Goal: Task Accomplishment & Management: Complete application form

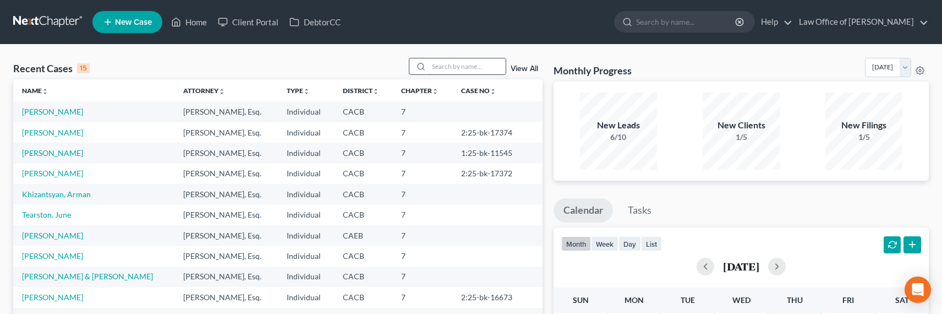
click at [451, 71] on input "search" at bounding box center [467, 66] width 77 height 16
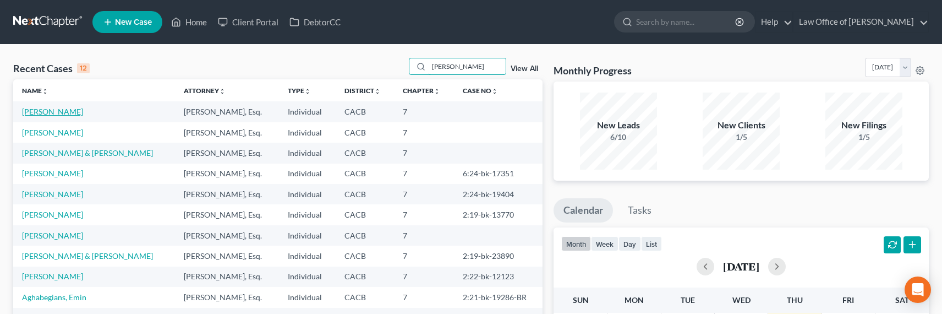
type input "aram"
click at [38, 111] on link "[PERSON_NAME]" at bounding box center [52, 111] width 61 height 9
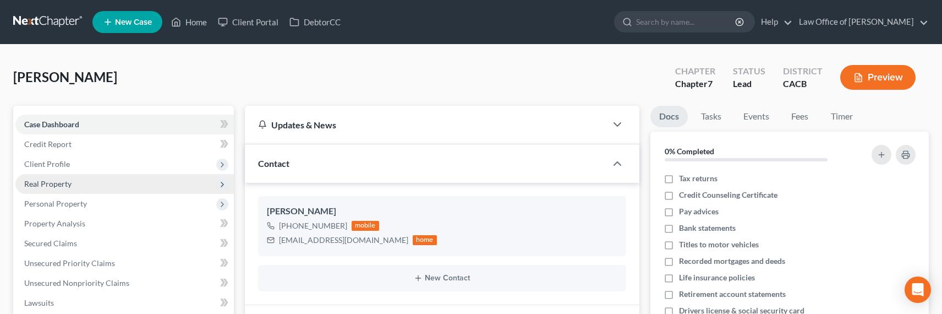
click at [50, 185] on span "Real Property" at bounding box center [47, 183] width 47 height 9
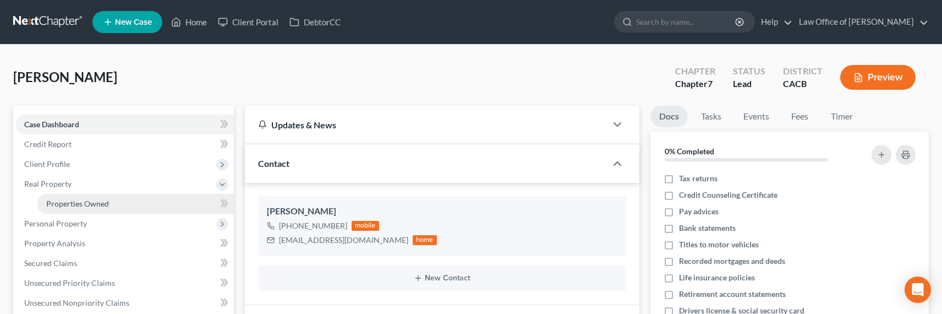
click at [90, 202] on span "Properties Owned" at bounding box center [77, 203] width 63 height 9
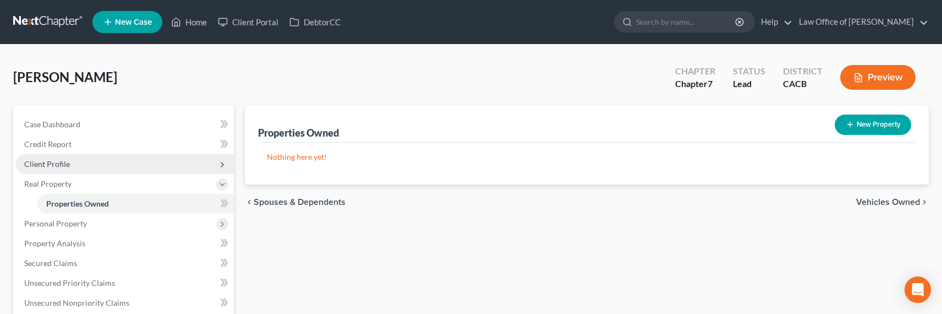
click at [37, 163] on span "Client Profile" at bounding box center [47, 163] width 46 height 9
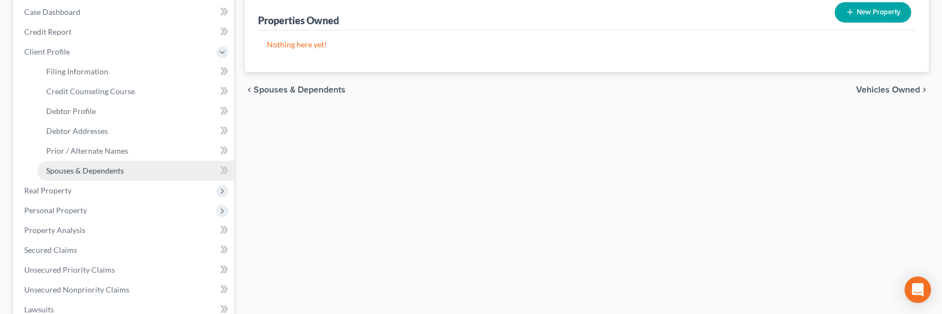
click at [64, 168] on span "Spouses & Dependents" at bounding box center [85, 170] width 78 height 9
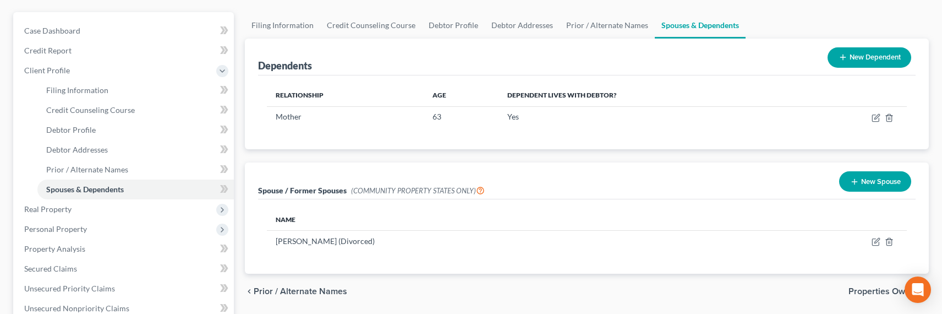
scroll to position [114, 0]
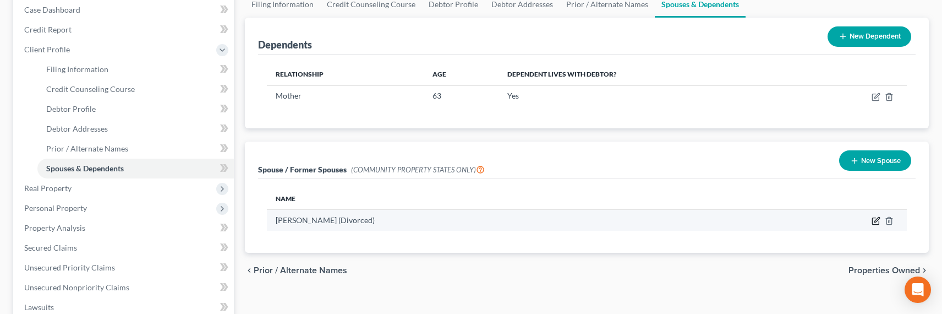
click at [875, 221] on icon "button" at bounding box center [875, 220] width 9 height 9
select select "1"
select select "4"
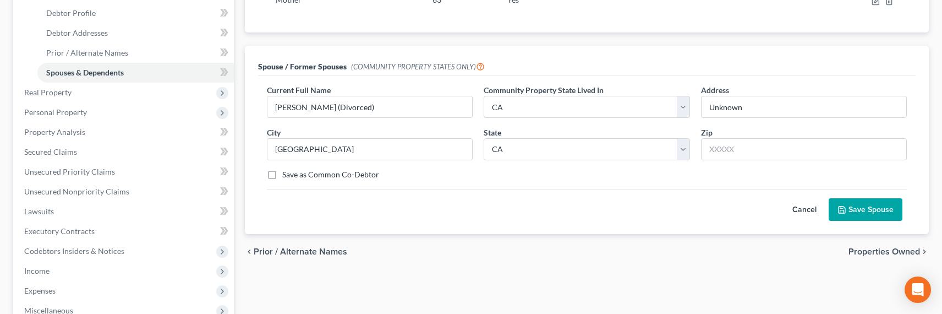
scroll to position [226, 0]
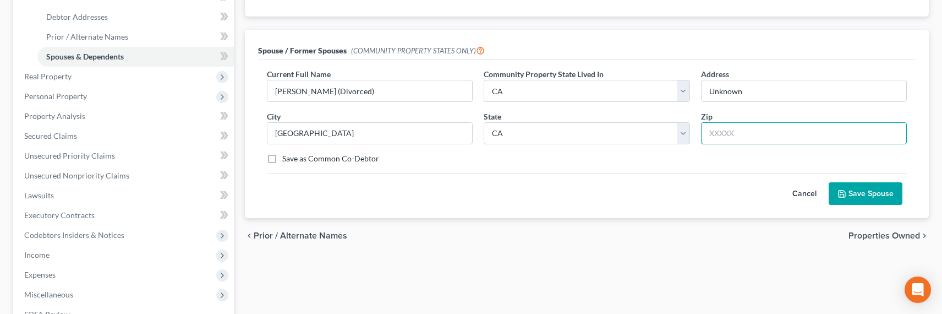
click at [745, 139] on input "text" at bounding box center [804, 133] width 206 height 22
type input "91202"
drag, startPoint x: 756, startPoint y: 135, endPoint x: 679, endPoint y: 128, distance: 77.9
click at [679, 128] on div "Current Full Name * Anna Maria Hatamian (Divorced) Community Property State Liv…" at bounding box center [586, 120] width 651 height 105
click at [857, 198] on button "Save Spouse" at bounding box center [866, 193] width 74 height 23
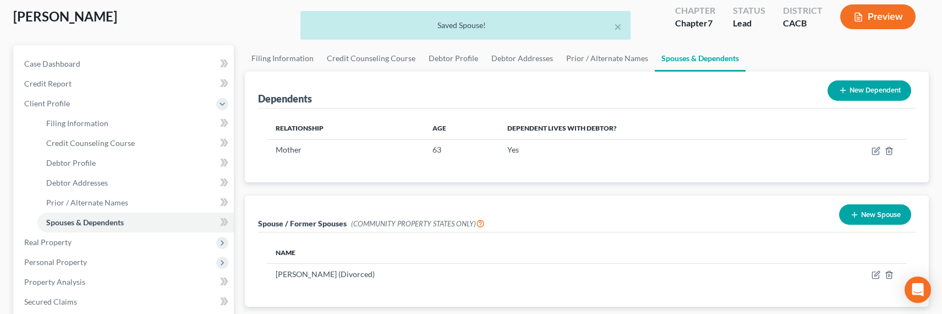
scroll to position [0, 0]
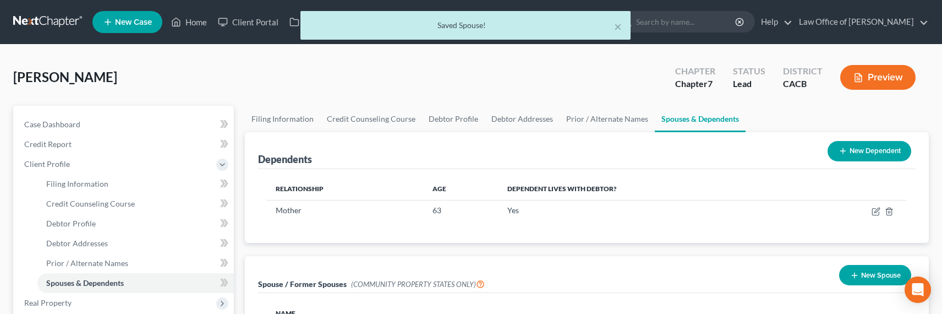
click at [571, 156] on div "Dependents New Dependent" at bounding box center [586, 150] width 657 height 37
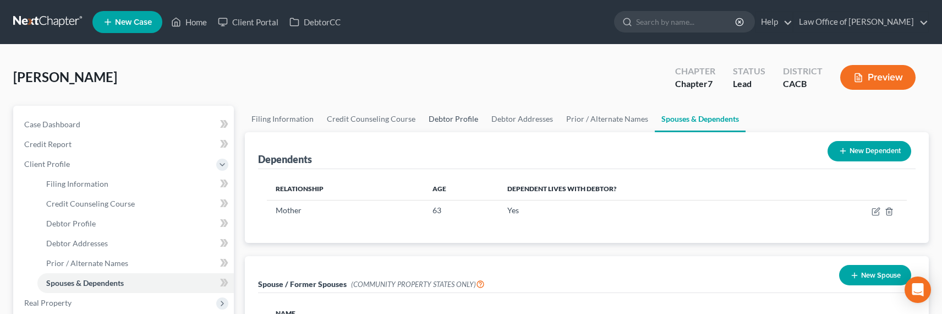
click at [437, 117] on link "Debtor Profile" at bounding box center [453, 119] width 63 height 26
select select "0"
select select "1"
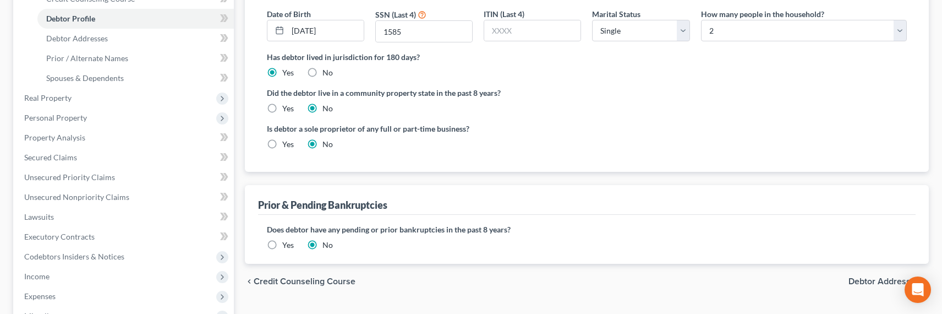
scroll to position [264, 0]
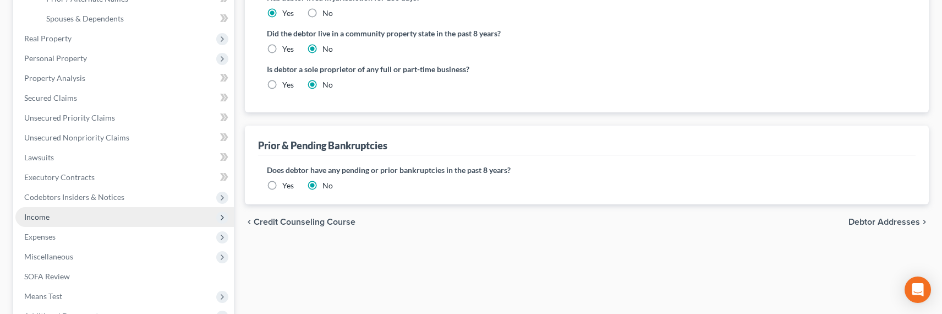
click at [41, 214] on span "Income" at bounding box center [36, 216] width 25 height 9
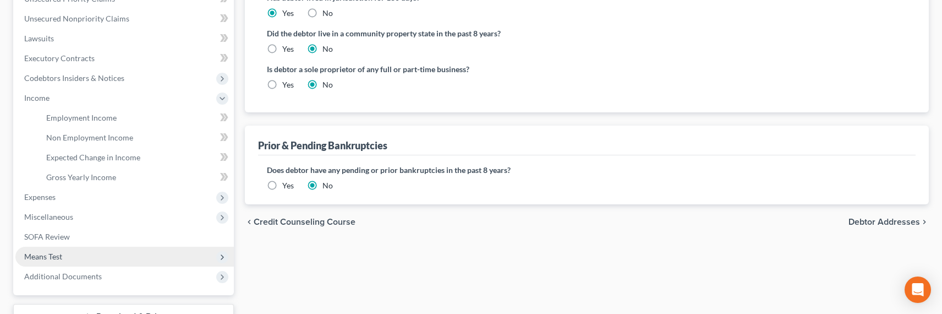
click at [47, 255] on span "Means Test" at bounding box center [43, 255] width 38 height 9
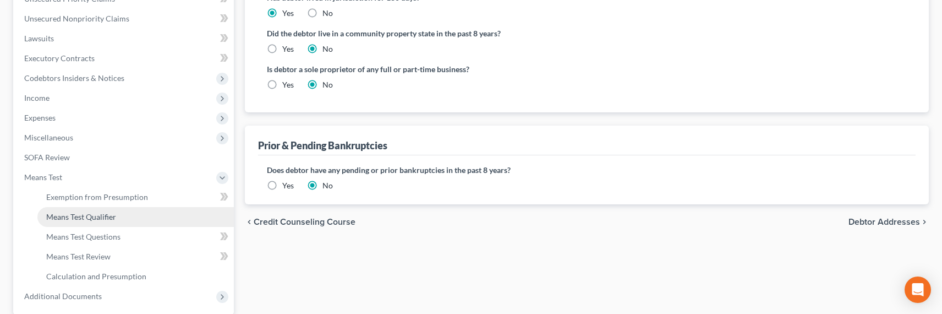
click at [79, 218] on span "Means Test Qualifier" at bounding box center [81, 216] width 70 height 9
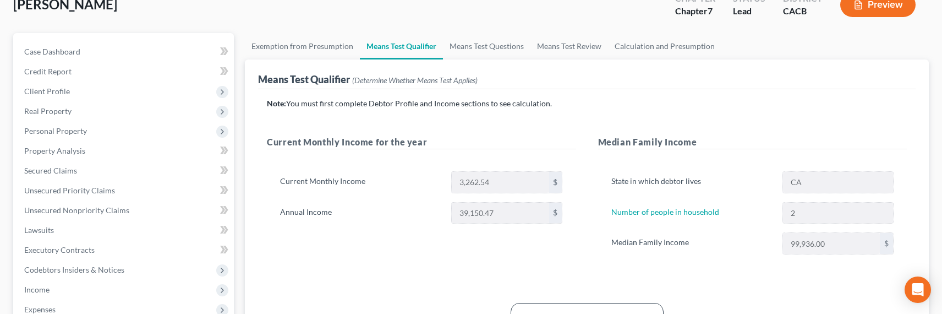
scroll to position [308, 0]
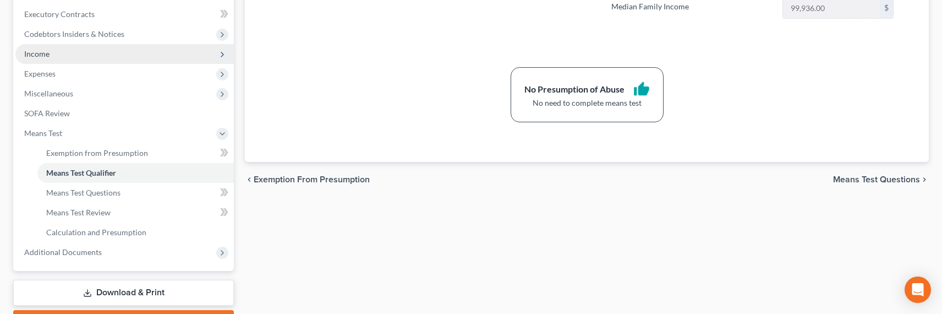
click at [39, 50] on span "Income" at bounding box center [36, 53] width 25 height 9
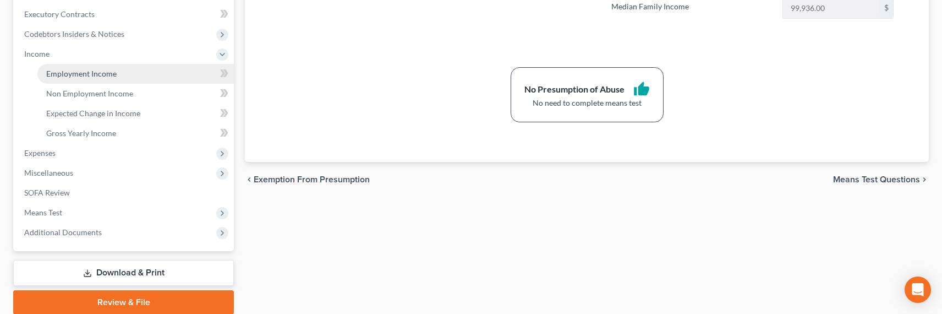
click at [62, 69] on span "Employment Income" at bounding box center [81, 73] width 70 height 9
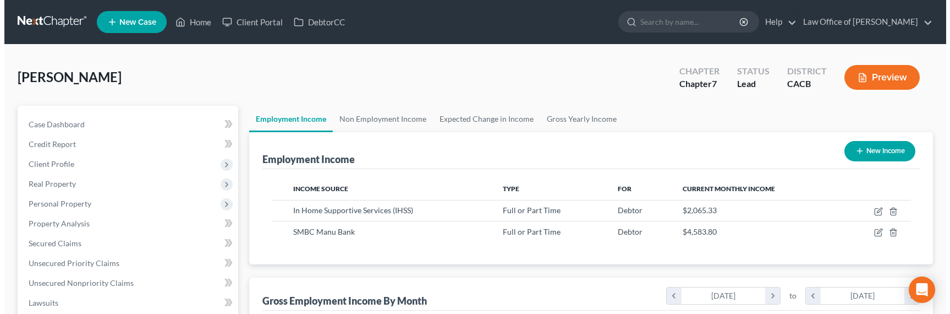
scroll to position [197, 386]
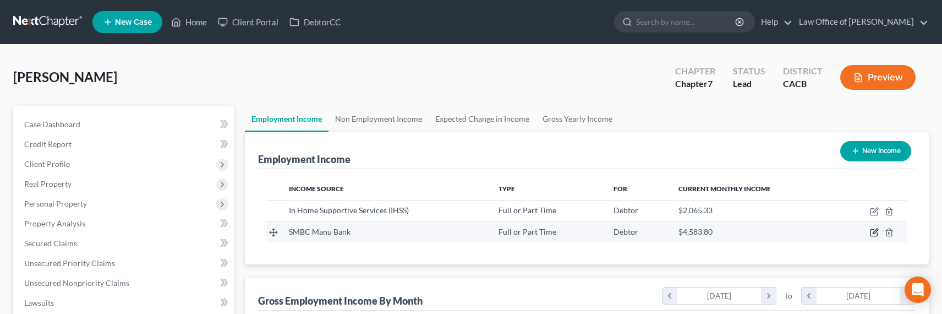
click at [874, 231] on icon "button" at bounding box center [875, 231] width 5 height 5
select select "0"
select select "4"
select select "2"
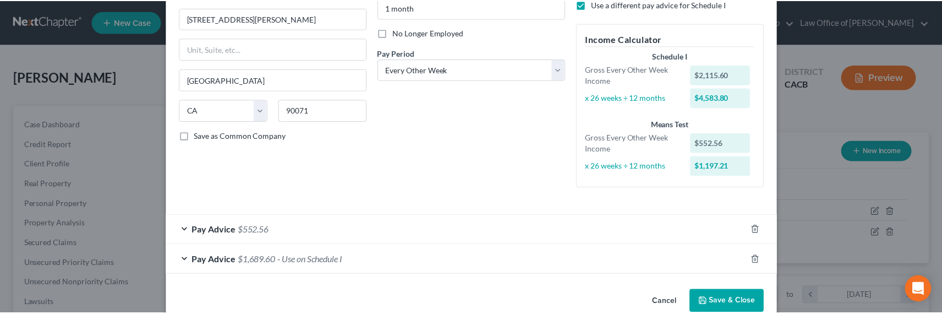
scroll to position [149, 0]
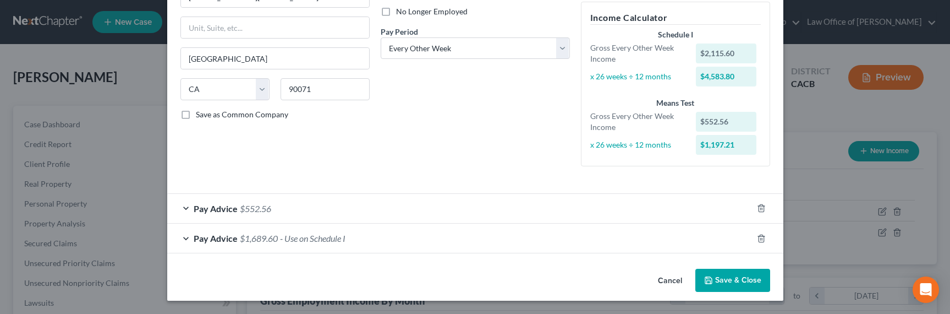
click at [742, 281] on button "Save & Close" at bounding box center [732, 279] width 75 height 23
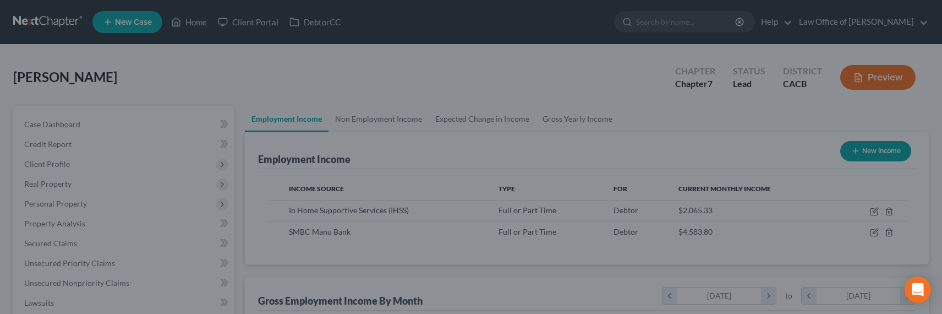
scroll to position [549969, 549780]
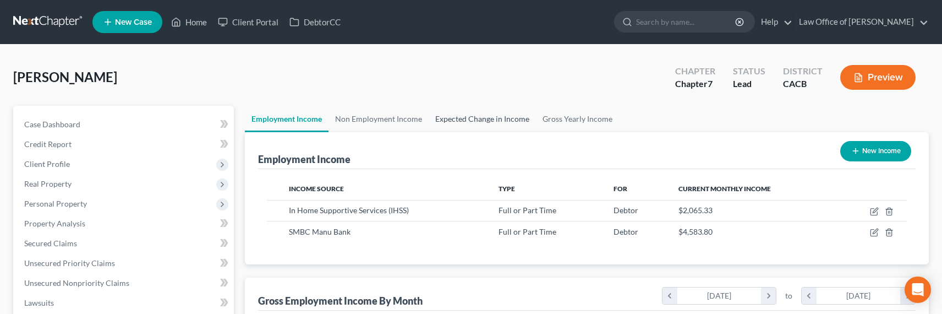
click at [494, 125] on link "Expected Change in Income" at bounding box center [482, 119] width 107 height 26
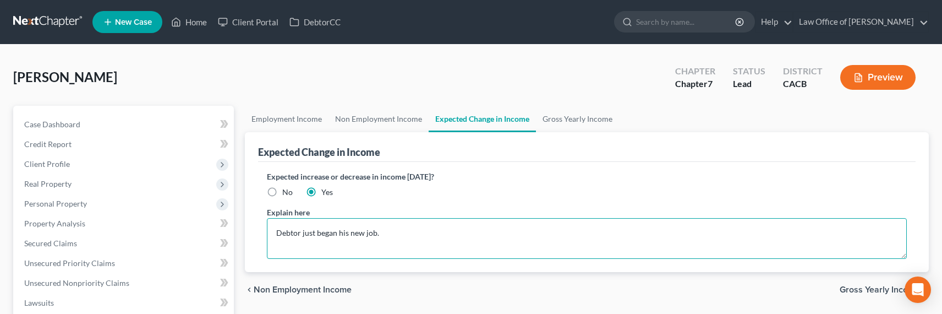
drag, startPoint x: 379, startPoint y: 235, endPoint x: 271, endPoint y: 235, distance: 107.8
click at [272, 235] on textarea "Debtor just began his new job." at bounding box center [587, 238] width 640 height 41
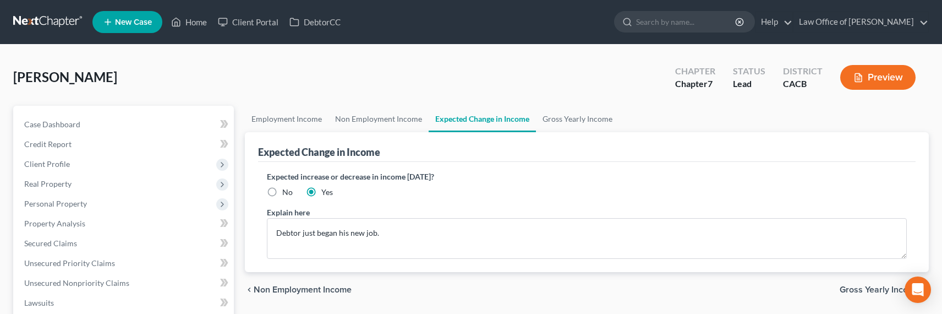
click at [282, 194] on label "No" at bounding box center [287, 192] width 10 height 11
click at [287, 194] on input "No" at bounding box center [290, 190] width 7 height 7
radio input "true"
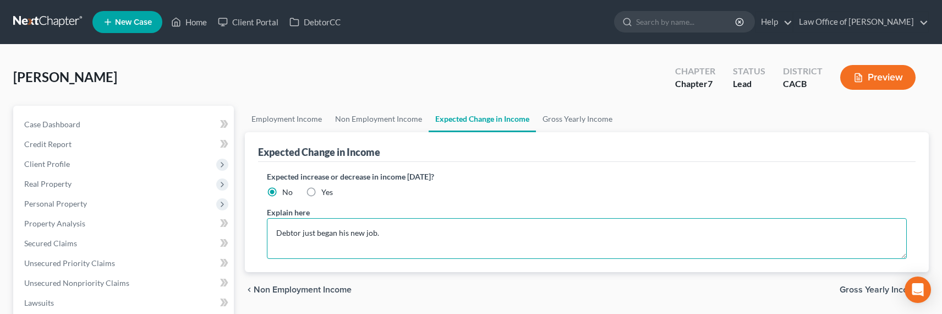
drag, startPoint x: 394, startPoint y: 236, endPoint x: 262, endPoint y: 236, distance: 131.5
click at [262, 236] on div "Expected increase or decrease in income within one year? No Yes Explain here De…" at bounding box center [586, 217] width 657 height 110
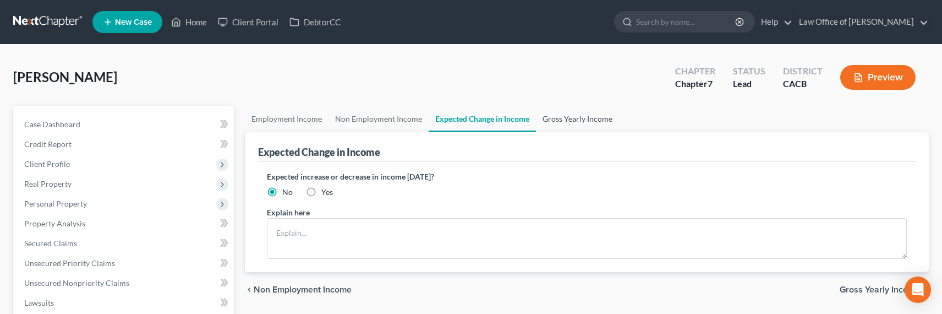
click at [569, 112] on link "Gross Yearly Income" at bounding box center [577, 119] width 83 height 26
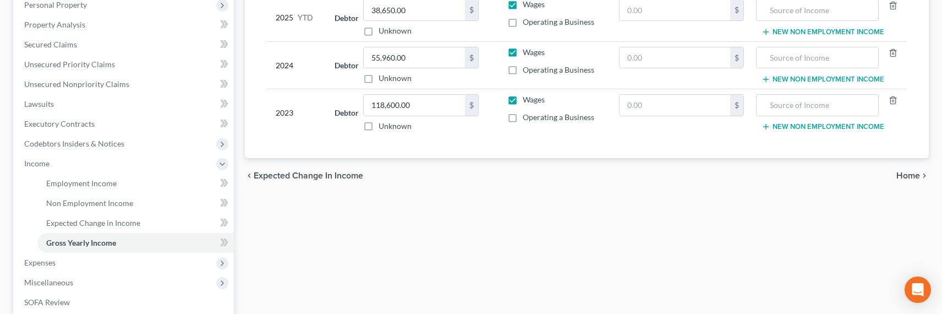
scroll to position [247, 0]
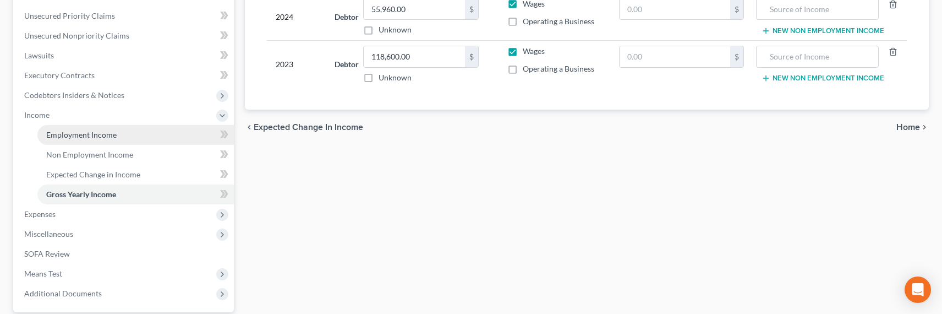
click at [62, 131] on span "Employment Income" at bounding box center [81, 134] width 70 height 9
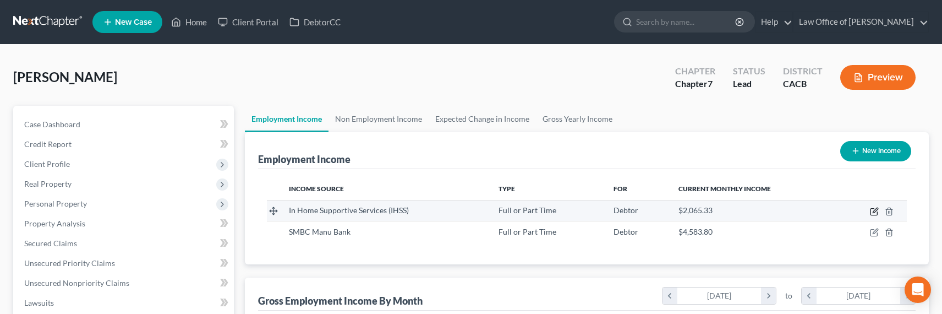
click at [874, 210] on icon "button" at bounding box center [874, 211] width 9 height 9
select select "0"
select select "4"
select select "0"
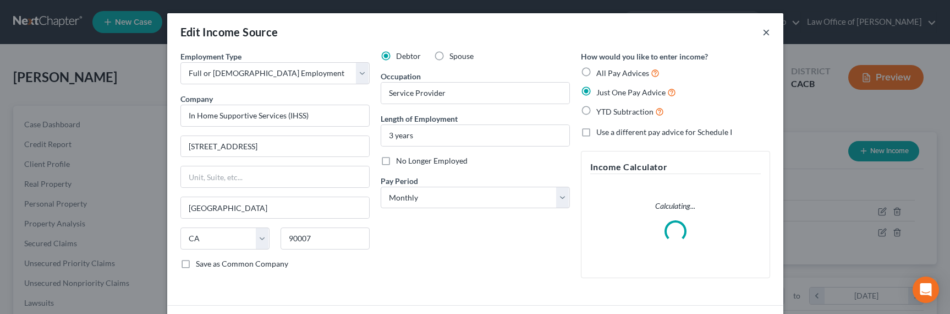
drag, startPoint x: 765, startPoint y: 34, endPoint x: 755, endPoint y: 36, distance: 9.7
click at [764, 34] on button "×" at bounding box center [767, 31] width 8 height 13
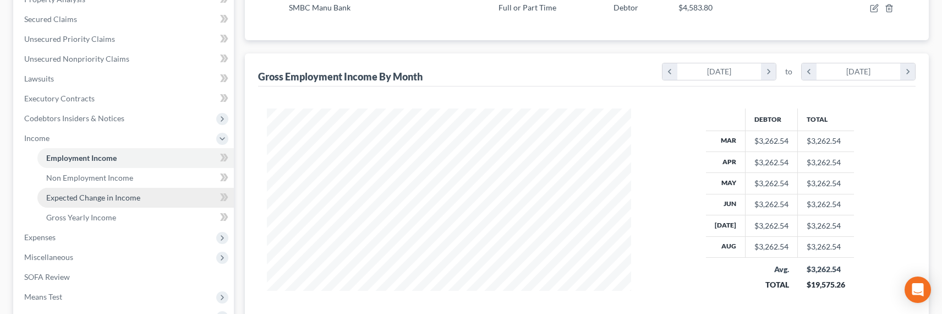
scroll to position [242, 0]
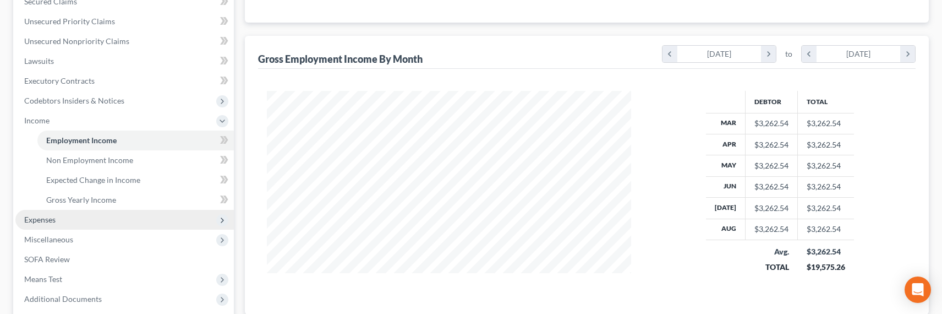
click at [36, 218] on span "Expenses" at bounding box center [39, 219] width 31 height 9
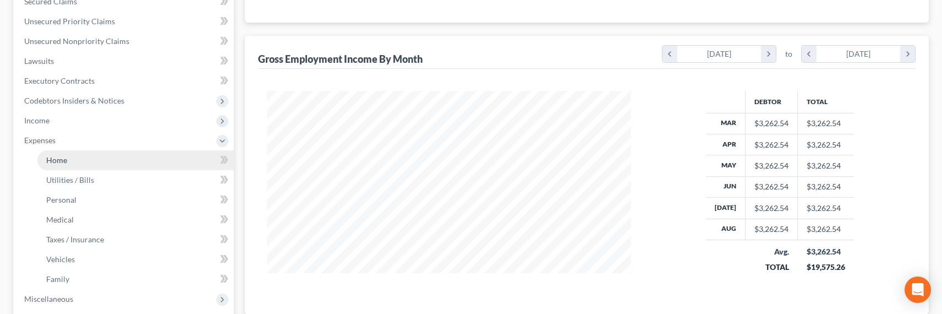
click at [60, 160] on span "Home" at bounding box center [56, 159] width 21 height 9
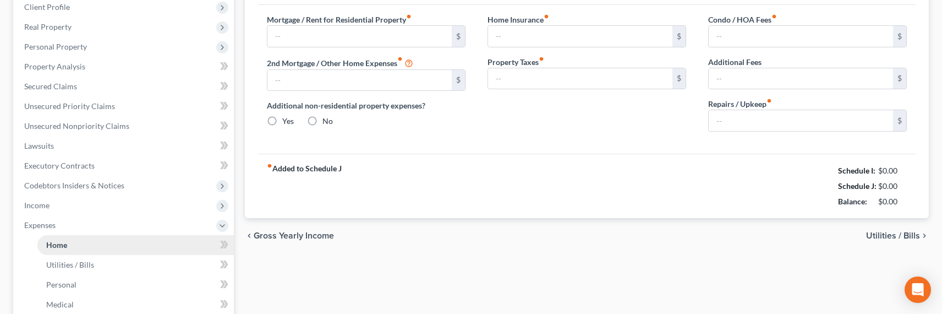
type input "2,600.00"
type input "0.00"
radio input "true"
type input "0.00"
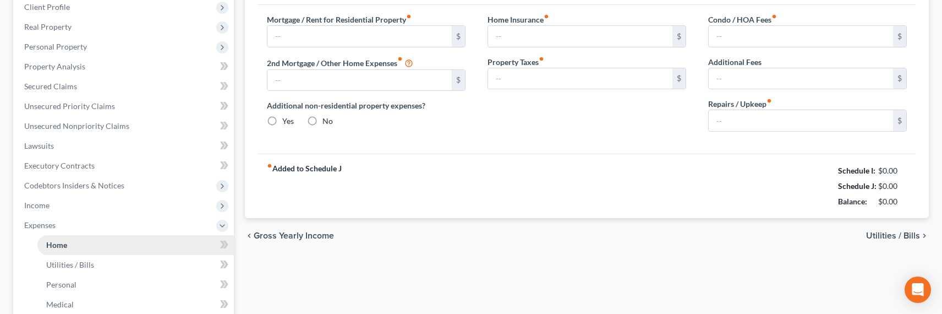
type input "0.00"
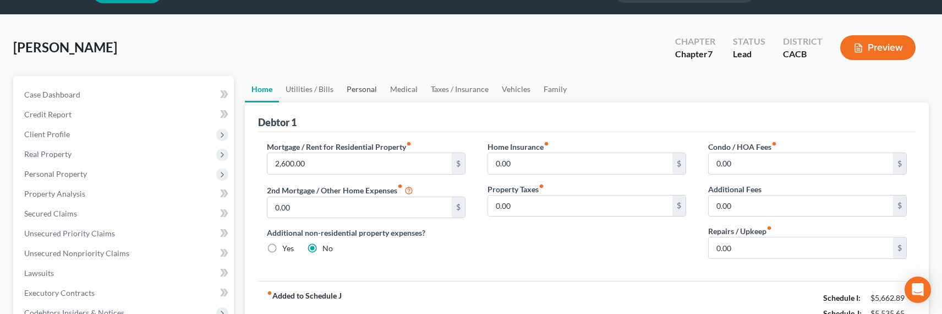
click at [361, 94] on link "Personal" at bounding box center [361, 89] width 43 height 26
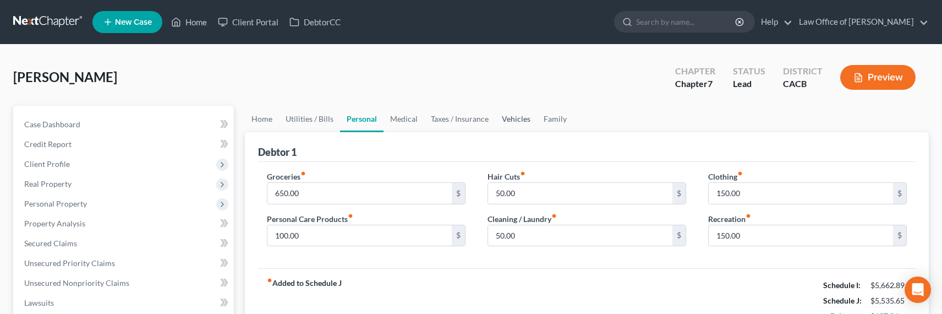
click at [512, 122] on link "Vehicles" at bounding box center [516, 119] width 42 height 26
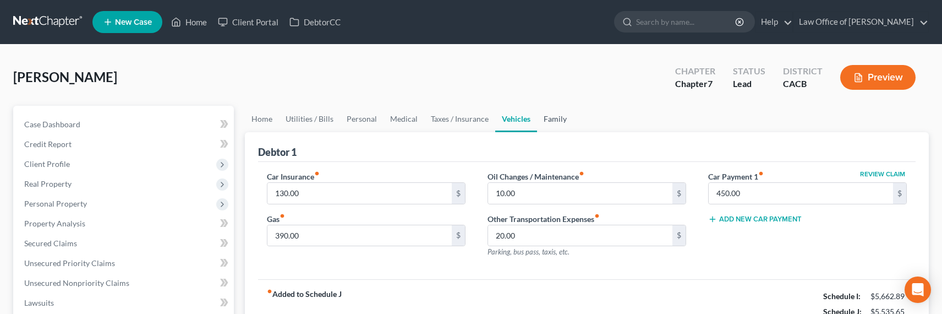
click at [548, 124] on link "Family" at bounding box center [555, 119] width 36 height 26
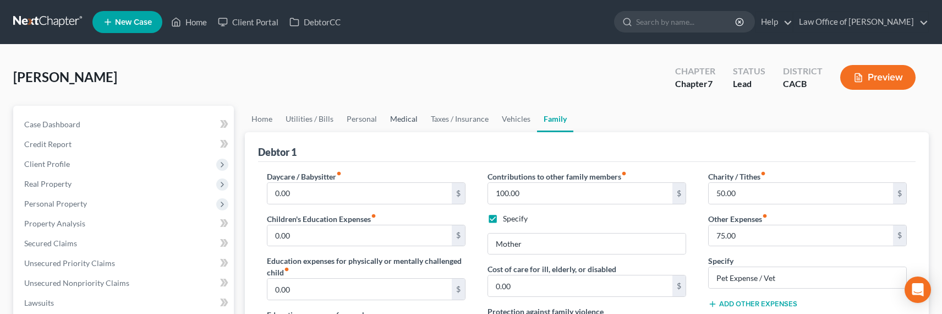
click at [392, 119] on link "Medical" at bounding box center [403, 119] width 41 height 26
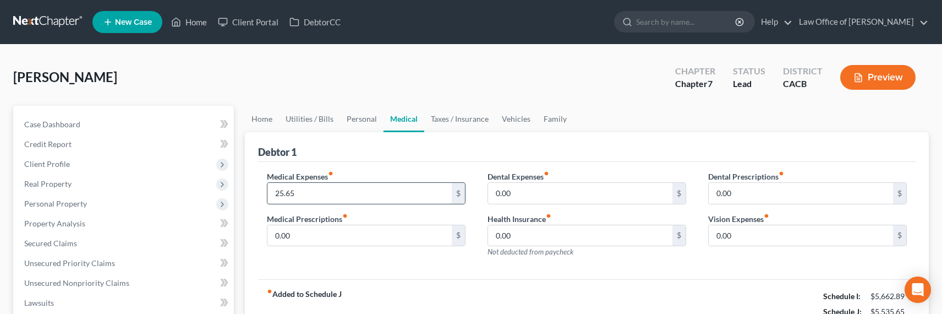
click at [276, 190] on input "25.65" at bounding box center [359, 193] width 184 height 21
click at [354, 113] on link "Personal" at bounding box center [361, 119] width 43 height 26
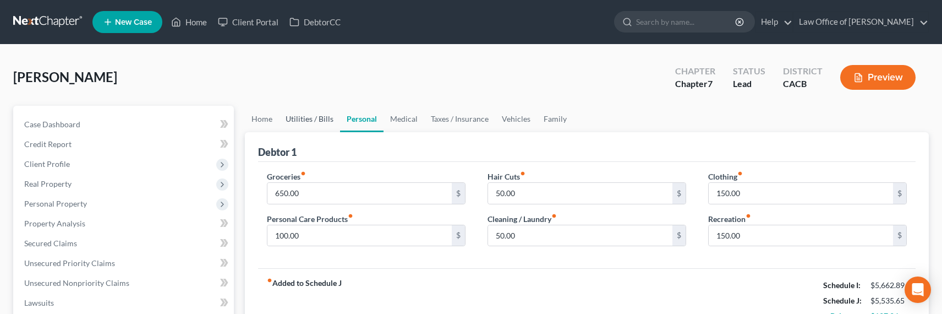
click at [301, 119] on link "Utilities / Bills" at bounding box center [309, 119] width 61 height 26
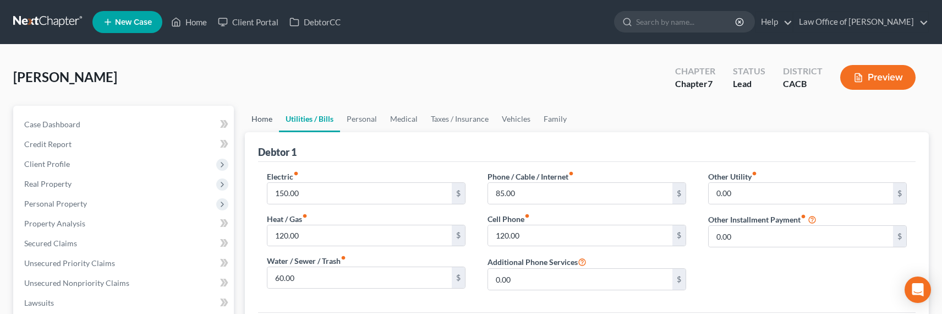
click at [270, 117] on link "Home" at bounding box center [262, 119] width 34 height 26
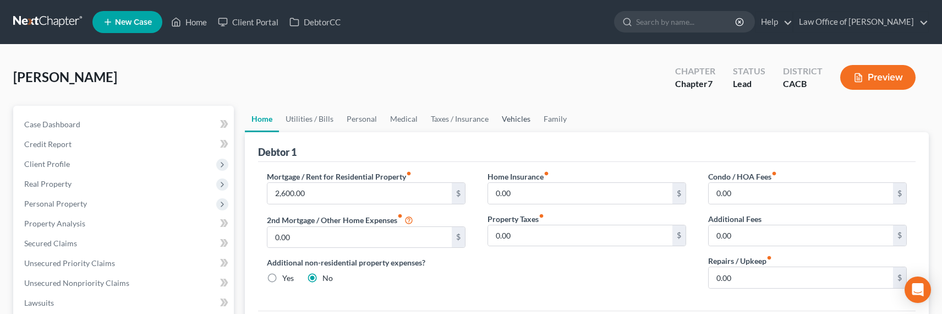
click at [525, 119] on link "Vehicles" at bounding box center [516, 119] width 42 height 26
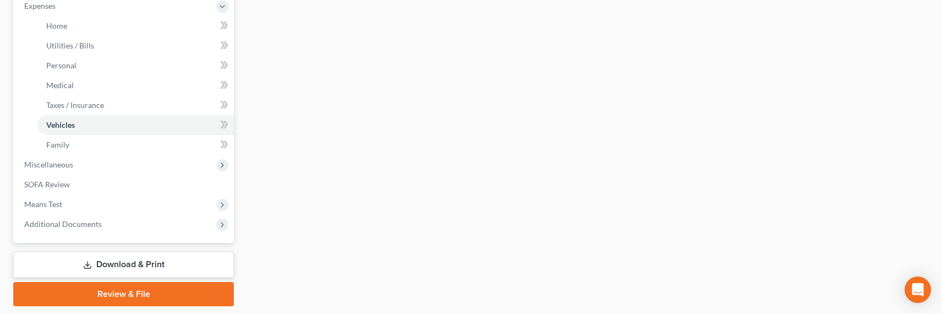
scroll to position [409, 0]
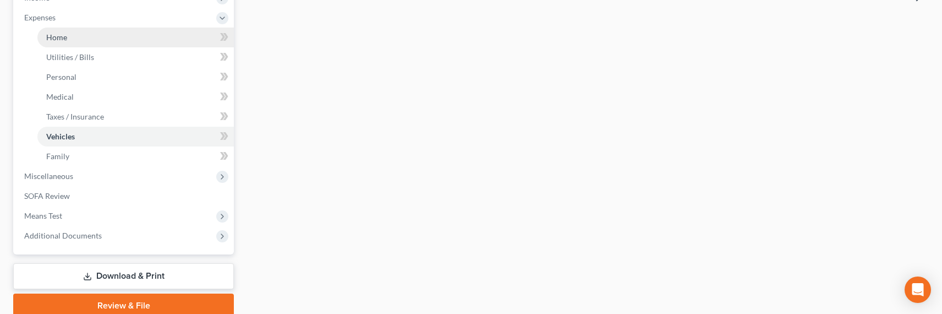
click at [65, 38] on span "Home" at bounding box center [56, 36] width 21 height 9
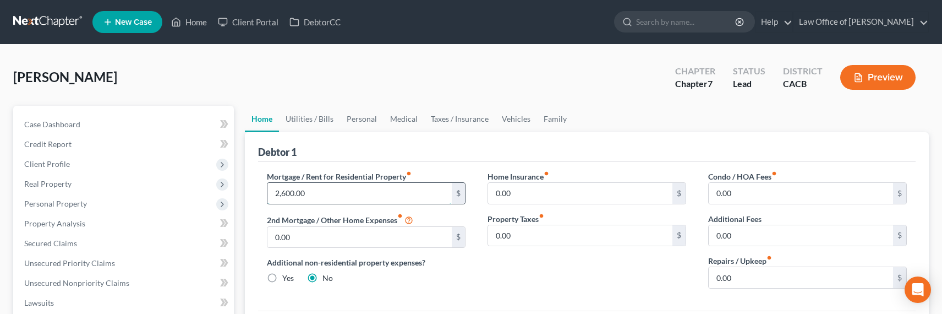
click at [294, 195] on input "2,600.00" at bounding box center [359, 193] width 184 height 21
click at [296, 120] on link "Utilities / Bills" at bounding box center [309, 119] width 61 height 26
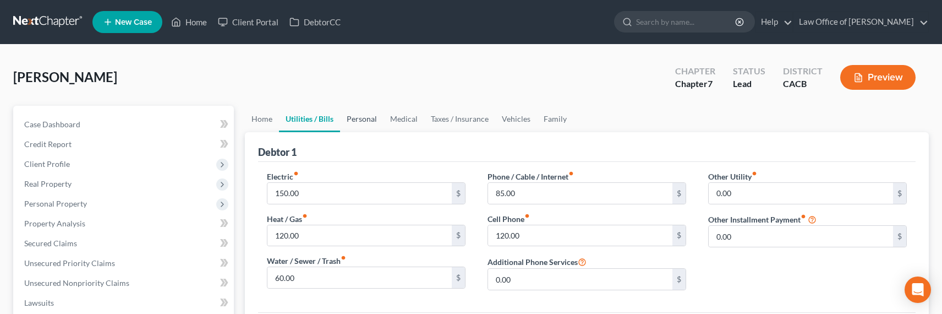
click at [348, 120] on link "Personal" at bounding box center [361, 119] width 43 height 26
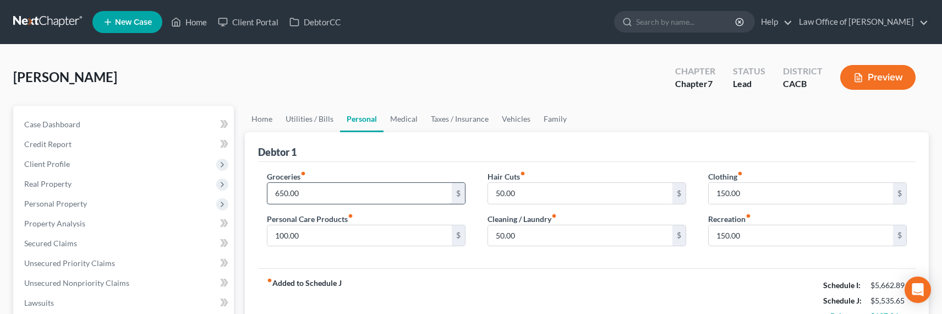
click at [286, 197] on input "650.00" at bounding box center [359, 193] width 184 height 21
click at [283, 195] on input "650.00" at bounding box center [359, 193] width 184 height 21
click at [410, 122] on link "Medical" at bounding box center [403, 119] width 41 height 26
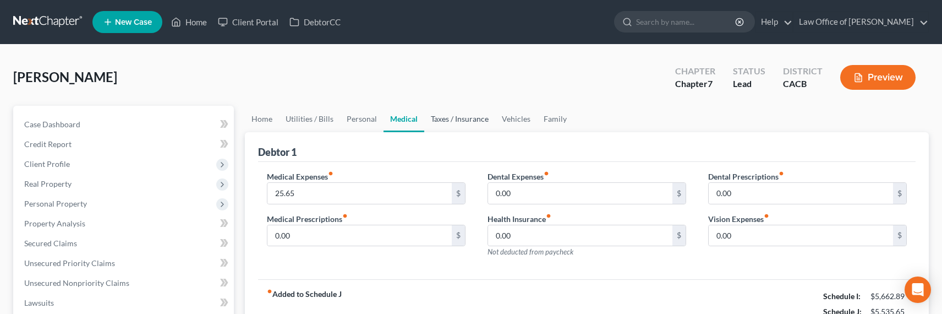
click at [453, 115] on link "Taxes / Insurance" at bounding box center [459, 119] width 71 height 26
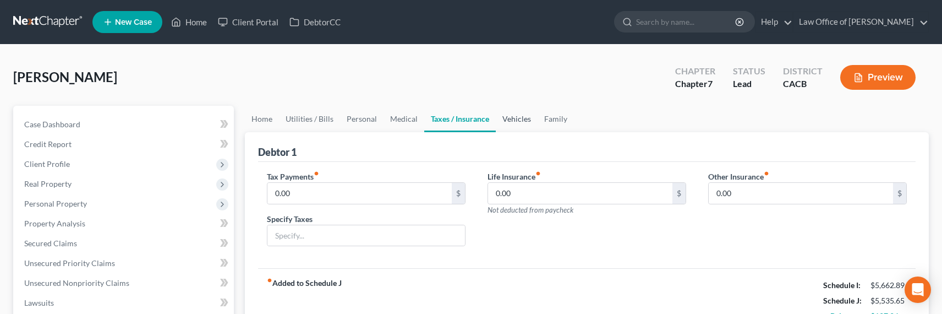
click at [507, 117] on link "Vehicles" at bounding box center [517, 119] width 42 height 26
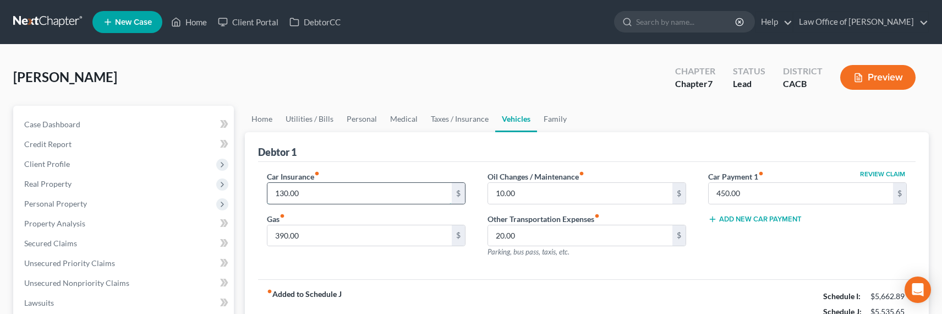
click at [284, 195] on input "130.00" at bounding box center [359, 193] width 184 height 21
click at [548, 120] on link "Family" at bounding box center [555, 119] width 36 height 26
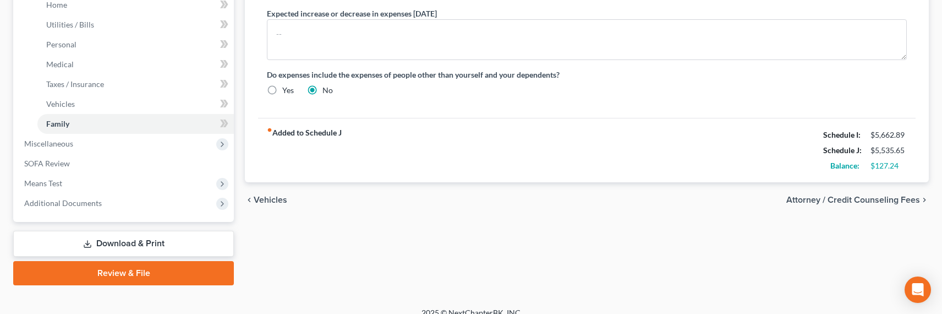
scroll to position [409, 0]
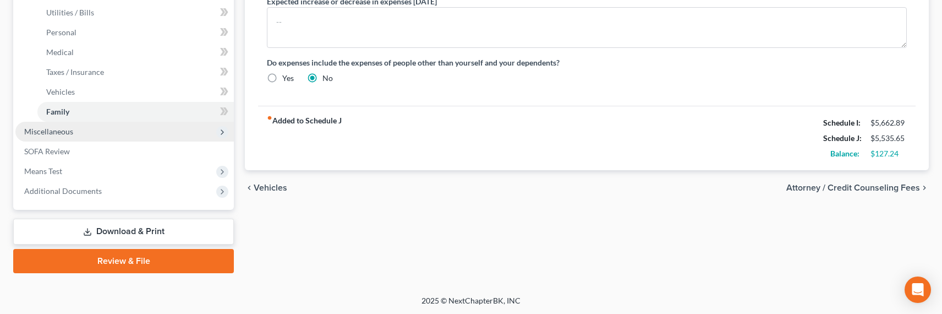
click at [51, 131] on span "Miscellaneous" at bounding box center [48, 131] width 49 height 9
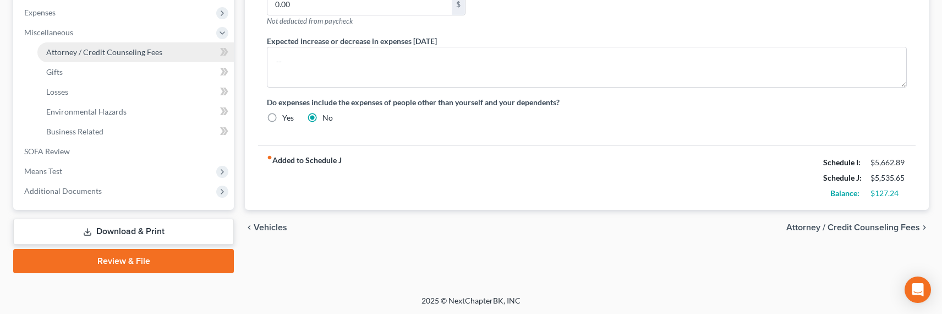
click at [68, 57] on link "Attorney / Credit Counseling Fees" at bounding box center [135, 52] width 196 height 20
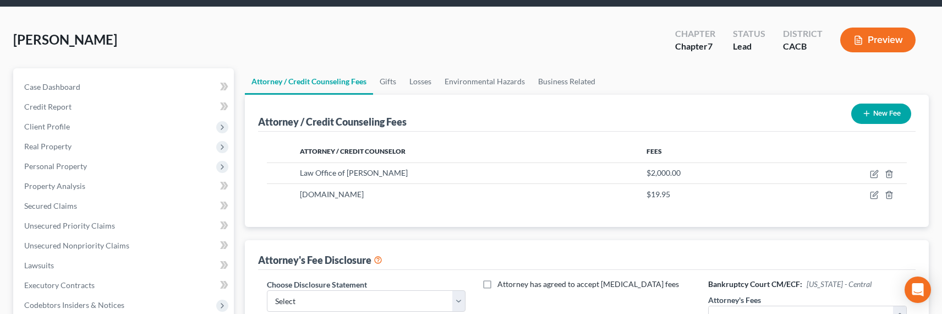
scroll to position [236, 0]
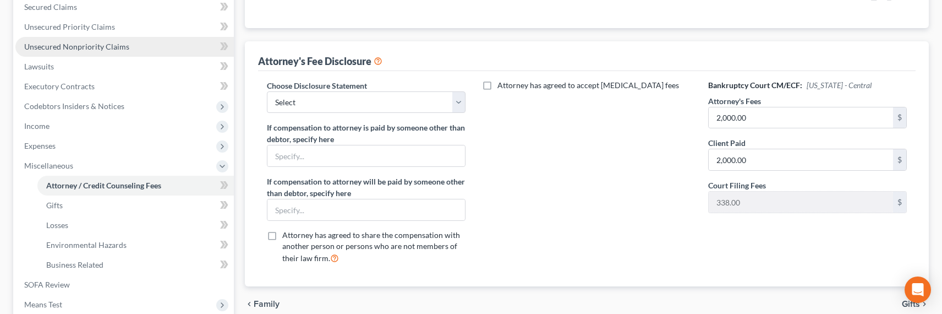
click at [74, 45] on span "Unsecured Nonpriority Claims" at bounding box center [76, 46] width 105 height 9
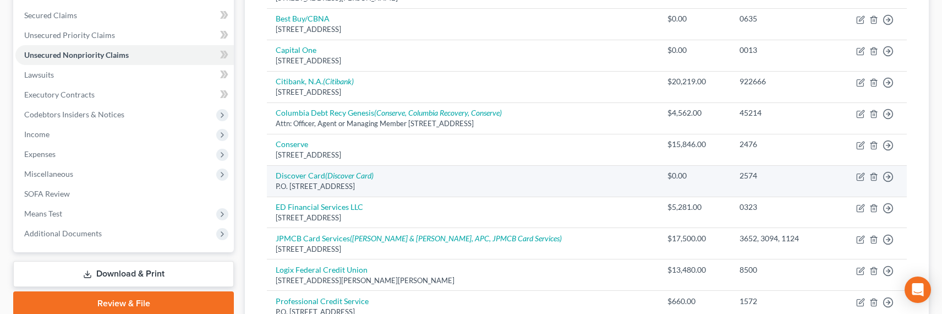
scroll to position [181, 0]
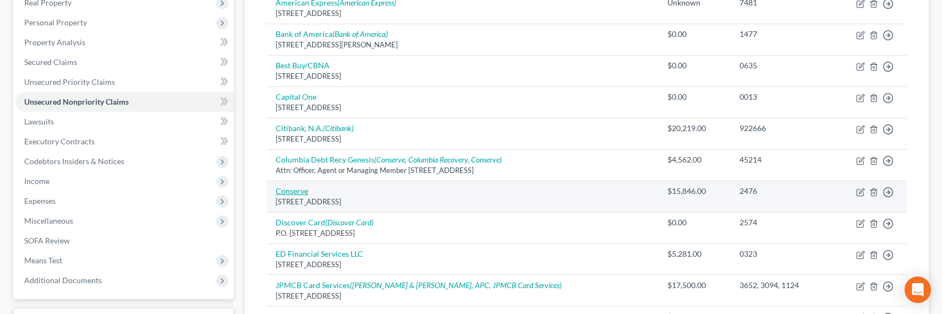
click at [294, 191] on link "Conserve" at bounding box center [292, 190] width 32 height 9
select select "35"
select select "1"
select select "0"
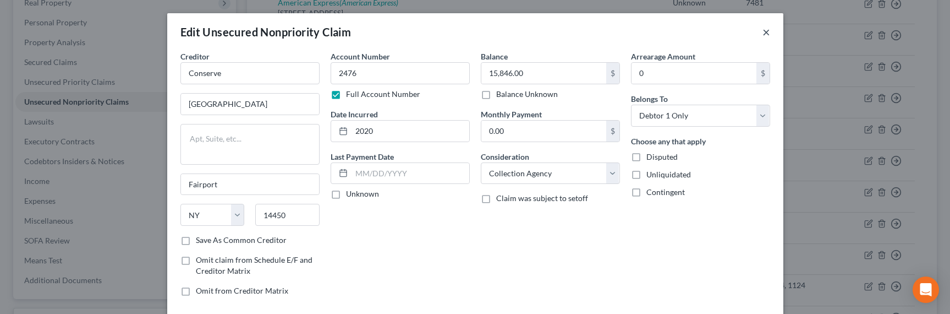
click at [763, 34] on button "×" at bounding box center [767, 31] width 8 height 13
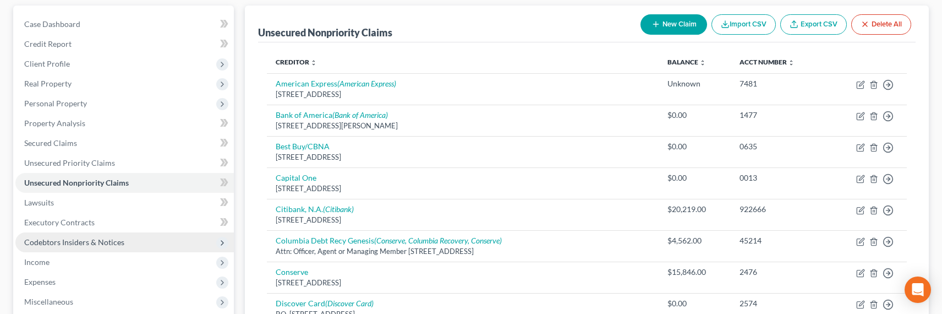
scroll to position [130, 0]
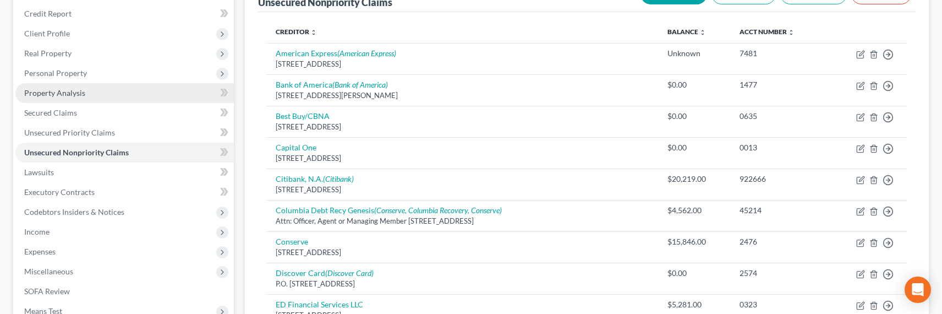
click at [59, 92] on span "Property Analysis" at bounding box center [54, 92] width 61 height 9
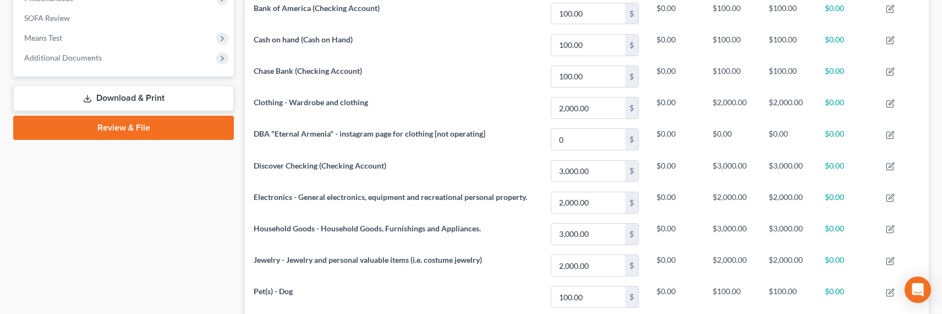
scroll to position [364, 0]
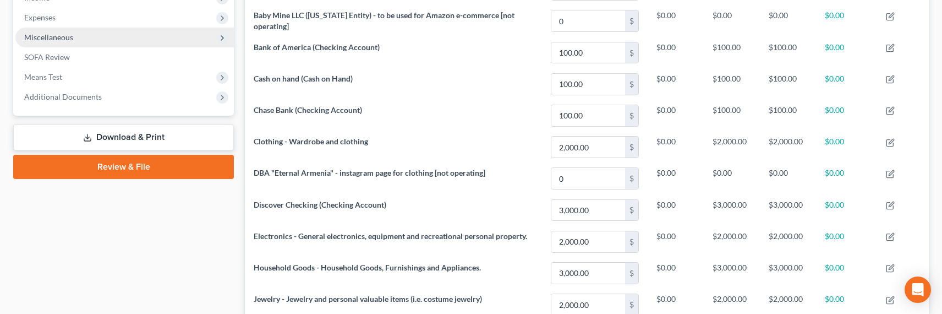
click at [49, 39] on span "Miscellaneous" at bounding box center [48, 36] width 49 height 9
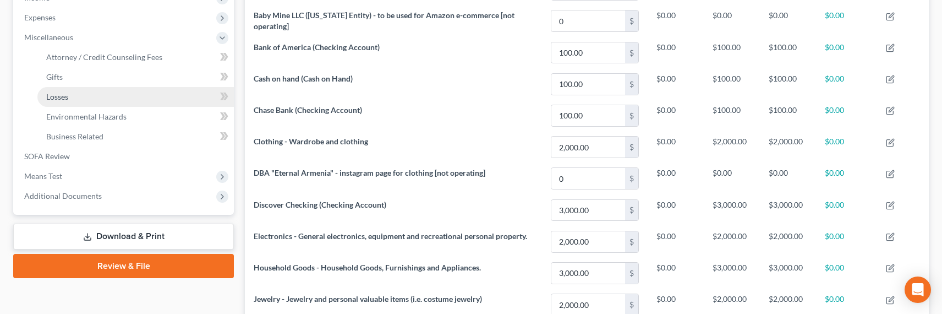
scroll to position [252, 0]
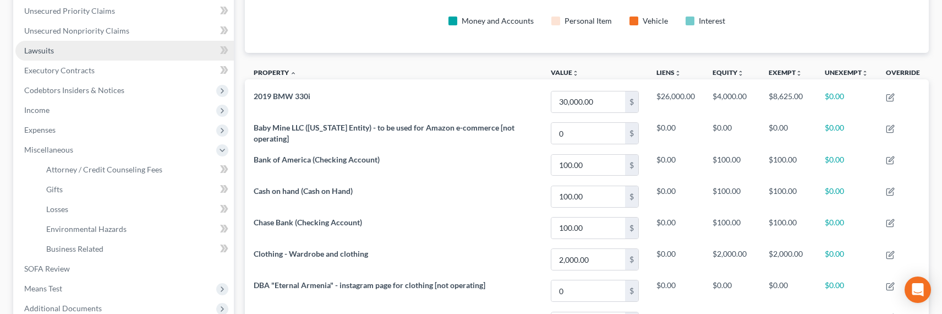
click at [43, 47] on span "Lawsuits" at bounding box center [39, 50] width 30 height 9
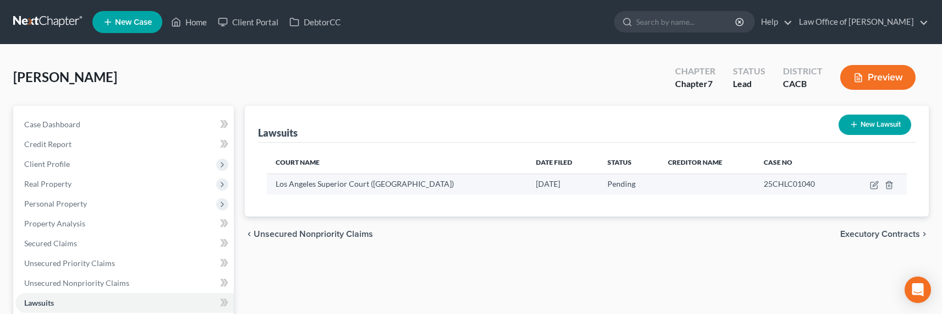
click at [880, 183] on td at bounding box center [876, 183] width 61 height 21
click at [878, 183] on icon "button" at bounding box center [874, 184] width 9 height 9
select select "4"
select select "0"
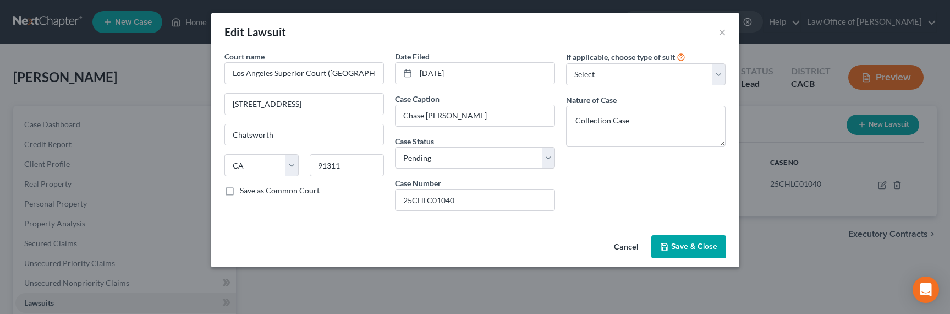
click at [677, 241] on button "Save & Close" at bounding box center [688, 246] width 75 height 23
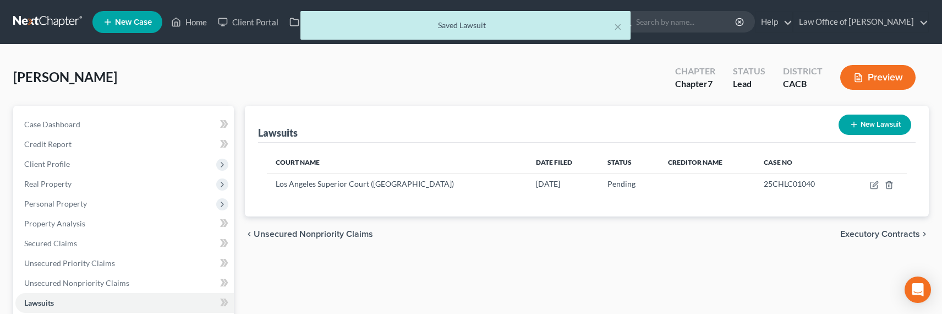
click at [862, 130] on button "New Lawsuit" at bounding box center [874, 124] width 73 height 20
select select "0"
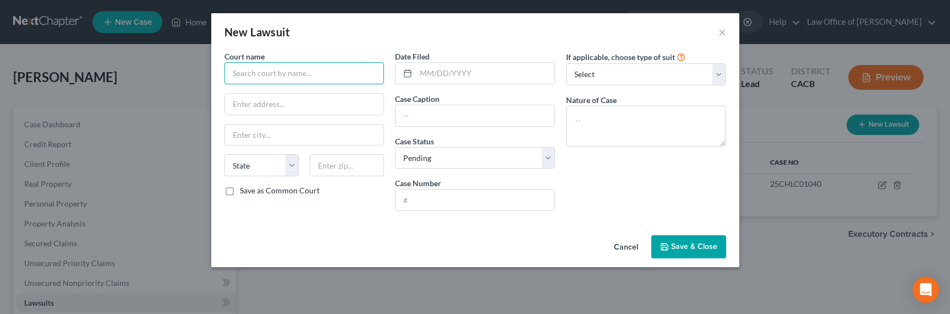
click at [278, 70] on input "text" at bounding box center [304, 73] width 160 height 22
type input "j"
click at [721, 31] on button "×" at bounding box center [723, 31] width 8 height 13
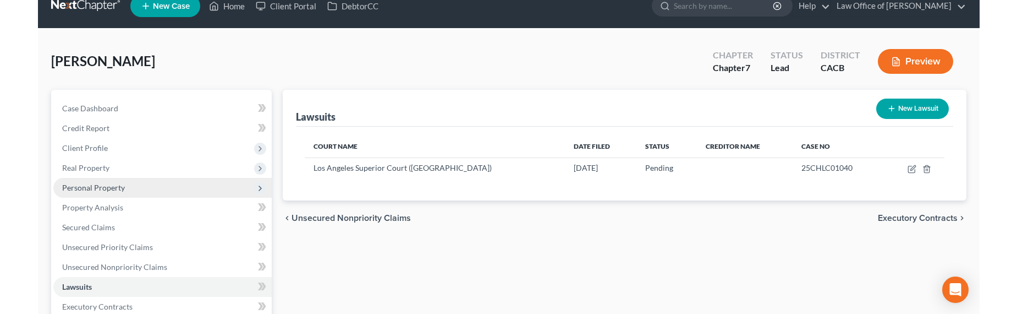
scroll to position [24, 0]
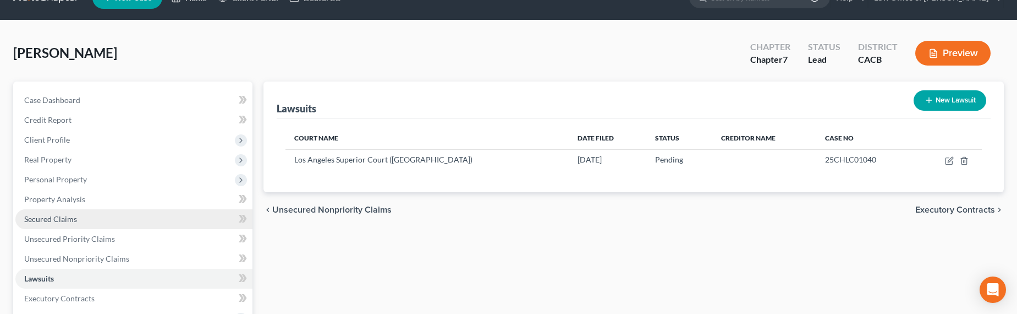
click at [52, 222] on span "Secured Claims" at bounding box center [50, 218] width 53 height 9
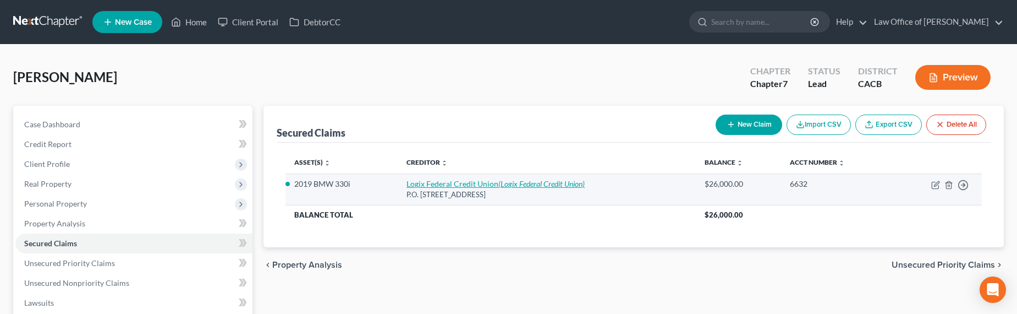
click at [458, 180] on link "Logix Federal Credit Union (Logix Federal Credit Union)" at bounding box center [496, 183] width 178 height 9
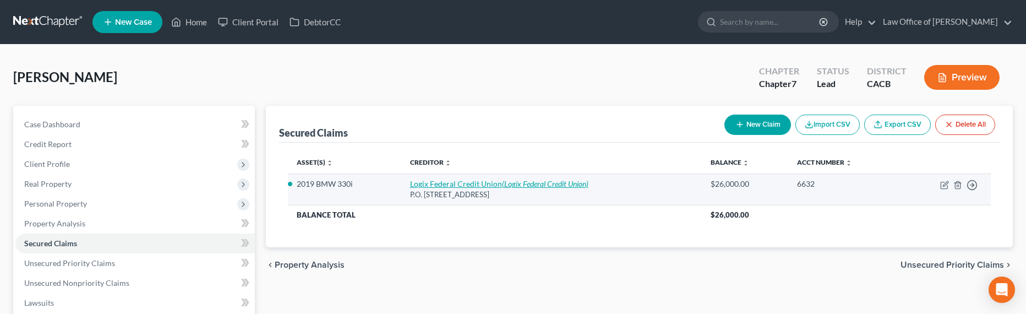
select select "4"
select select "0"
select select "2"
select select "0"
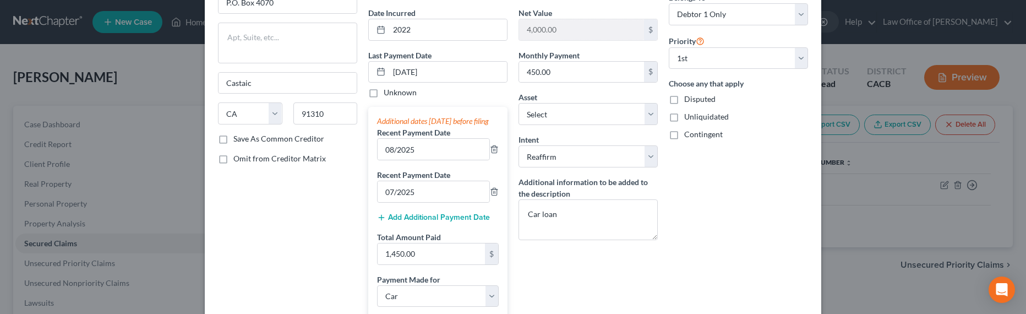
scroll to position [103, 0]
click at [493, 152] on icon "button" at bounding box center [494, 147] width 9 height 9
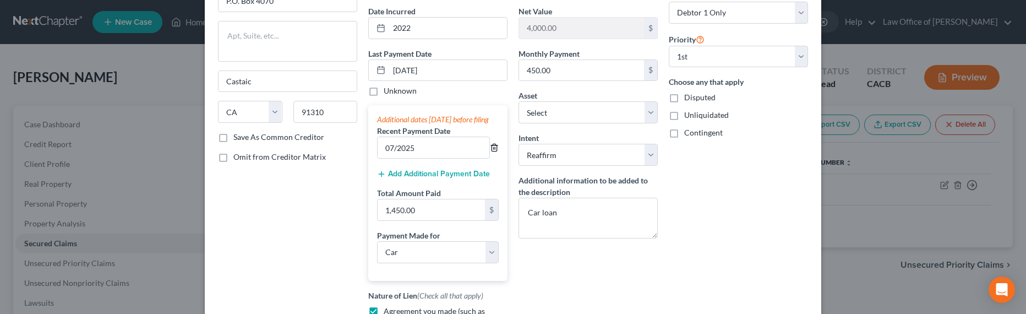
click at [492, 151] on icon "button" at bounding box center [493, 147] width 5 height 7
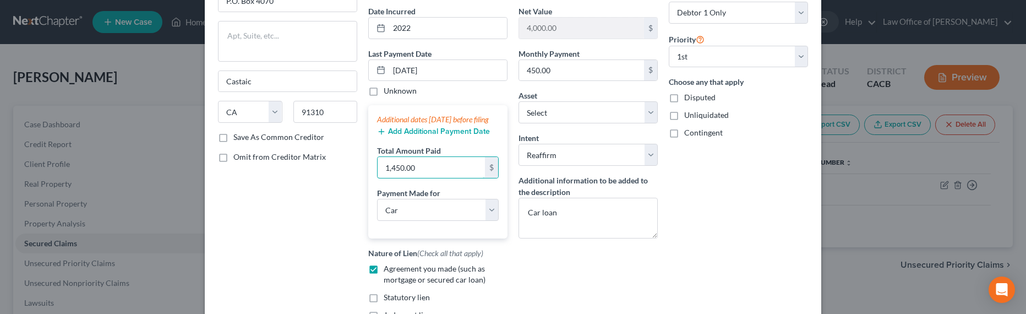
drag, startPoint x: 426, startPoint y: 184, endPoint x: 371, endPoint y: 174, distance: 55.8
click at [372, 177] on div "Additional dates within 90 days before filing Add Additional Payment Date Total…" at bounding box center [437, 171] width 139 height 133
drag, startPoint x: 432, startPoint y: 182, endPoint x: 330, endPoint y: 178, distance: 102.4
click at [332, 179] on div "Creditor * Logix Federal Credit Union P.O. Box 4070 Castaic State AL AK AR AZ C…" at bounding box center [512, 147] width 601 height 399
drag, startPoint x: 453, startPoint y: 70, endPoint x: 344, endPoint y: 72, distance: 108.9
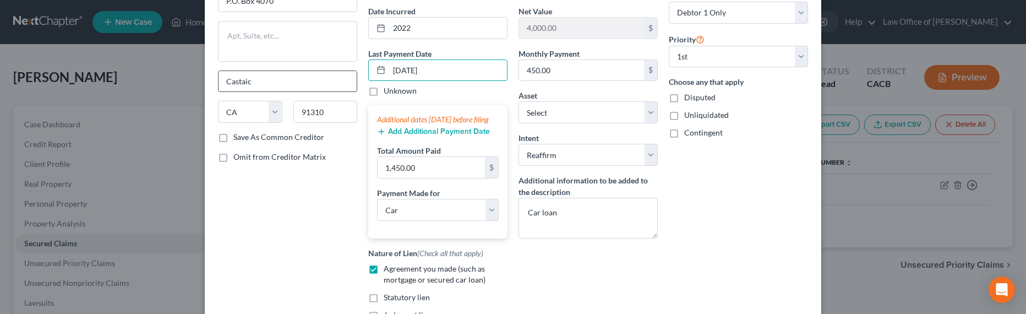
click at [344, 72] on div "Creditor * Logix Federal Credit Union P.O. Box 4070 Castaic State AL AK AR AZ C…" at bounding box center [512, 147] width 601 height 399
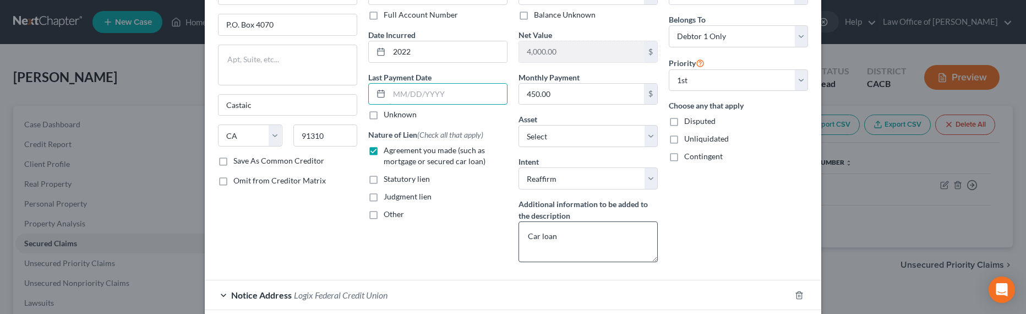
scroll to position [112, 0]
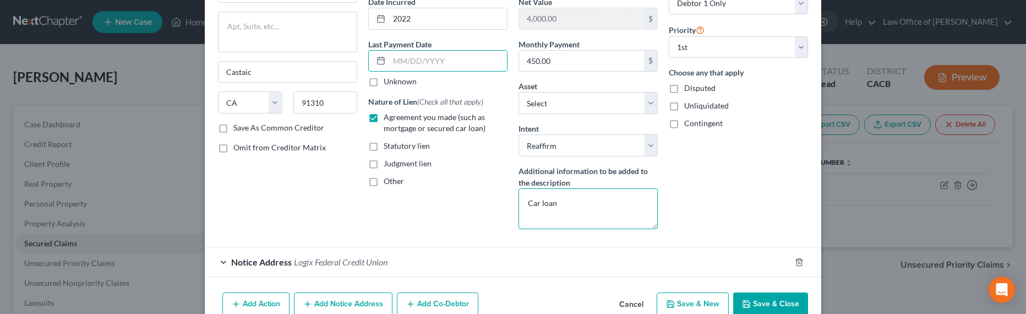
click at [567, 203] on textarea "Car loan" at bounding box center [587, 208] width 139 height 41
type textarea "Car loan. In Arrears"
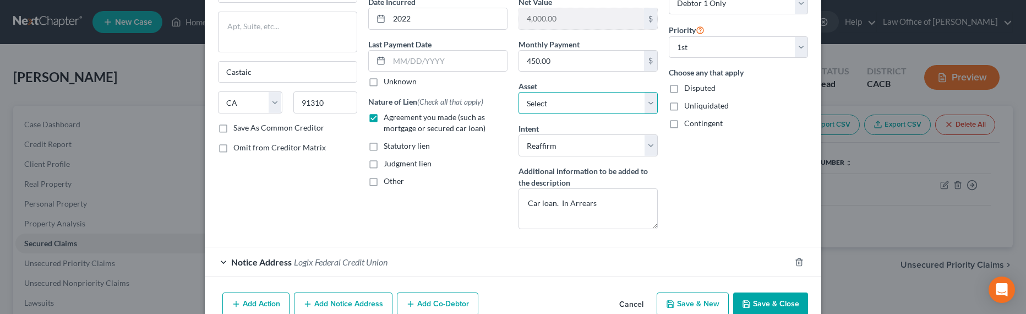
click at [569, 106] on select "Select Other Multiple Assets Cash on hand (Cash on Hand) - $100.0 Chase Bank (C…" at bounding box center [587, 103] width 139 height 22
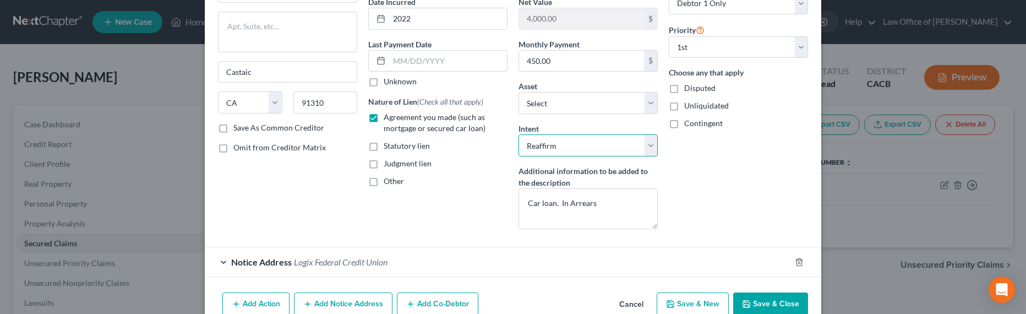
click at [537, 149] on select "Select Surrender Redeem Reaffirm Avoid Other" at bounding box center [587, 145] width 139 height 22
select select "4"
click at [518, 134] on select "Select Surrender Redeem Reaffirm Avoid Other" at bounding box center [587, 145] width 139 height 22
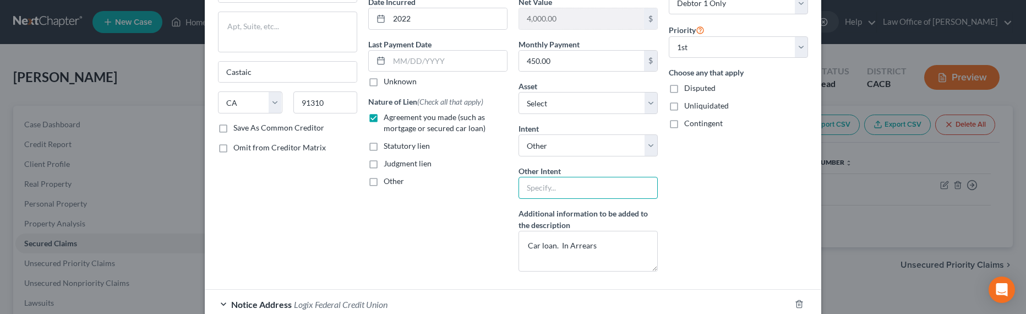
click at [536, 190] on input "text" at bounding box center [587, 188] width 139 height 22
type input "Pay and Retain"
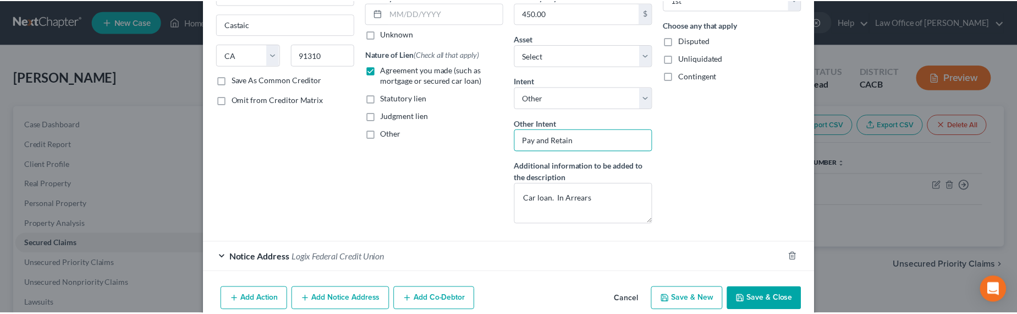
scroll to position [187, 0]
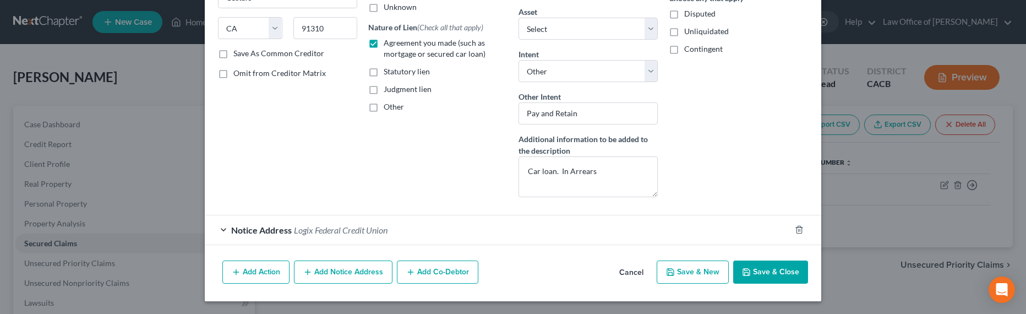
click at [783, 269] on button "Save & Close" at bounding box center [770, 271] width 75 height 23
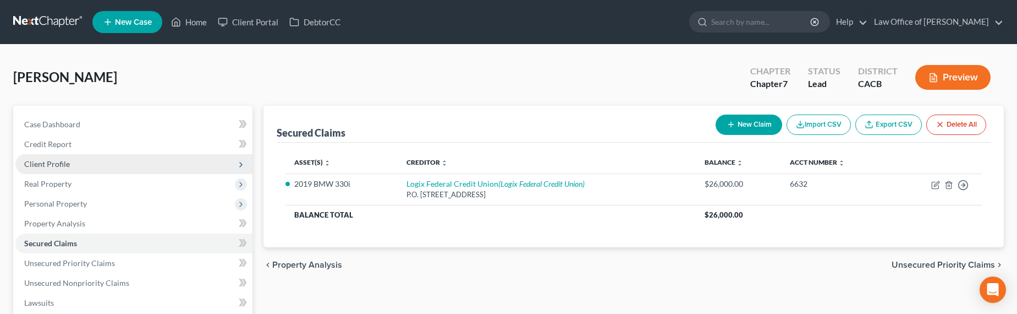
click at [54, 159] on span "Client Profile" at bounding box center [47, 163] width 46 height 9
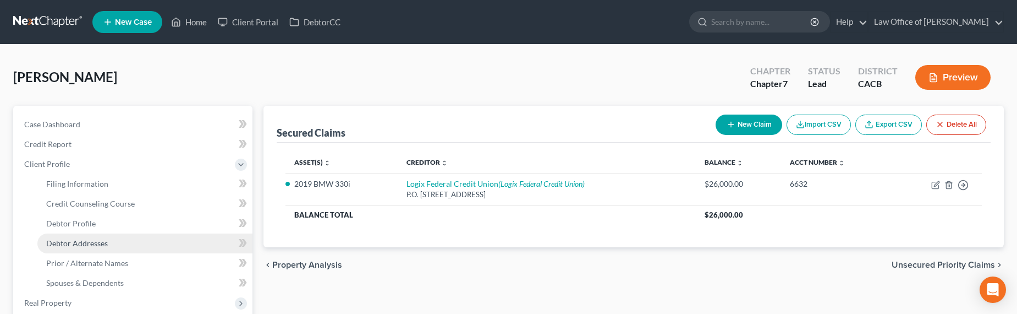
click at [81, 245] on span "Debtor Addresses" at bounding box center [77, 242] width 62 height 9
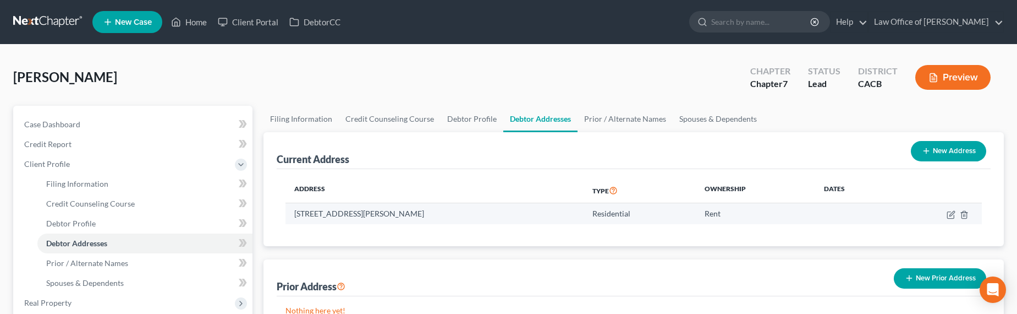
drag, startPoint x: 451, startPoint y: 213, endPoint x: 294, endPoint y: 214, distance: 156.8
click at [294, 214] on td "4421 Lowell Avenue, La Crescenta, CA 91214" at bounding box center [435, 213] width 298 height 21
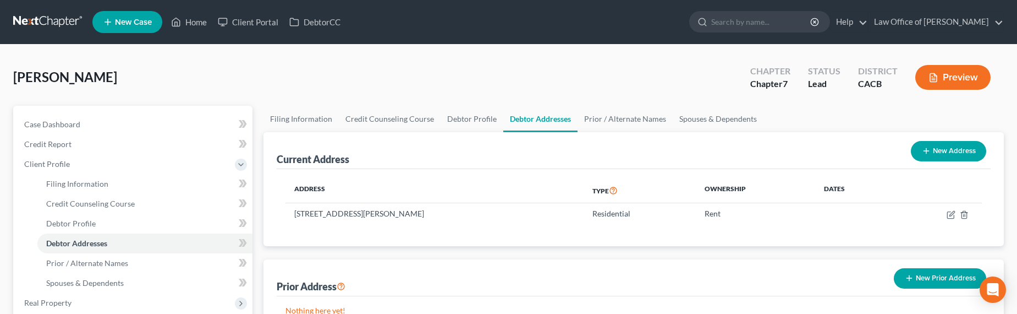
copy td "4421 Lowell Avenue, La Crescenta, CA 91214"
click at [26, 21] on link at bounding box center [48, 22] width 70 height 20
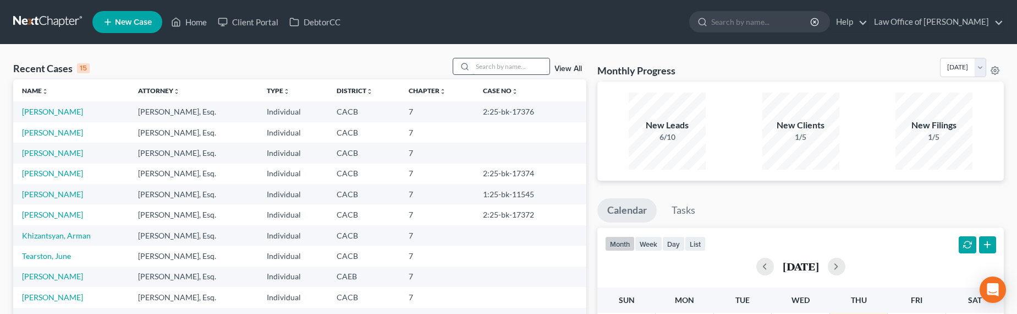
click at [509, 63] on input "search" at bounding box center [511, 66] width 77 height 16
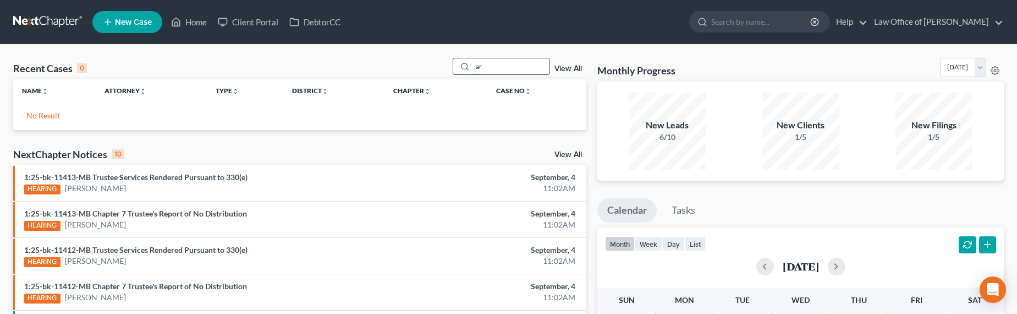
type input "a"
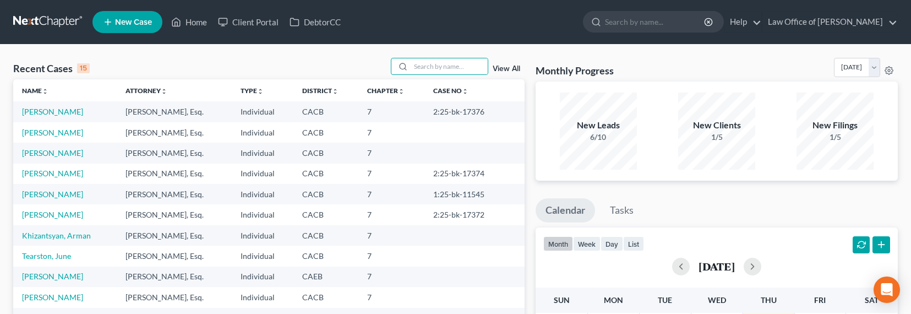
click at [118, 21] on span "New Case" at bounding box center [133, 22] width 37 height 8
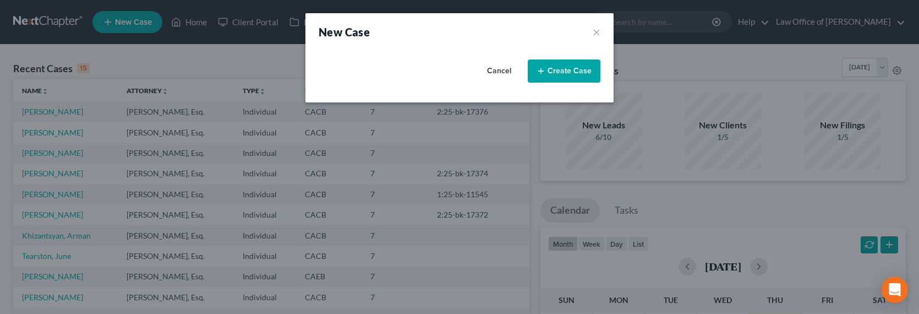
select select "7"
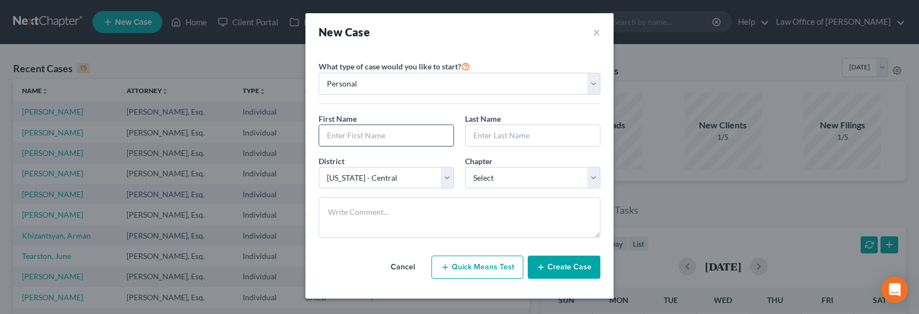
click at [373, 132] on input "text" at bounding box center [386, 135] width 134 height 21
type input "Roman"
type input "[PERSON_NAME]"
select select "0"
click at [465, 167] on select "Select 7 11 12 13" at bounding box center [532, 178] width 135 height 22
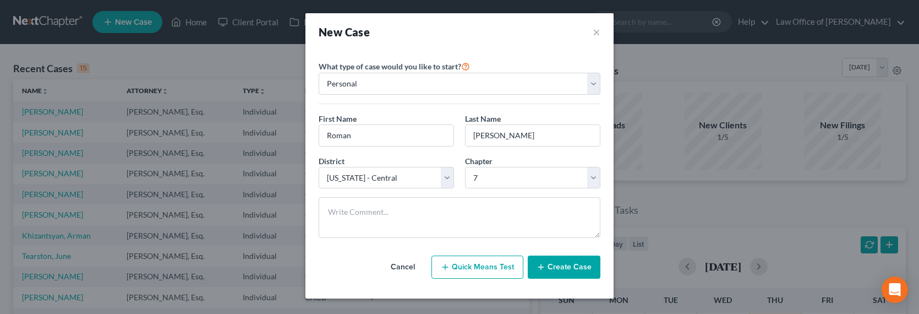
click at [561, 268] on button "Create Case" at bounding box center [564, 266] width 73 height 23
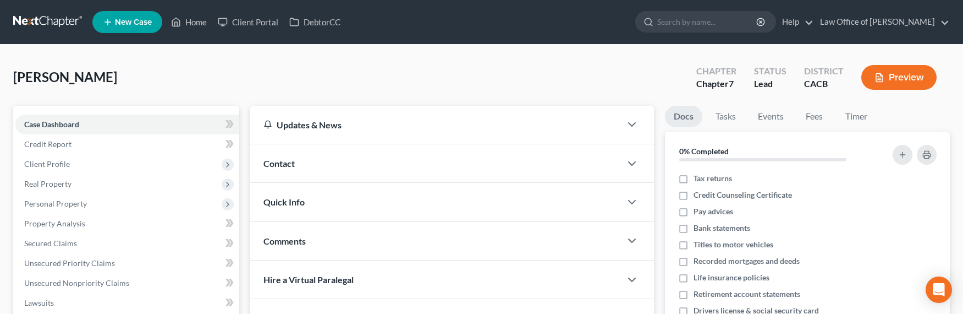
click at [292, 166] on span "Contact" at bounding box center [279, 163] width 31 height 10
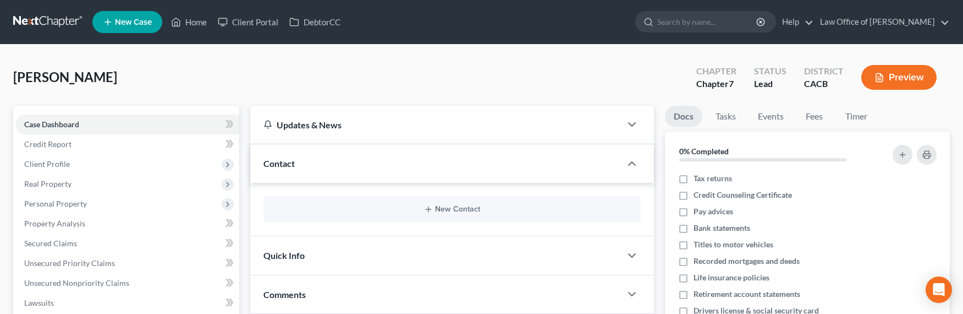
click at [463, 202] on div "New Contact" at bounding box center [452, 209] width 377 height 26
click at [462, 206] on button "New Contact" at bounding box center [452, 209] width 360 height 9
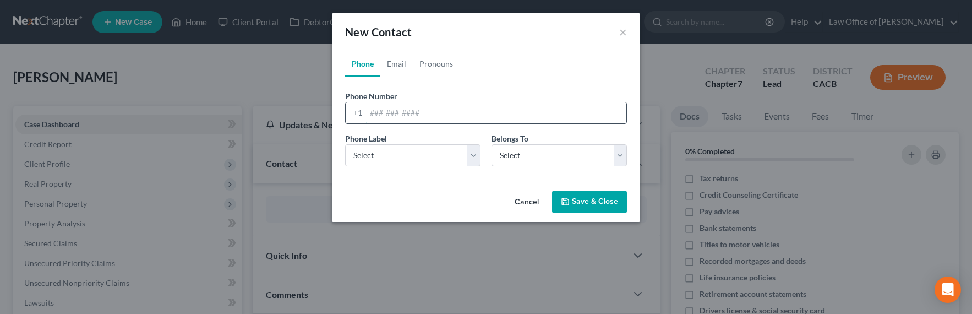
drag, startPoint x: 392, startPoint y: 119, endPoint x: 396, endPoint y: 115, distance: 6.2
click at [392, 119] on input "tel" at bounding box center [496, 112] width 260 height 21
type input "[PHONE_NUMBER]"
click at [402, 155] on select "Select Mobile Home Work Other" at bounding box center [412, 155] width 135 height 22
select select "0"
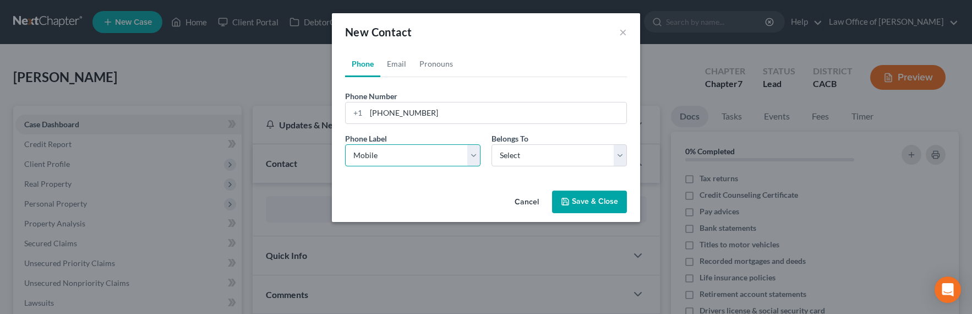
click at [345, 144] on select "Select Mobile Home Work Other" at bounding box center [412, 155] width 135 height 22
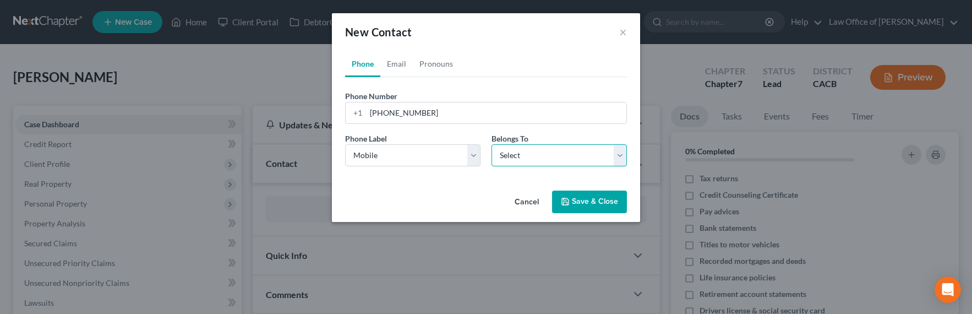
click at [536, 144] on select "Select Client Other" at bounding box center [558, 155] width 135 height 22
select select "0"
click at [491, 144] on select "Select Client Other" at bounding box center [558, 155] width 135 height 22
select select "0"
click at [392, 64] on link "Email" at bounding box center [396, 64] width 32 height 26
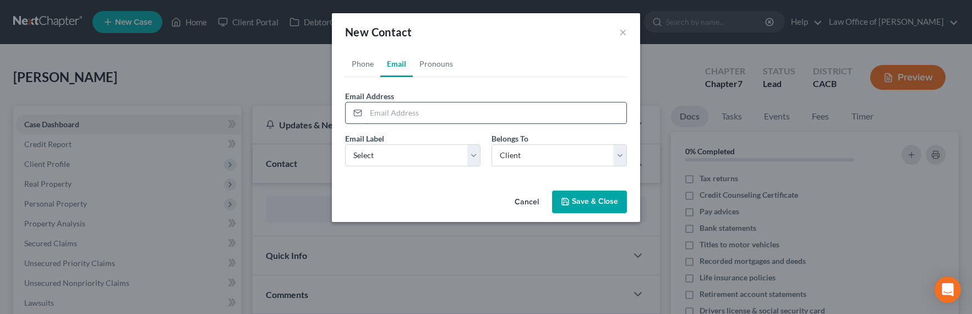
click at [415, 114] on input "email" at bounding box center [496, 112] width 260 height 21
paste input "[EMAIL_ADDRESS][DOMAIN_NAME]"
type input "[EMAIL_ADDRESS][DOMAIN_NAME]"
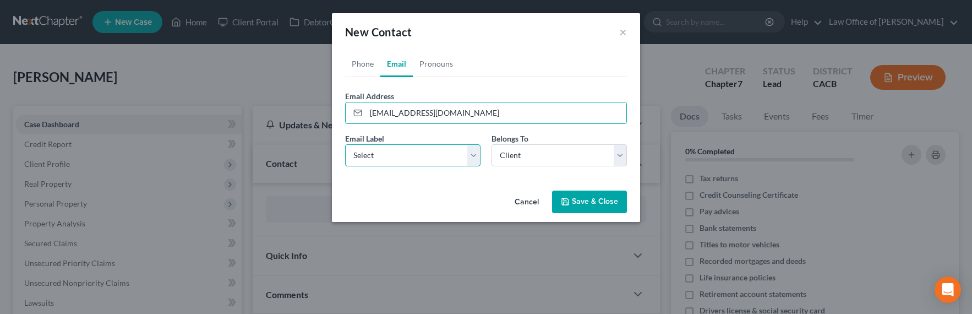
click at [404, 159] on select "Select Home Work Other" at bounding box center [412, 155] width 135 height 22
select select "0"
click at [345, 144] on select "Select Home Work Other" at bounding box center [412, 155] width 135 height 22
click at [574, 205] on button "Save & Close" at bounding box center [589, 201] width 75 height 23
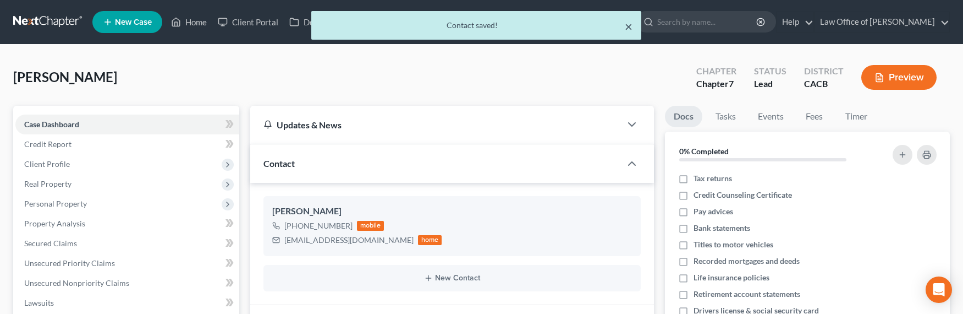
click at [628, 24] on button "×" at bounding box center [629, 26] width 8 height 13
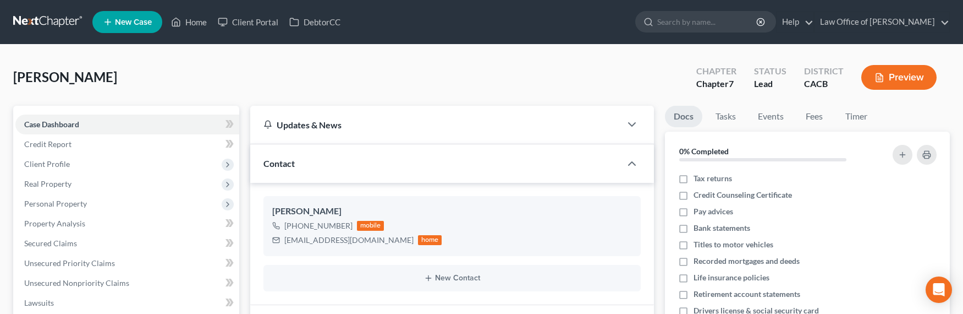
scroll to position [24, 0]
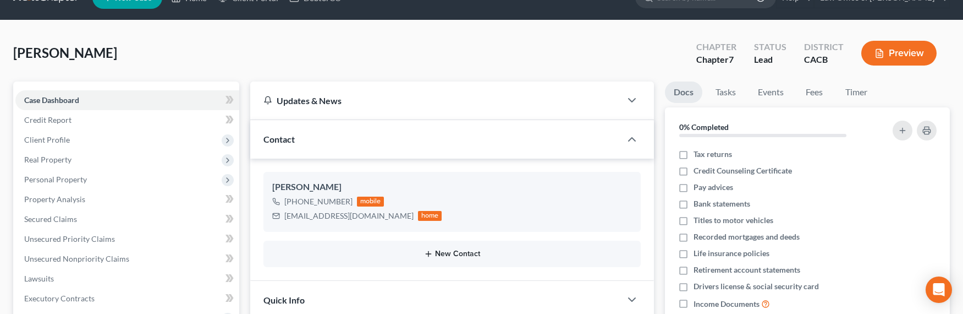
click at [464, 255] on button "New Contact" at bounding box center [452, 253] width 360 height 9
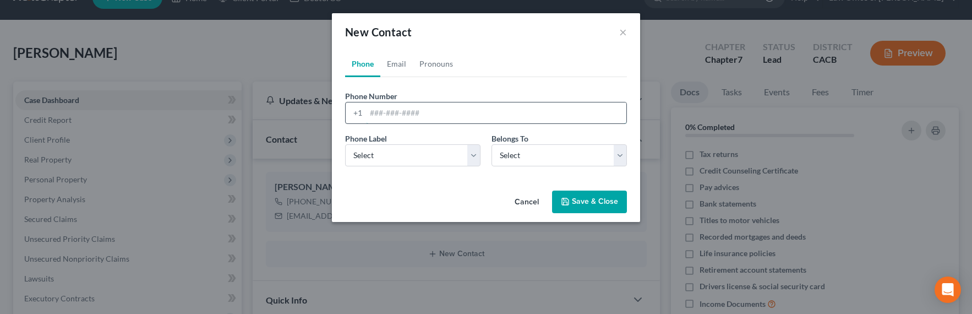
click at [386, 109] on input "tel" at bounding box center [496, 112] width 260 height 21
type input "[PHONE_NUMBER]"
click at [391, 159] on select "Select Mobile Home Work Other" at bounding box center [412, 155] width 135 height 22
select select "0"
click at [345, 144] on select "Select Mobile Home Work Other" at bounding box center [412, 155] width 135 height 22
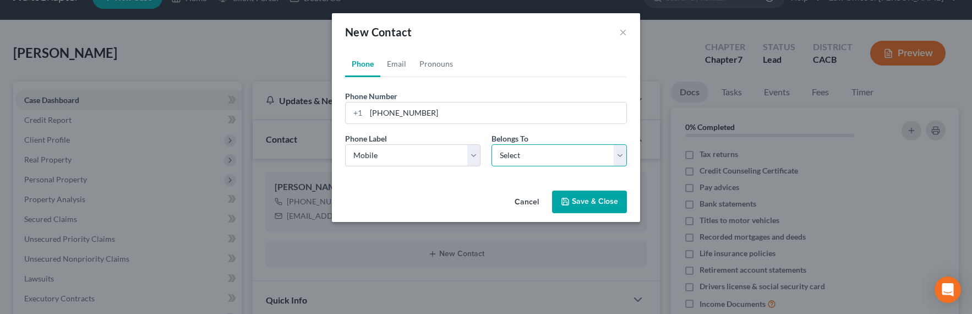
click at [532, 158] on select "Select Client Other" at bounding box center [558, 155] width 135 height 22
select select "0"
click at [491, 144] on select "Select Client Other" at bounding box center [558, 155] width 135 height 22
click at [580, 198] on button "Save & Close" at bounding box center [589, 201] width 75 height 23
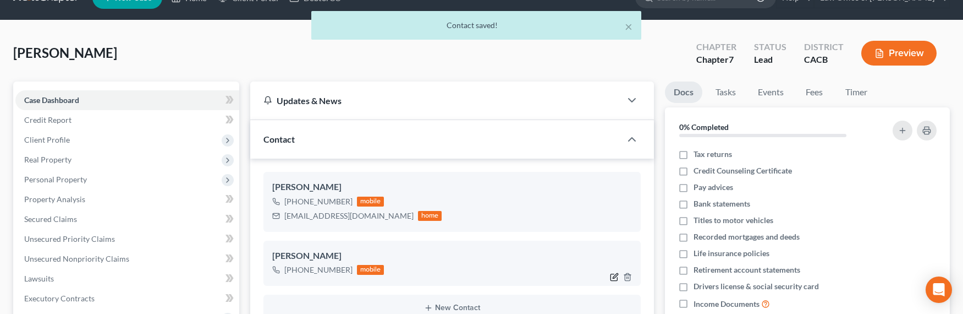
click at [610, 277] on icon "button" at bounding box center [614, 276] width 9 height 9
select select "0"
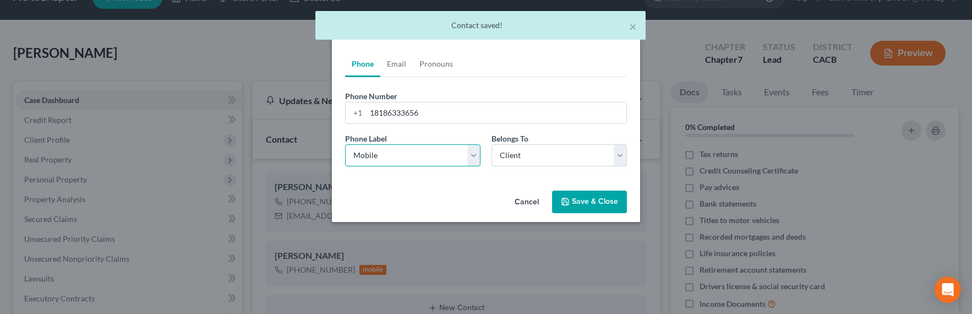
click at [390, 160] on select "Select Mobile Home Work Other" at bounding box center [412, 155] width 135 height 22
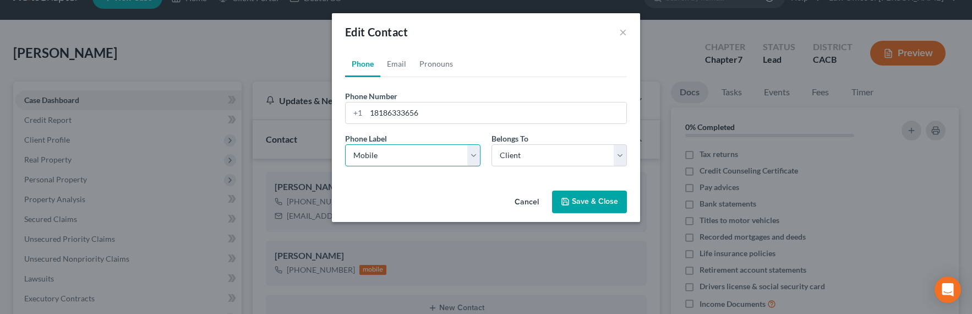
select select "3"
click at [345, 144] on select "Select Mobile Home Work Other" at bounding box center [412, 155] width 135 height 22
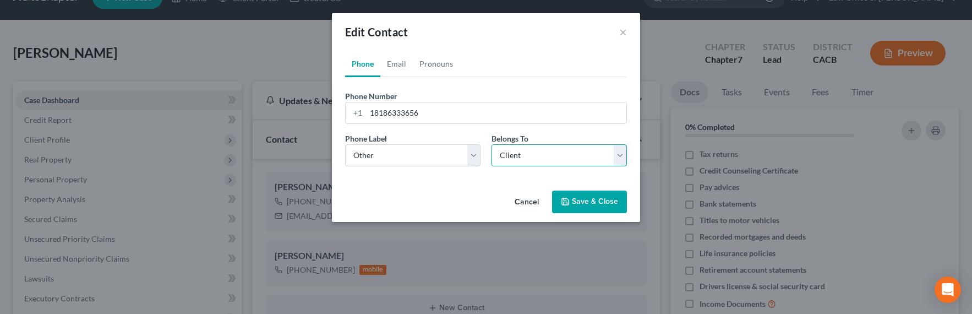
click at [541, 153] on select "Select Client Other" at bounding box center [558, 155] width 135 height 22
select select "1"
click at [491, 144] on select "Select Client Other" at bounding box center [558, 155] width 135 height 22
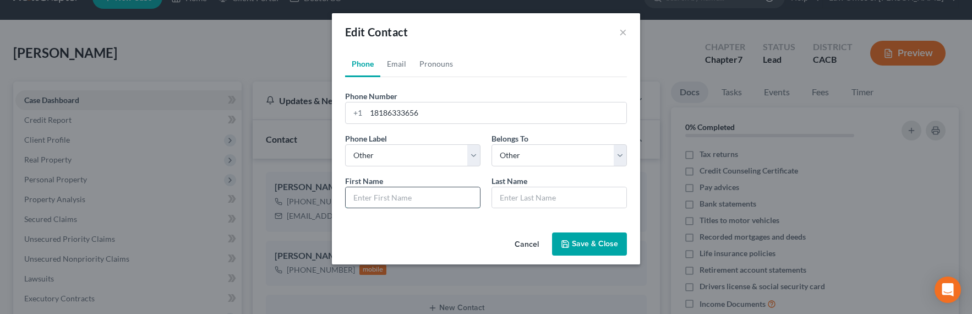
click at [403, 193] on input "text" at bounding box center [413, 197] width 134 height 21
type input "S"
type input "[PERSON_NAME]"
type input "Spouse"
click at [577, 246] on button "Save & Close" at bounding box center [589, 243] width 75 height 23
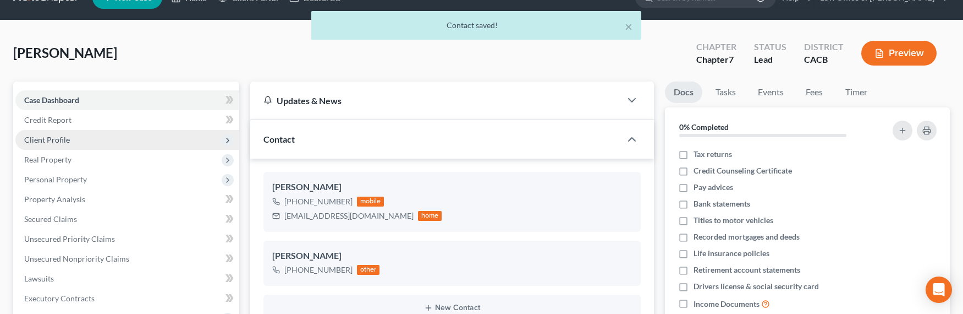
click at [44, 138] on span "Client Profile" at bounding box center [47, 139] width 46 height 9
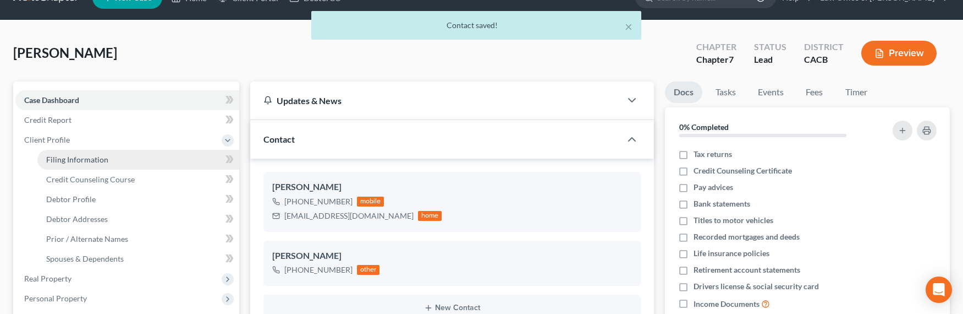
click at [67, 156] on span "Filing Information" at bounding box center [77, 159] width 62 height 9
select select "1"
select select "0"
select select "7"
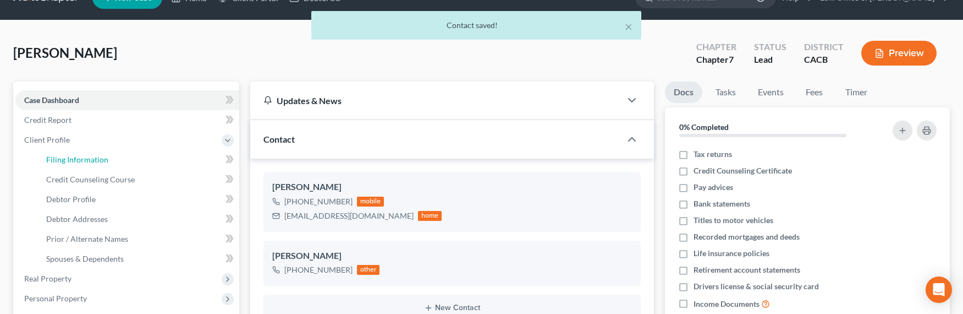
select select "0"
select select "4"
select select "0"
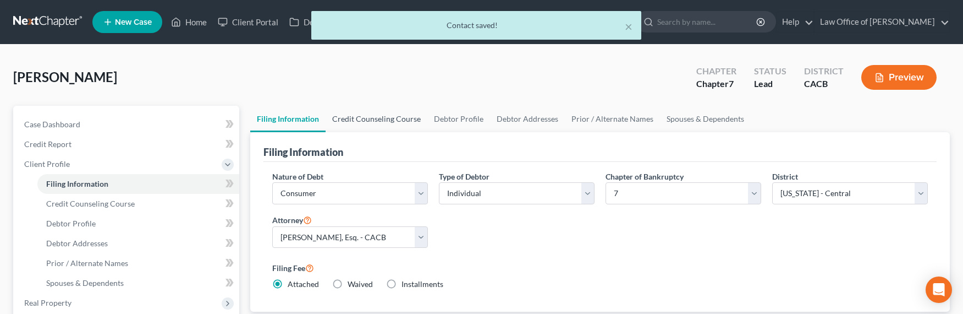
click at [371, 120] on link "Credit Counseling Course" at bounding box center [377, 119] width 102 height 26
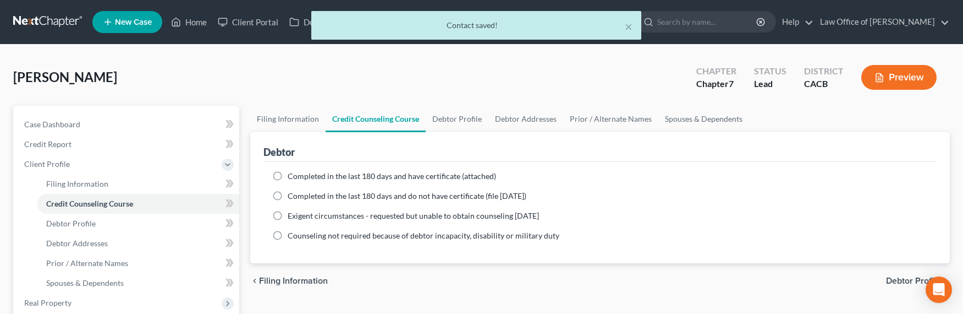
click at [318, 171] on span "Completed in the last 180 days and have certificate (attached)" at bounding box center [392, 175] width 209 height 9
click at [299, 171] on input "Completed in the last 180 days and have certificate (attached)" at bounding box center [295, 174] width 7 height 7
radio input "true"
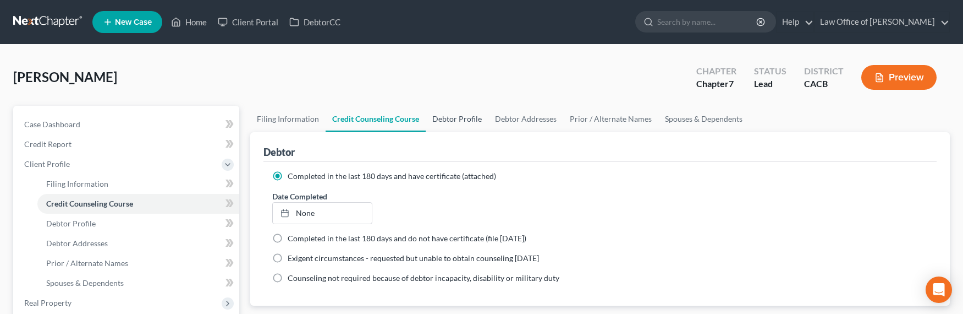
click at [450, 118] on link "Debtor Profile" at bounding box center [457, 119] width 63 height 26
select select "0"
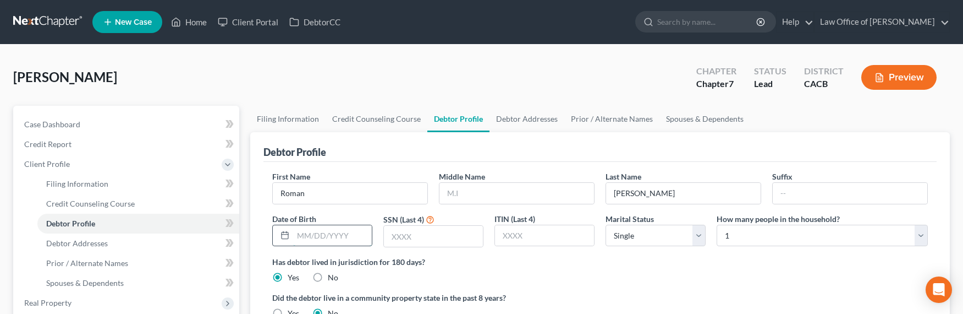
click at [338, 236] on input "text" at bounding box center [332, 235] width 79 height 21
type input "[DATE]"
type input "1103"
click at [629, 239] on select "Select Single Married Separated Divorced Widowed" at bounding box center [656, 235] width 100 height 22
select select "1"
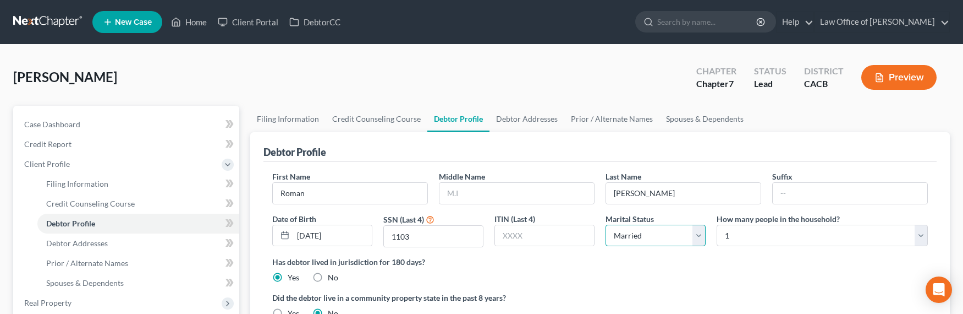
click at [606, 224] on select "Select Single Married Separated Divorced Widowed" at bounding box center [656, 235] width 100 height 22
click at [760, 233] on select "Select 1 2 3 4 5 6 7 8 9 10 11 12 13 14 15 16 17 18 19 20" at bounding box center [822, 235] width 211 height 22
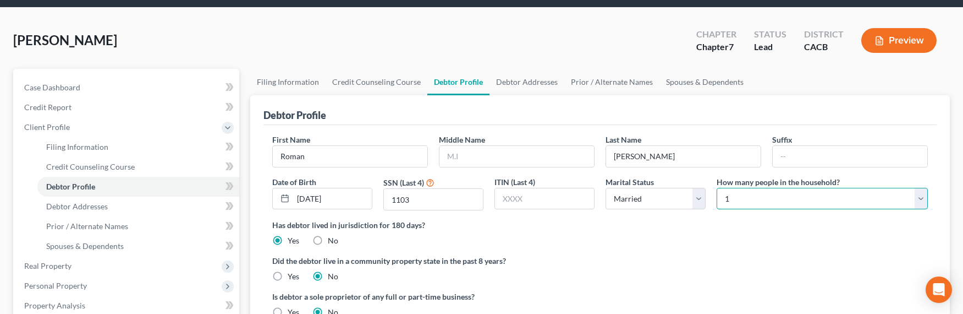
scroll to position [103, 0]
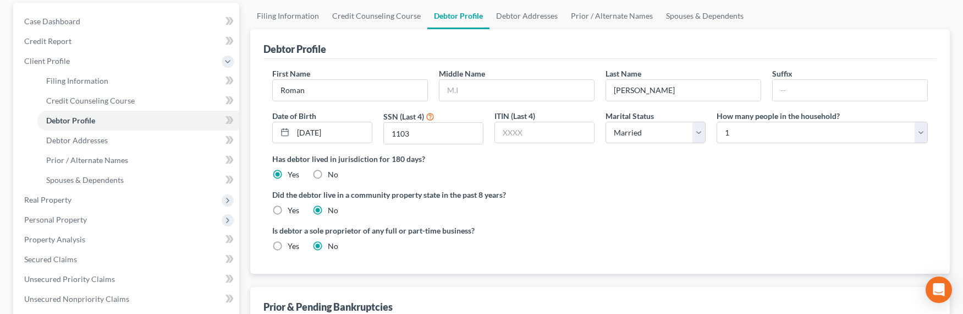
click at [288, 209] on label "Yes" at bounding box center [294, 210] width 12 height 11
click at [292, 209] on input "Yes" at bounding box center [295, 208] width 7 height 7
radio input "true"
radio input "false"
click at [764, 132] on select "Select 1 2 3 4 5 6 7 8 9 10 11 12 13 14 15 16 17 18 19 20" at bounding box center [822, 133] width 211 height 22
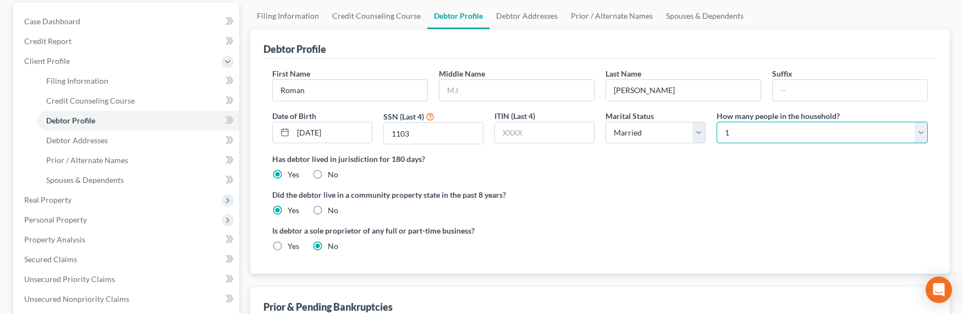
select select "3"
click at [717, 122] on select "Select 1 2 3 4 5 6 7 8 9 10 11 12 13 14 15 16 17 18 19 20" at bounding box center [822, 133] width 211 height 22
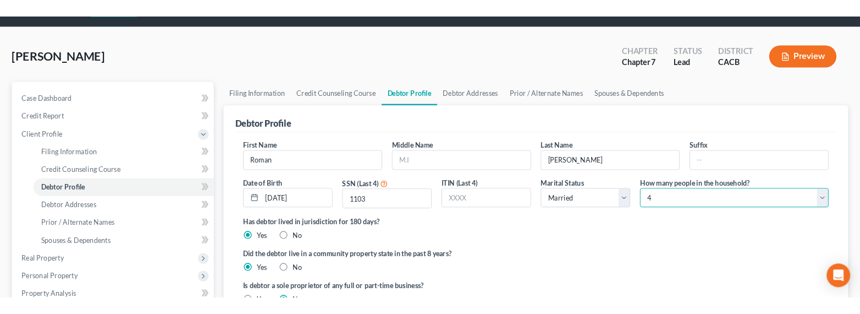
scroll to position [0, 0]
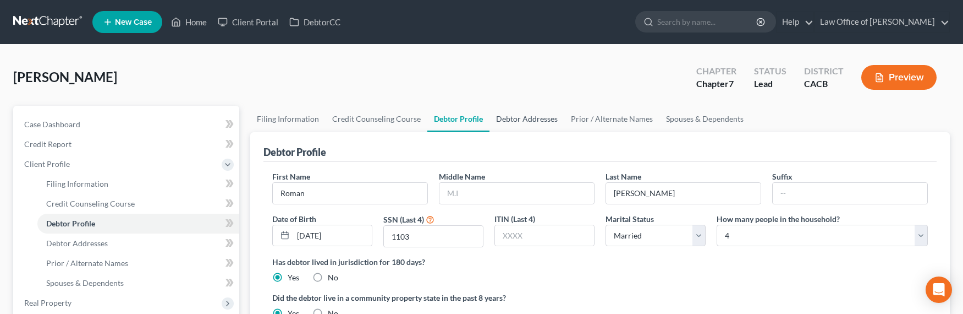
click at [527, 122] on link "Debtor Addresses" at bounding box center [527, 119] width 75 height 26
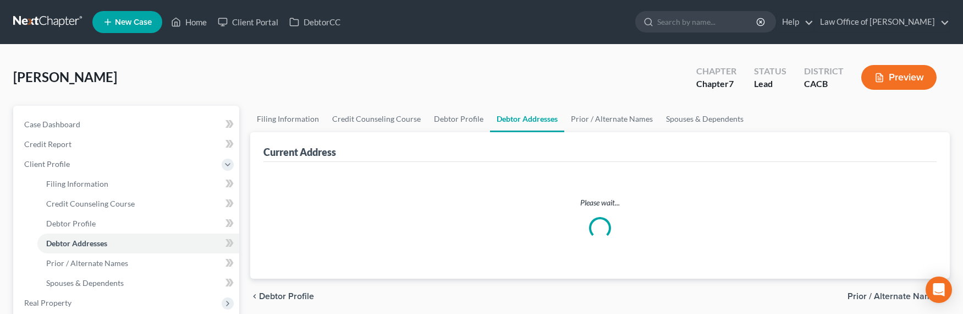
select select "0"
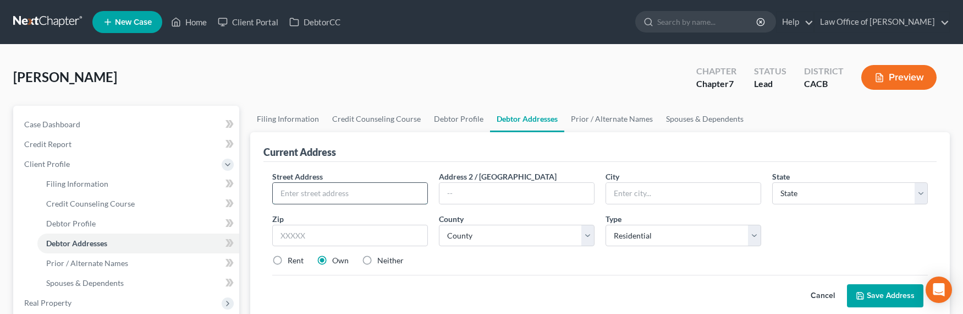
click at [345, 198] on input "text" at bounding box center [350, 193] width 155 height 21
click at [304, 193] on input "text" at bounding box center [350, 193] width 155 height 21
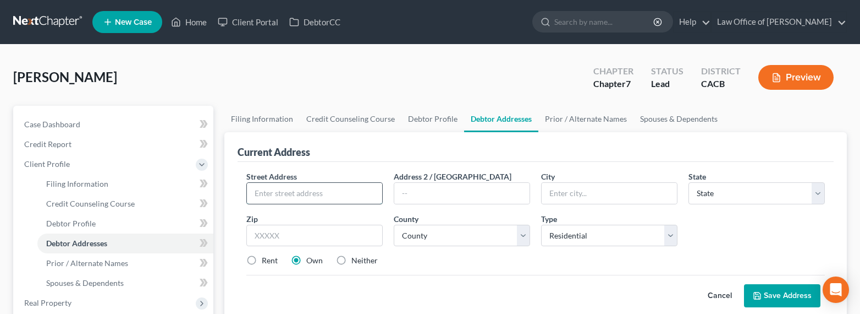
click at [298, 197] on input "text" at bounding box center [314, 193] width 135 height 21
paste input "[STREET_ADDRESS][PERSON_NAME]"
type input "[STREET_ADDRESS][PERSON_NAME]"
click at [335, 234] on input "text" at bounding box center [314, 235] width 136 height 22
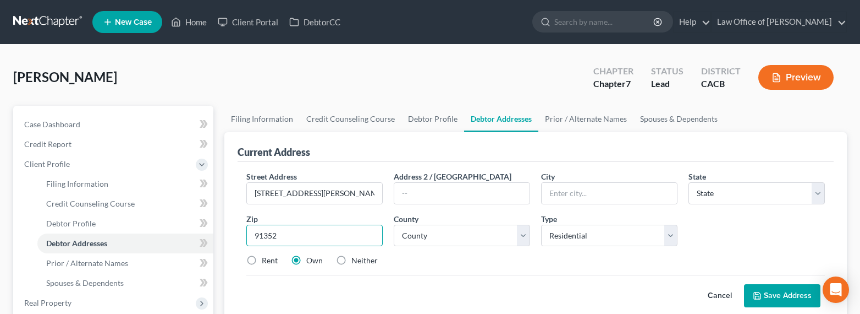
type input "91352"
type input "[GEOGRAPHIC_DATA]"
select select "4"
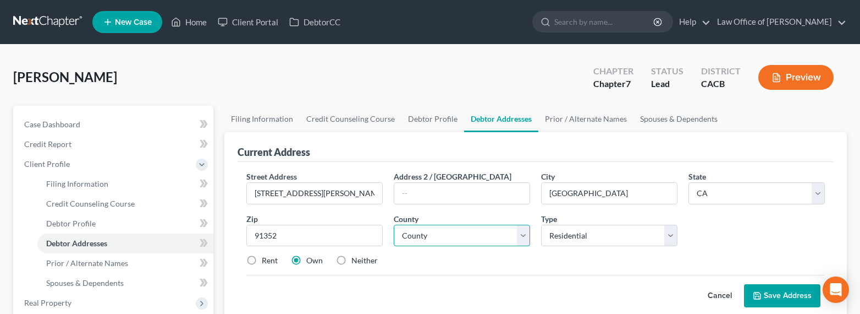
click at [424, 233] on select "County" at bounding box center [462, 235] width 136 height 22
select select "18"
click at [394, 224] on select "County [GEOGRAPHIC_DATA] [GEOGRAPHIC_DATA] [GEOGRAPHIC_DATA] [GEOGRAPHIC_DATA] …" at bounding box center [462, 235] width 136 height 22
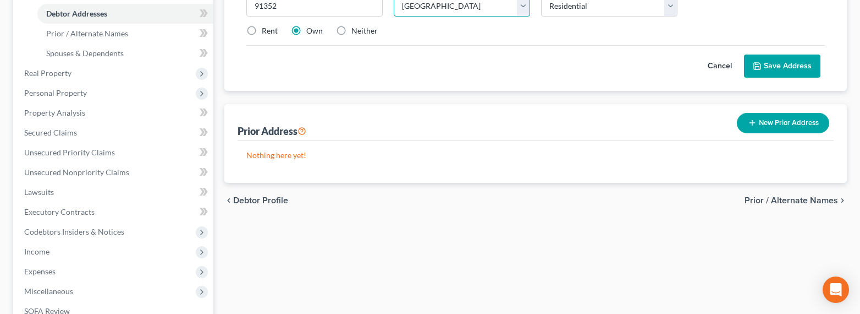
scroll to position [150, 0]
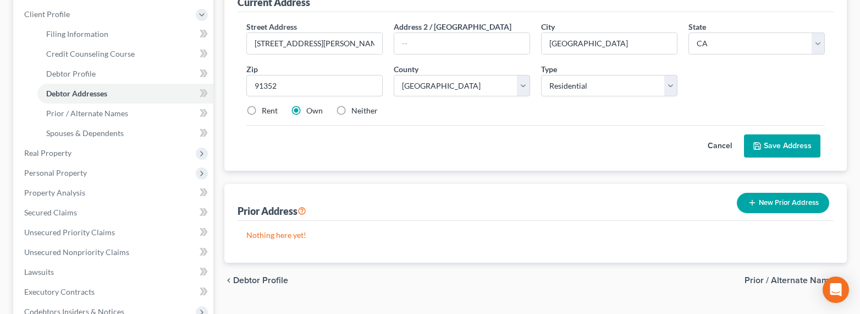
click at [785, 149] on button "Save Address" at bounding box center [782, 145] width 76 height 23
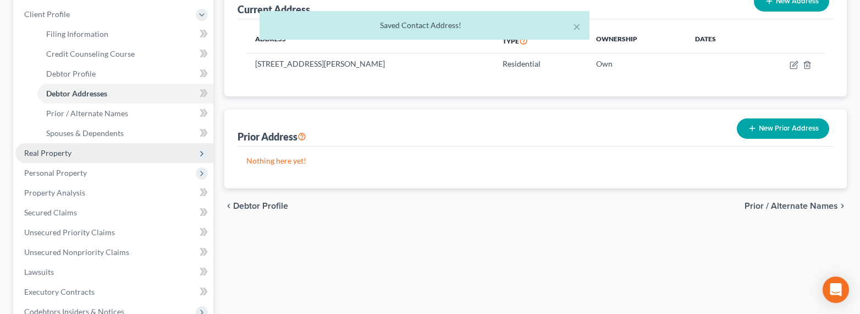
click at [46, 149] on span "Real Property" at bounding box center [47, 152] width 47 height 9
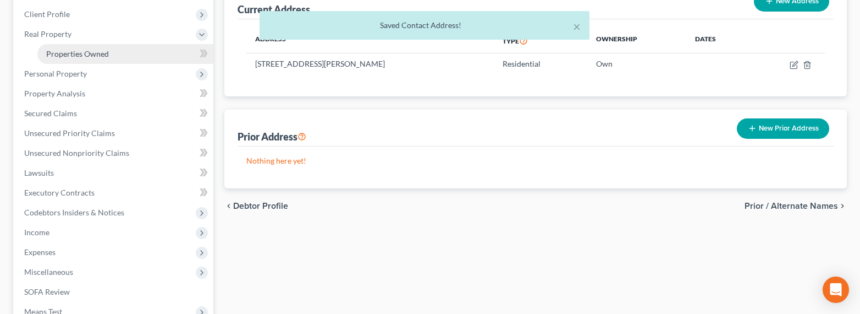
click at [69, 52] on span "Properties Owned" at bounding box center [77, 53] width 63 height 9
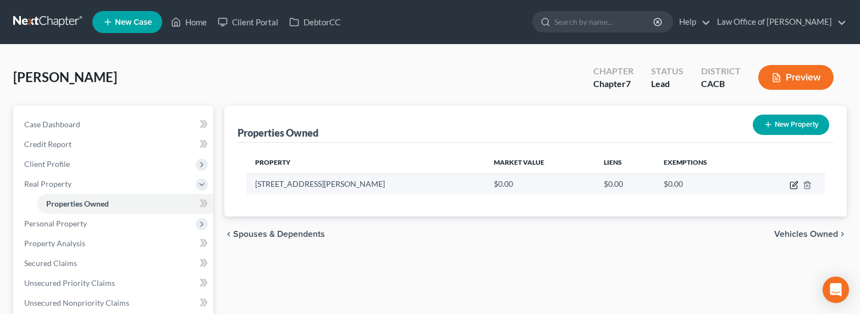
click at [792, 184] on icon "button" at bounding box center [794, 184] width 9 height 9
select select "4"
select select "18"
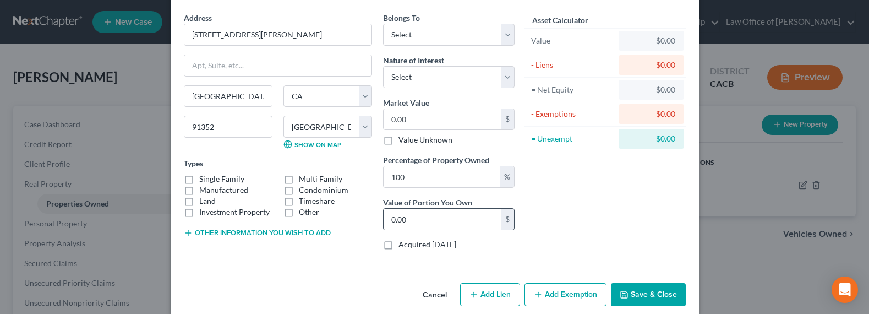
scroll to position [52, 0]
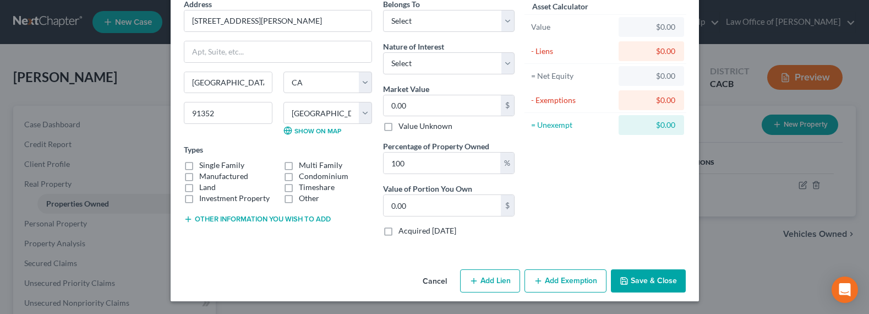
click at [490, 277] on button "Add Lien" at bounding box center [490, 280] width 60 height 23
select select "0"
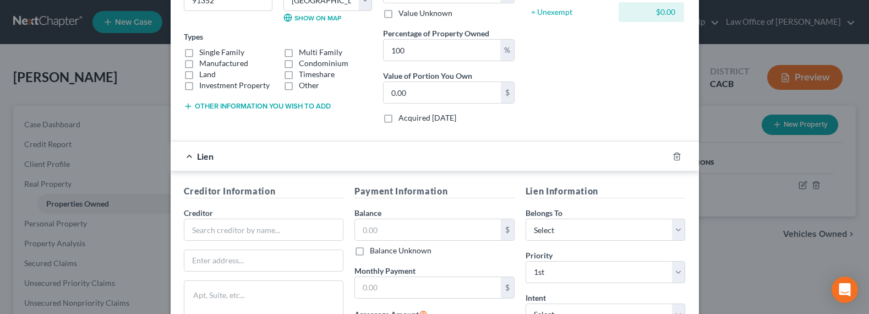
scroll to position [172, 0]
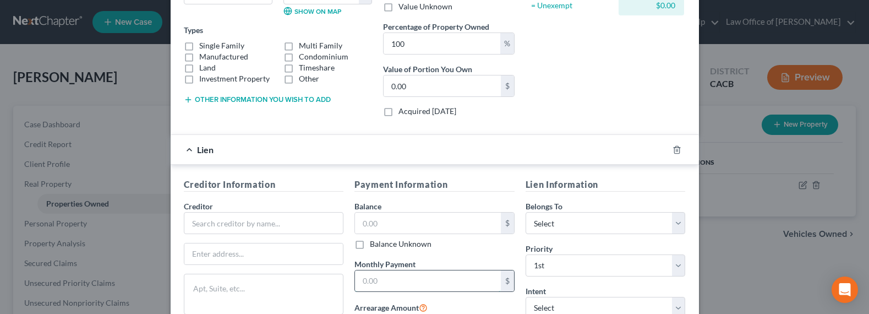
click at [381, 286] on input "text" at bounding box center [428, 280] width 146 height 21
type input "2,800"
click at [233, 229] on input "text" at bounding box center [264, 223] width 160 height 22
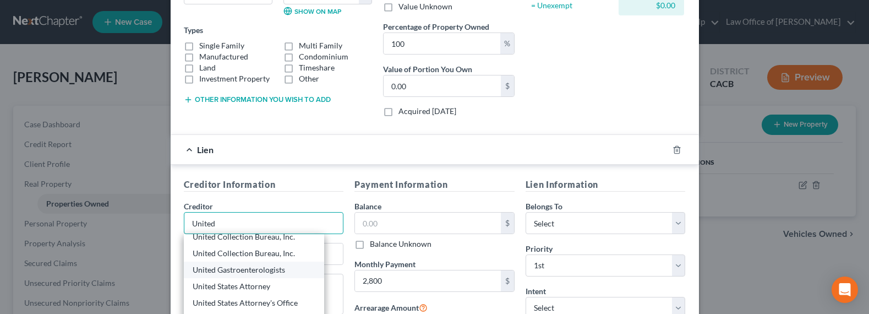
scroll to position [83, 0]
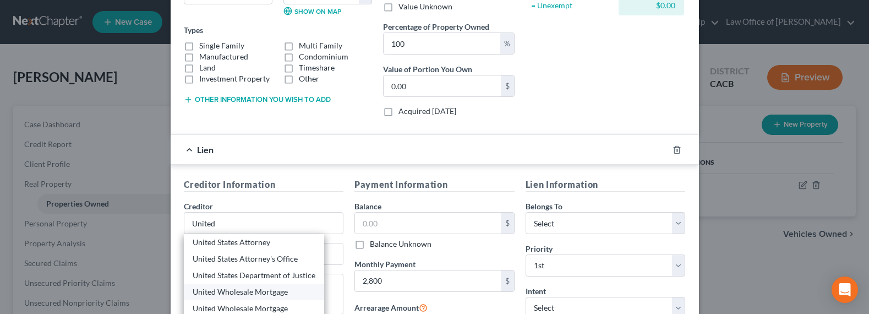
click at [234, 287] on div "United Wholesale Mortgage" at bounding box center [254, 291] width 123 height 11
type input "United Wholesale Mortgage"
type input "[STREET_ADDRESS] E"
type input "Pontiac"
select select "23"
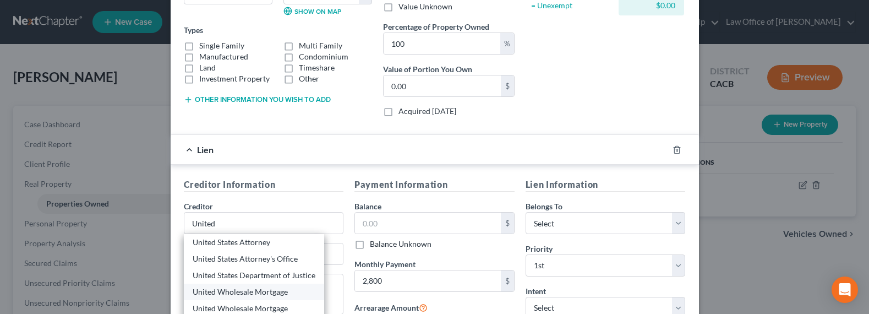
type input "48341"
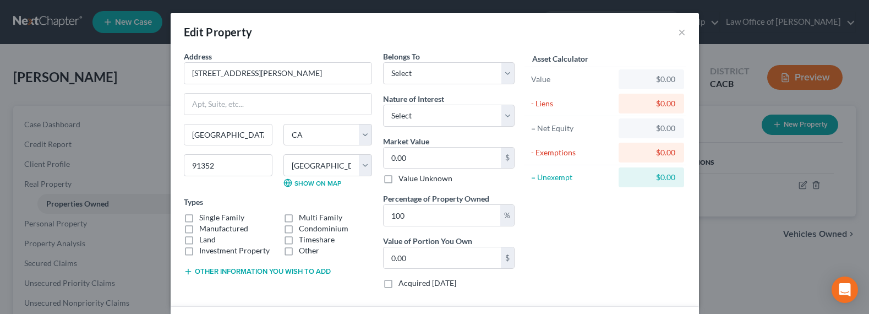
scroll to position [253, 0]
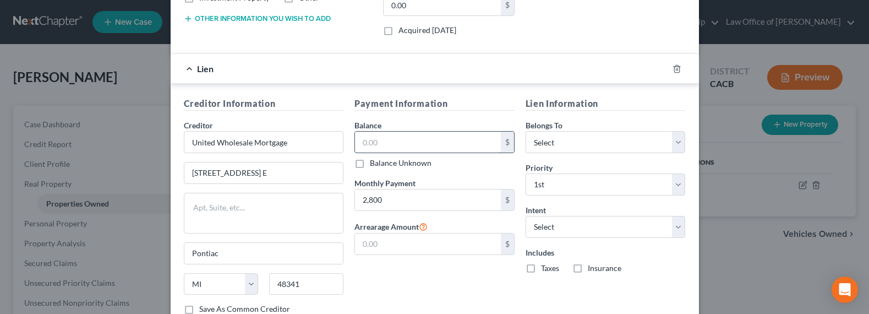
click at [380, 147] on input "text" at bounding box center [428, 141] width 146 height 21
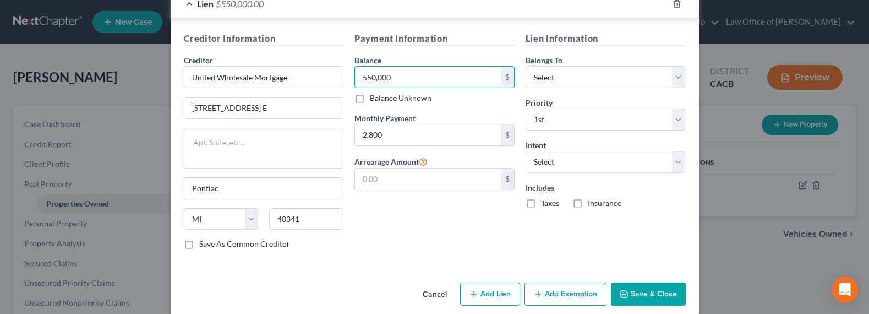
scroll to position [331, 0]
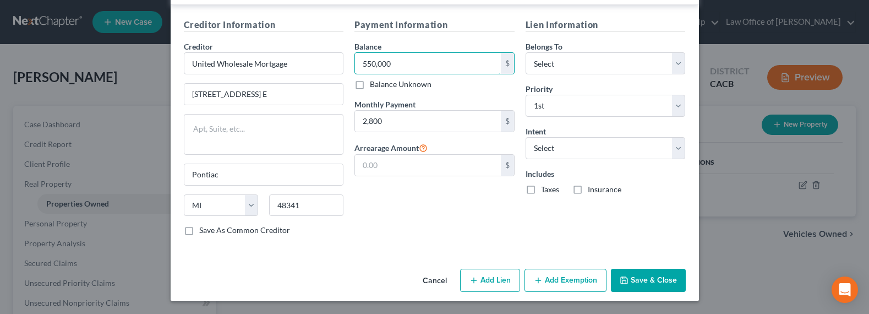
type input "550,000"
click at [473, 279] on icon "button" at bounding box center [473, 280] width 9 height 9
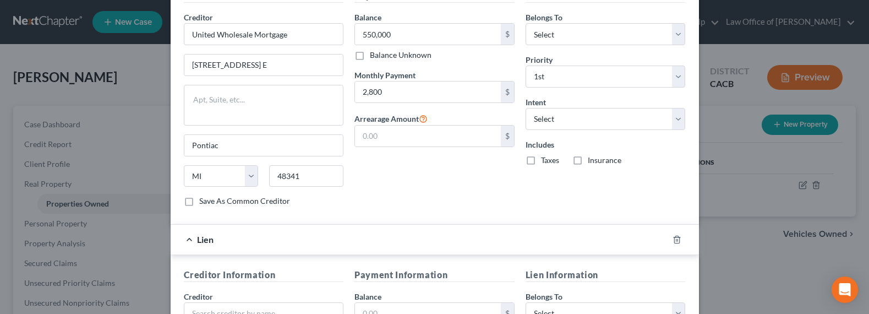
scroll to position [567, 0]
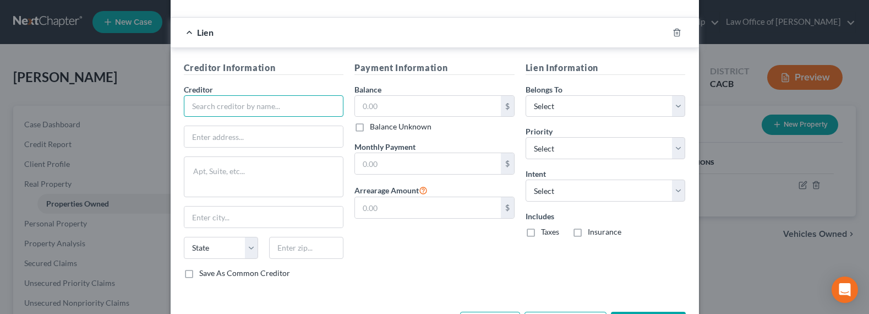
click at [256, 108] on input "text" at bounding box center [264, 106] width 160 height 22
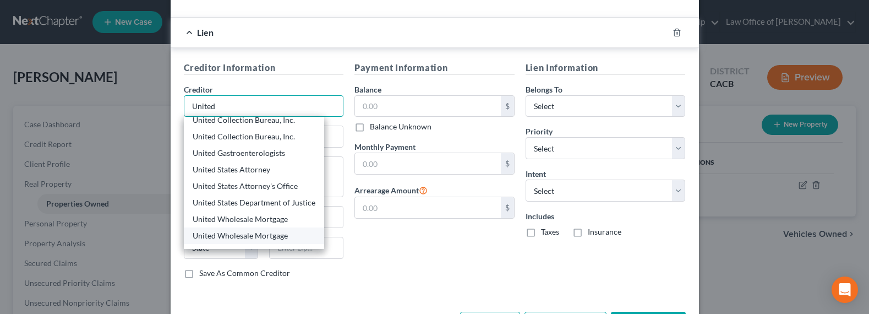
scroll to position [83, 0]
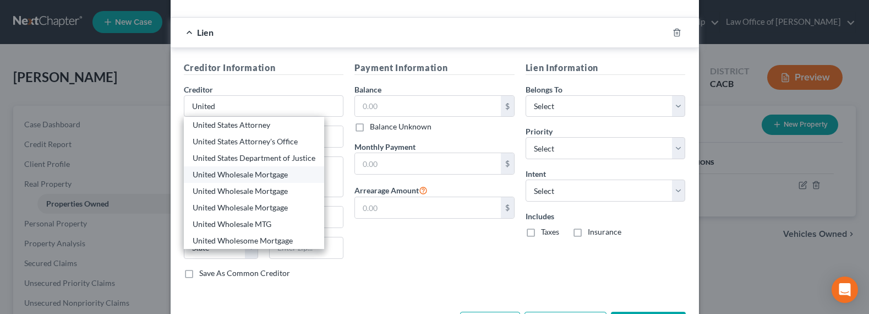
click at [241, 173] on div "United Wholesale Mortgage" at bounding box center [254, 174] width 123 height 11
type input "United Wholesale Mortgage"
type input "[STREET_ADDRESS] E"
type input "Pontiac"
select select "23"
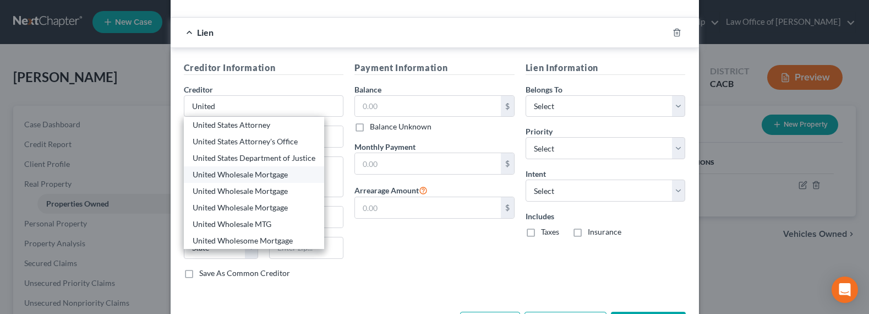
type input "48341"
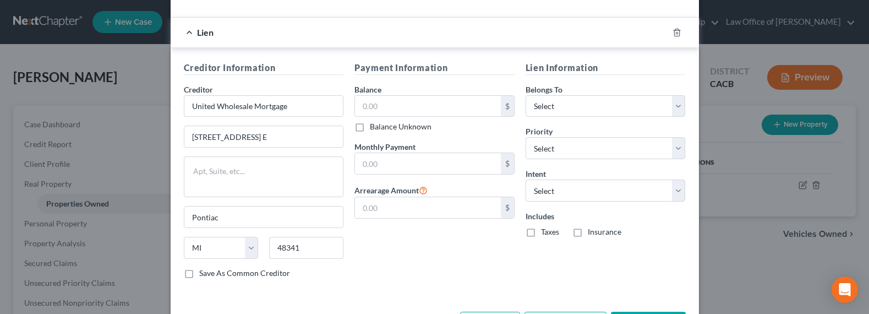
scroll to position [0, 0]
click at [419, 99] on input "text" at bounding box center [428, 106] width 146 height 21
click at [402, 170] on input "text" at bounding box center [428, 163] width 146 height 21
type input "290"
click at [416, 103] on input "text" at bounding box center [428, 106] width 146 height 21
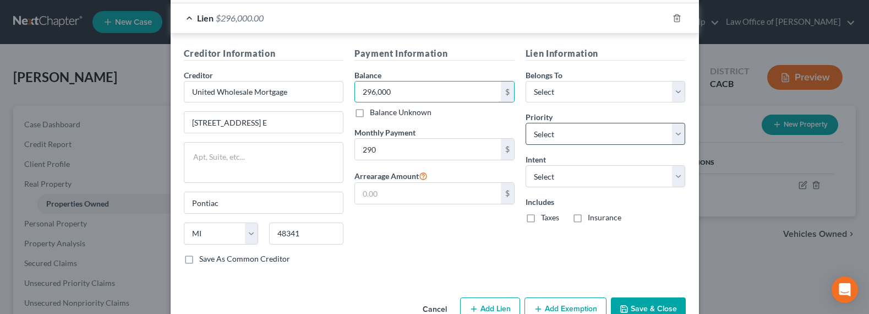
scroll to position [610, 0]
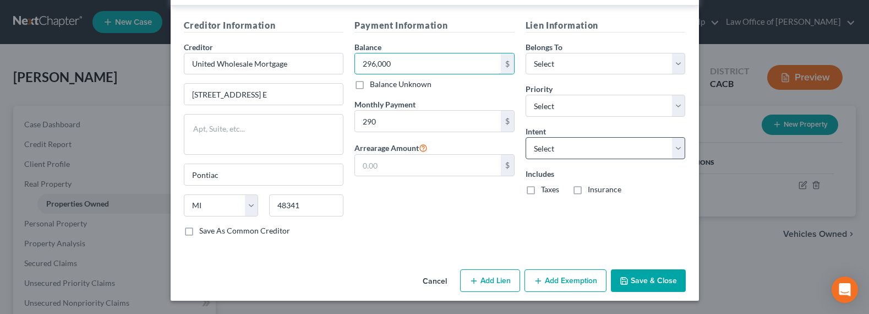
type input "296,000"
click at [566, 149] on select "Select Surrender Redeem Reaffirm Avoid Other" at bounding box center [605, 148] width 160 height 22
select select "2"
click at [525, 137] on select "Select Surrender Redeem Reaffirm Avoid Other" at bounding box center [605, 148] width 160 height 22
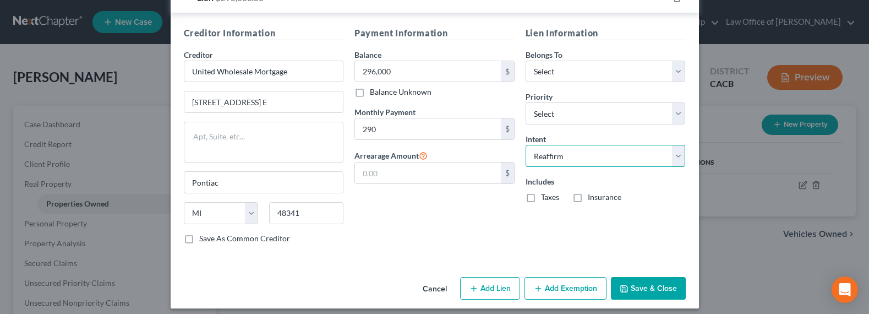
scroll to position [589, 0]
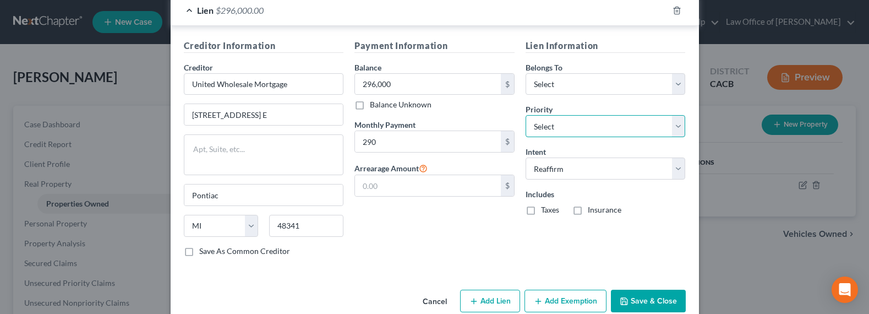
click at [571, 132] on select "Select 2nd 3rd 4th 5th 6th 7th 8th 9th 10th 11th 12th 13th 14th 15th 16th 17th …" at bounding box center [605, 126] width 160 height 22
select select "0"
click at [525, 115] on select "Select 2nd 3rd 4th 5th 6th 7th 8th 9th 10th 11th 12th 13th 14th 15th 16th 17th …" at bounding box center [605, 126] width 160 height 22
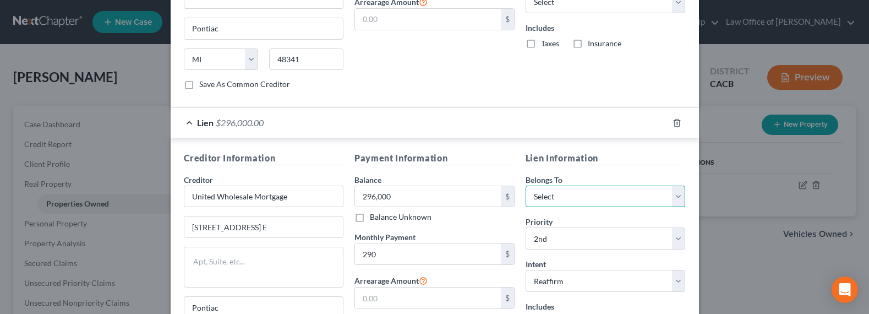
click at [563, 192] on select "Select Debtor 1 Only Debtor 2 Only Debtor 1 And Debtor 2 Only At Least One Of T…" at bounding box center [605, 196] width 160 height 22
select select "3"
click at [525, 185] on select "Select Debtor 1 Only Debtor 2 Only Debtor 1 And Debtor 2 Only At Least One Of T…" at bounding box center [605, 196] width 160 height 22
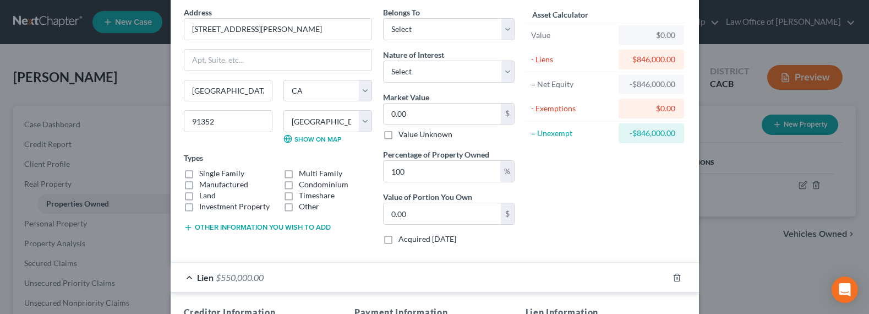
scroll to position [0, 0]
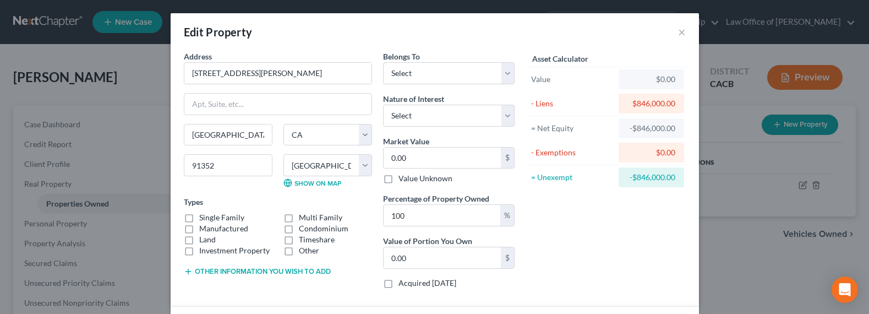
click at [209, 216] on label "Single Family" at bounding box center [221, 217] width 45 height 11
click at [209, 216] on input "Single Family" at bounding box center [207, 215] width 7 height 7
checkbox input "true"
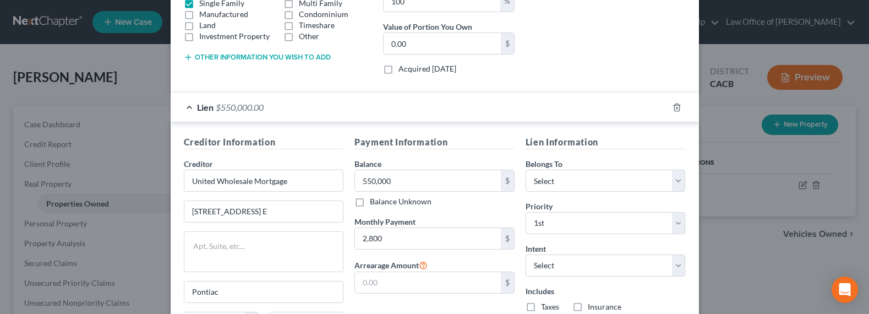
scroll to position [239, 0]
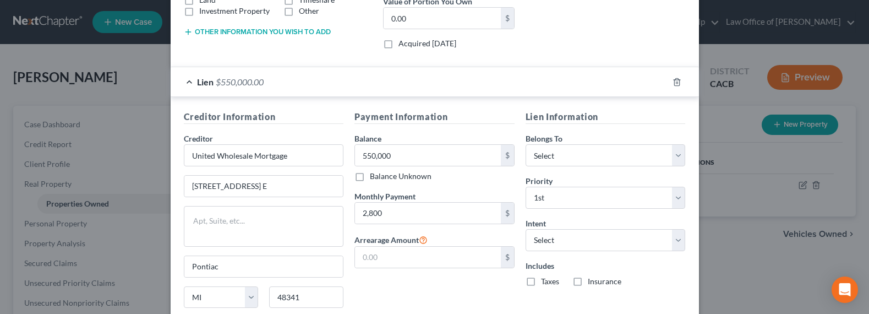
click at [247, 30] on button "Other information you wish to add" at bounding box center [257, 32] width 147 height 9
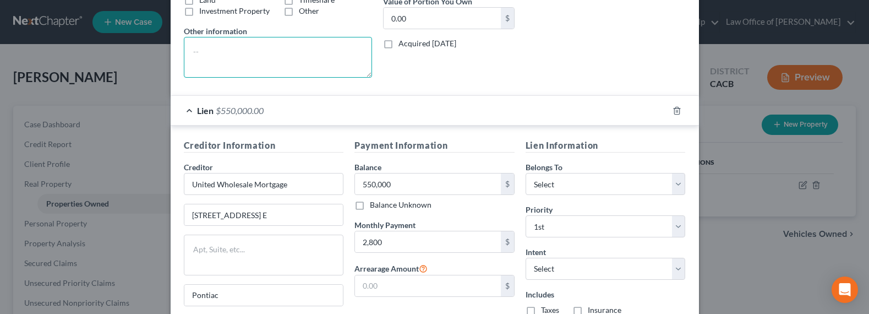
click at [227, 69] on textarea at bounding box center [278, 57] width 188 height 41
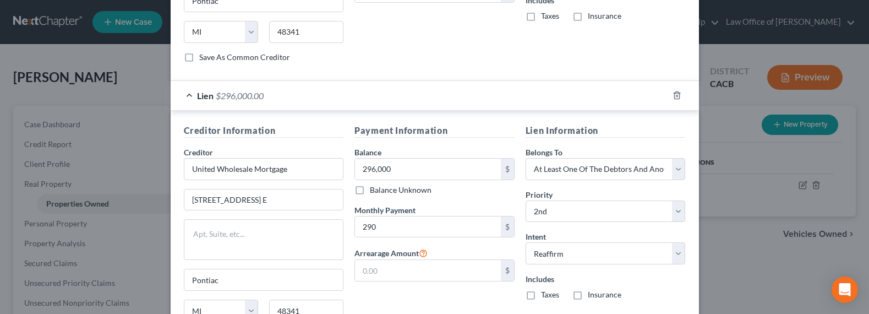
scroll to position [332, 0]
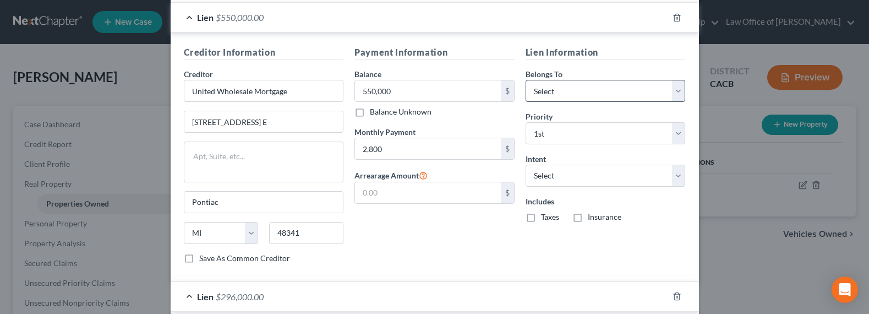
type textarea "Purchased 2019"
click at [558, 90] on select "Select Debtor 1 Only Debtor 2 Only Debtor 1 And Debtor 2 Only At Least One Of T…" at bounding box center [605, 91] width 160 height 22
select select "4"
click at [525, 80] on select "Select Debtor 1 Only Debtor 2 Only Debtor 1 And Debtor 2 Only At Least One Of T…" at bounding box center [605, 91] width 160 height 22
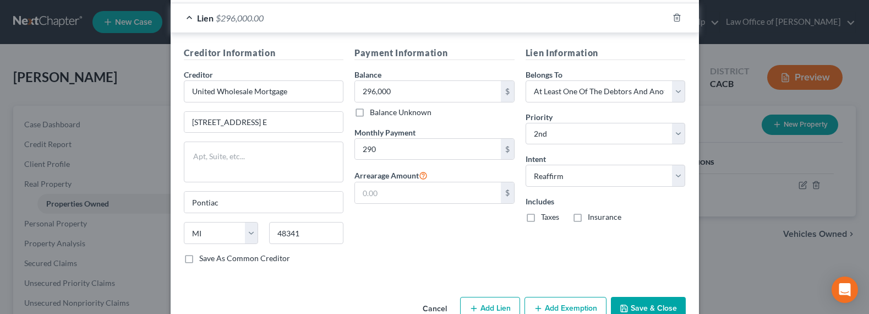
scroll to position [639, 0]
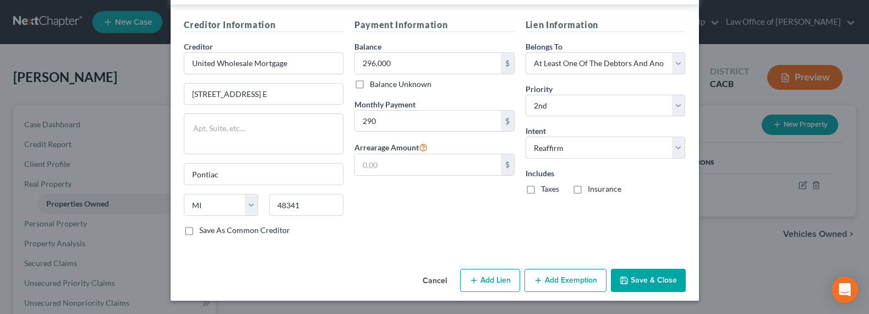
click at [627, 273] on button "Save & Close" at bounding box center [648, 279] width 75 height 23
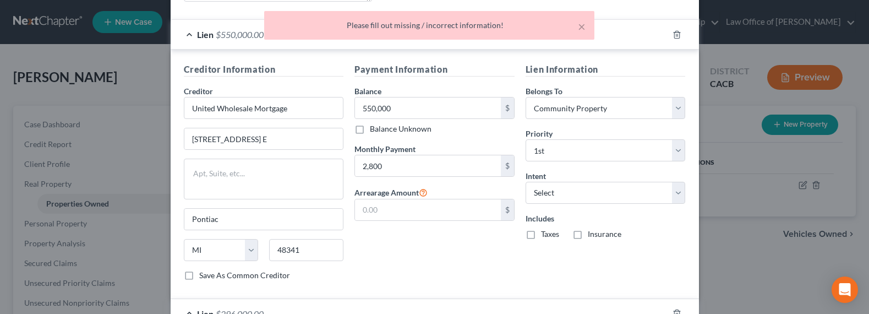
scroll to position [0, 0]
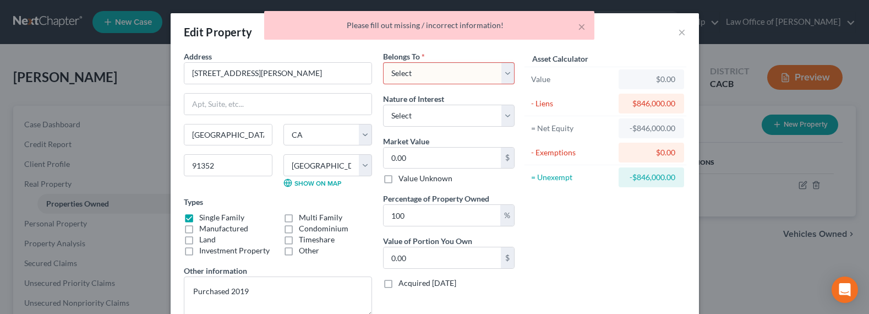
click at [440, 74] on select "Select Debtor 1 Only Debtor 2 Only Debtor 1 And Debtor 2 Only At Least One Of T…" at bounding box center [448, 73] width 131 height 22
select select "4"
click at [383, 62] on select "Select Debtor 1 Only Debtor 2 Only Debtor 1 And Debtor 2 Only At Least One Of T…" at bounding box center [448, 73] width 131 height 22
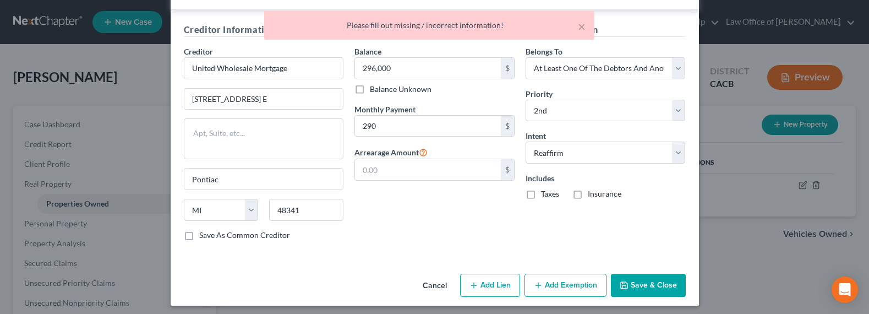
scroll to position [639, 0]
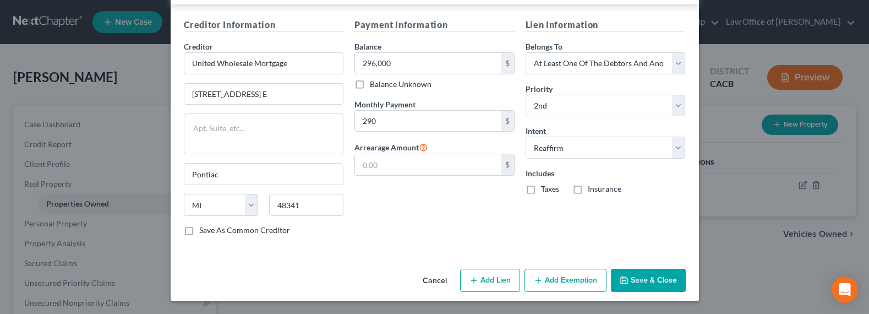
click at [530, 273] on button "Add Exemption" at bounding box center [565, 279] width 82 height 23
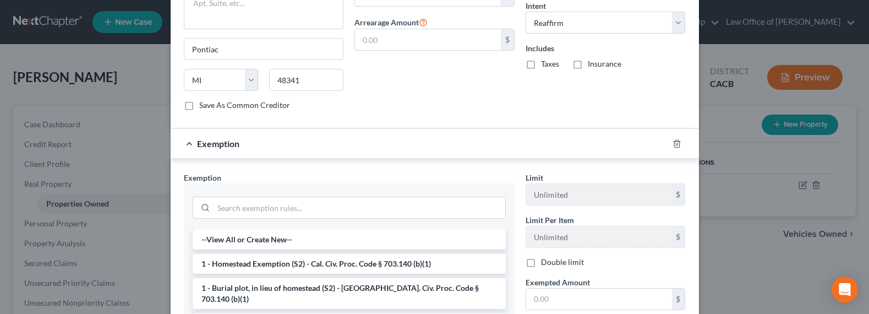
scroll to position [778, 0]
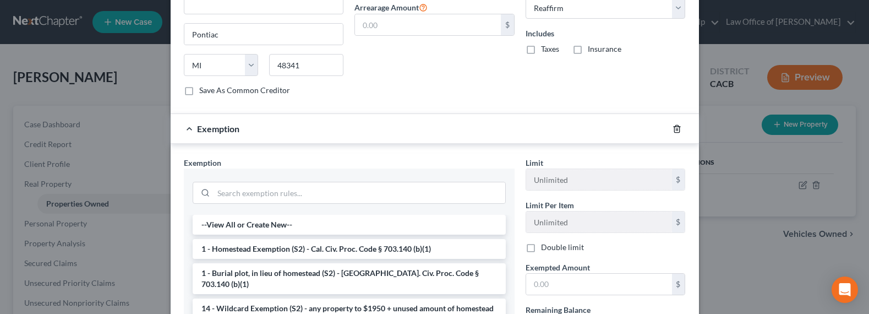
click at [672, 131] on icon "button" at bounding box center [676, 128] width 9 height 9
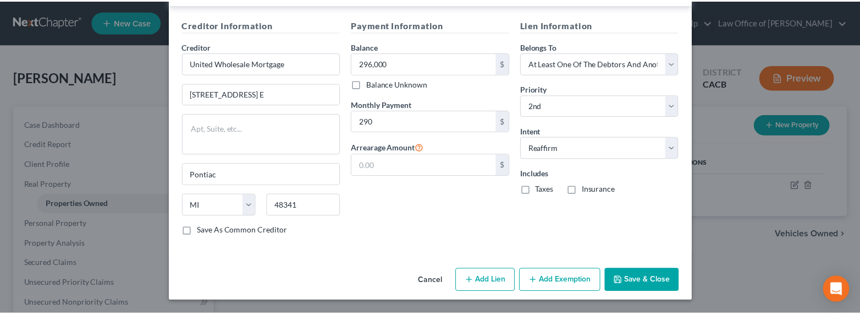
scroll to position [639, 0]
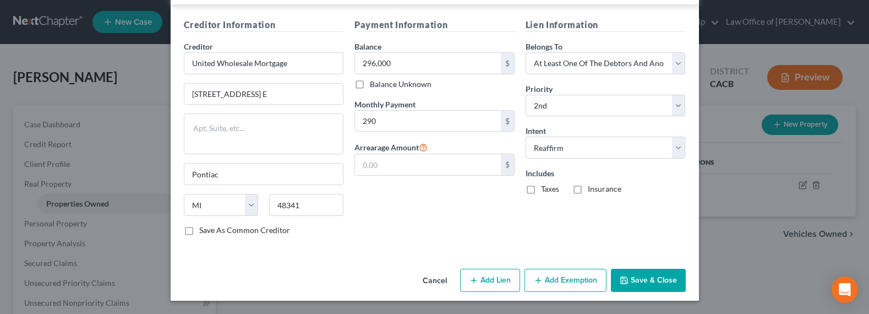
click at [639, 280] on button "Save & Close" at bounding box center [648, 279] width 75 height 23
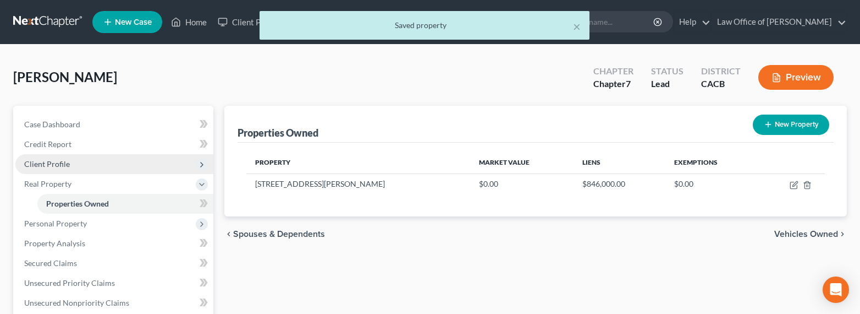
click at [50, 166] on span "Client Profile" at bounding box center [47, 163] width 46 height 9
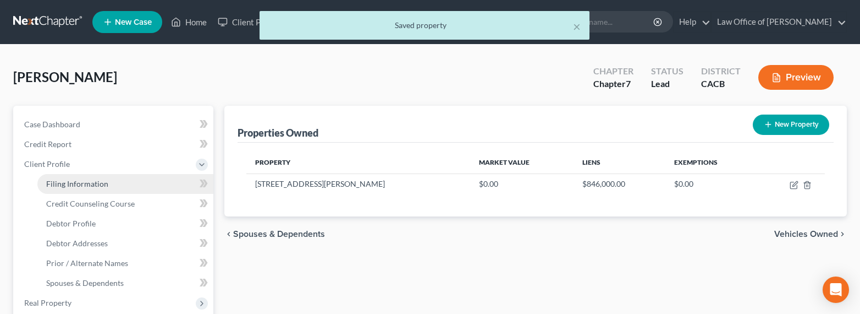
click at [67, 181] on span "Filing Information" at bounding box center [77, 183] width 62 height 9
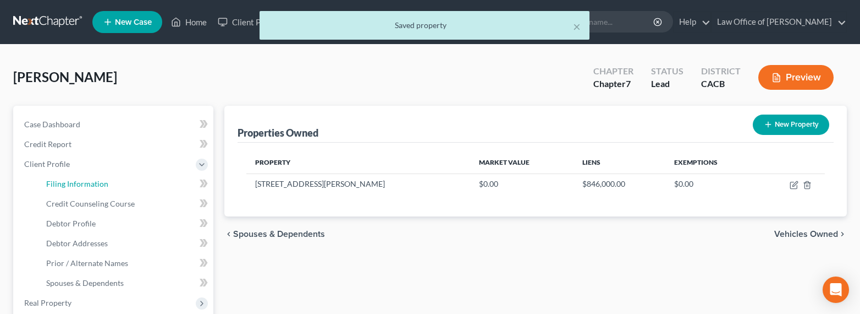
select select "1"
select select "0"
select select "7"
select select "0"
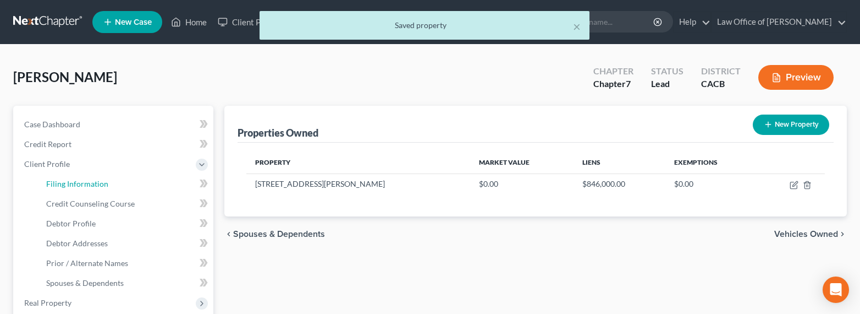
select select "4"
select select "0"
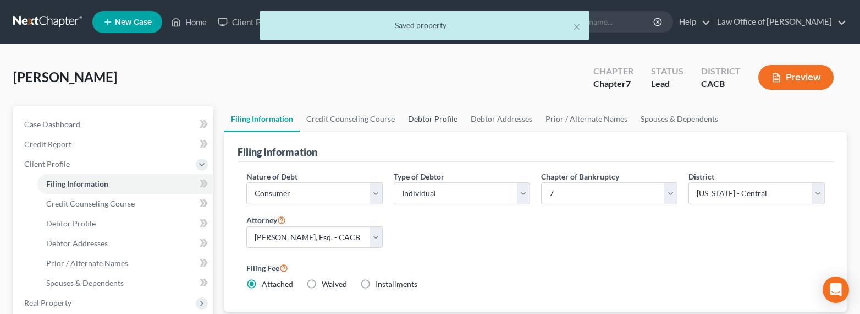
click at [449, 111] on link "Debtor Profile" at bounding box center [433, 119] width 63 height 26
select select "1"
select select "3"
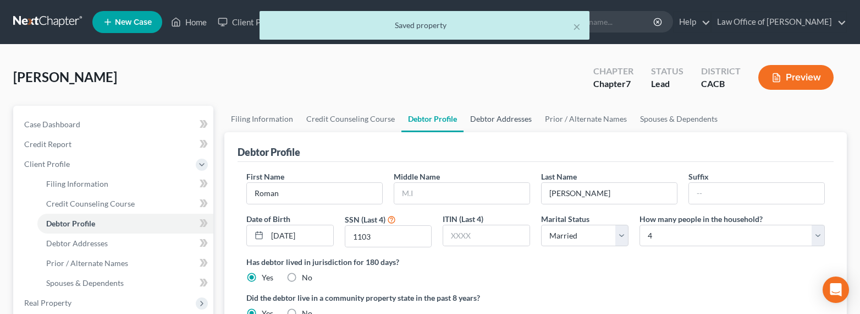
click at [498, 120] on link "Debtor Addresses" at bounding box center [501, 119] width 75 height 26
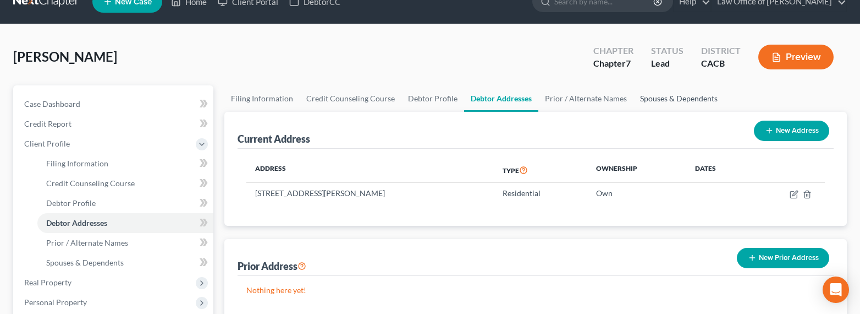
click at [657, 98] on link "Spouses & Dependents" at bounding box center [679, 98] width 91 height 26
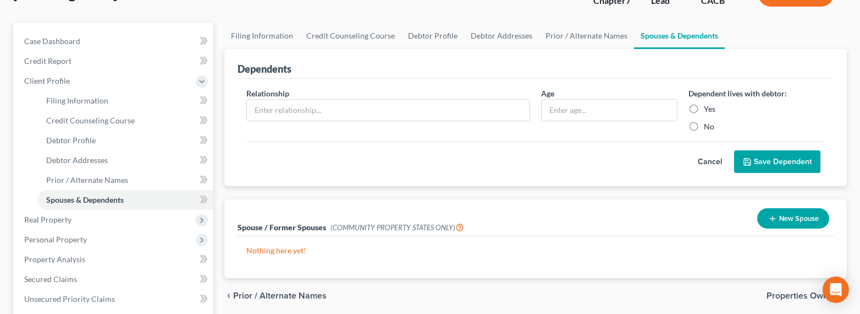
scroll to position [112, 0]
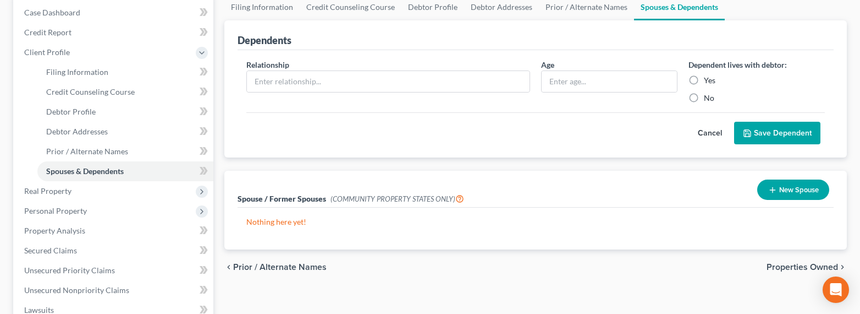
click at [788, 184] on button "New Spouse" at bounding box center [794, 189] width 72 height 20
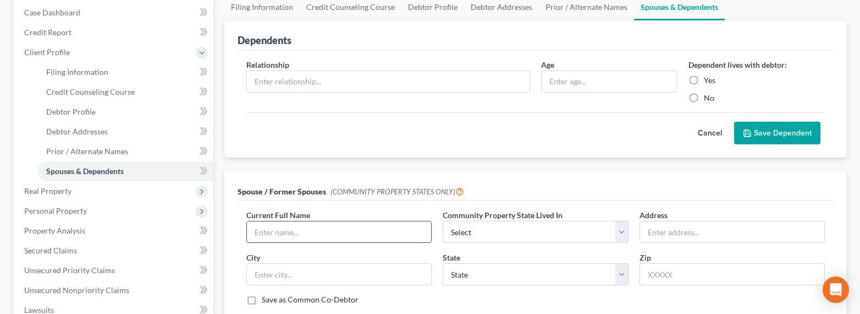
click at [354, 231] on input "text" at bounding box center [339, 231] width 184 height 21
type input "[PERSON_NAME]"
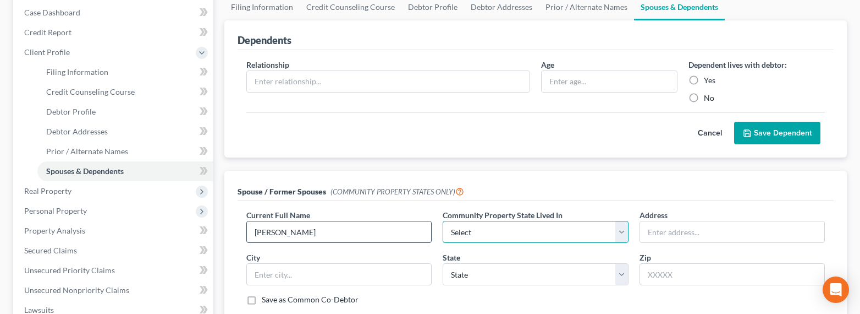
select select "1"
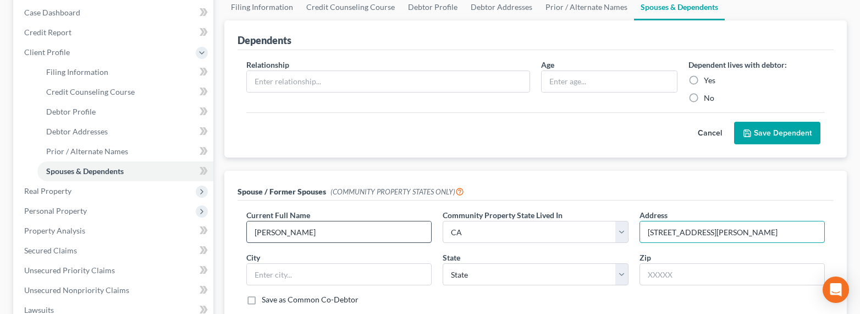
type input "[STREET_ADDRESS][PERSON_NAME]"
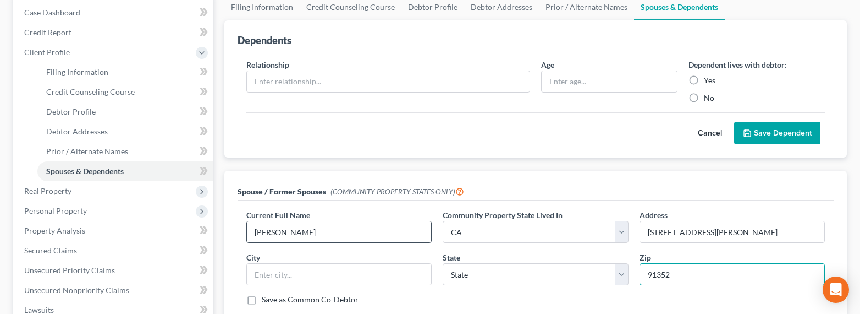
type input "91352"
type input "[GEOGRAPHIC_DATA]"
select select "4"
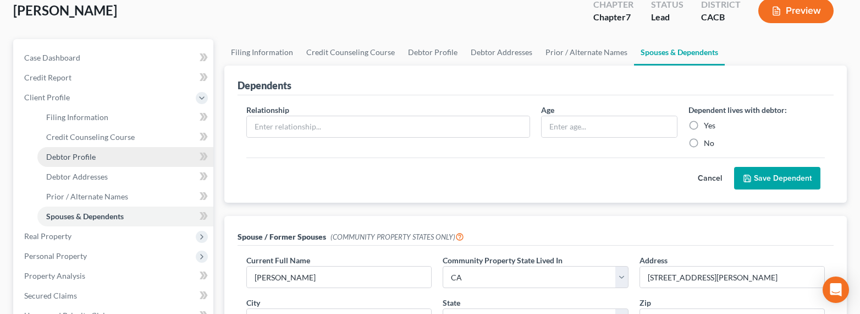
scroll to position [100, 0]
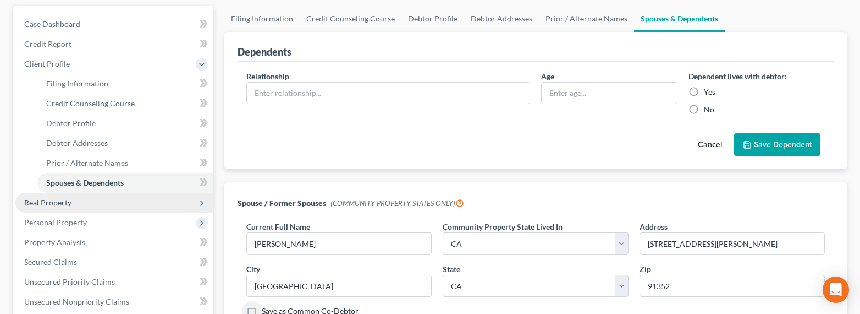
click at [57, 198] on span "Real Property" at bounding box center [47, 202] width 47 height 9
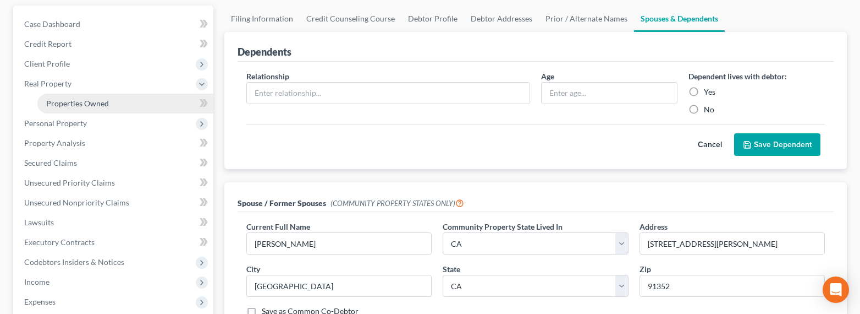
click at [59, 105] on span "Properties Owned" at bounding box center [77, 102] width 63 height 9
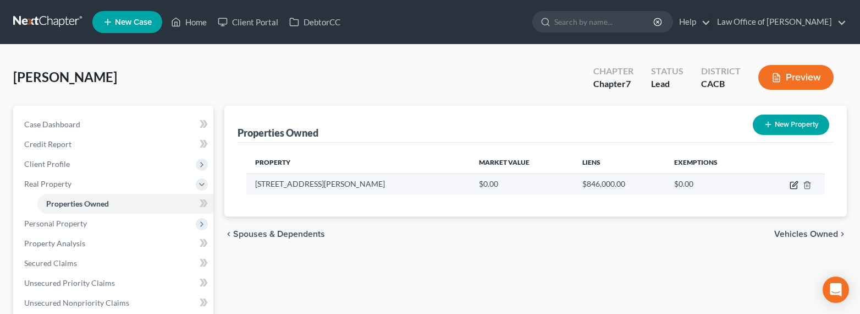
click at [798, 185] on icon "button" at bounding box center [794, 184] width 9 height 9
select select "4"
select select "18"
select select "4"
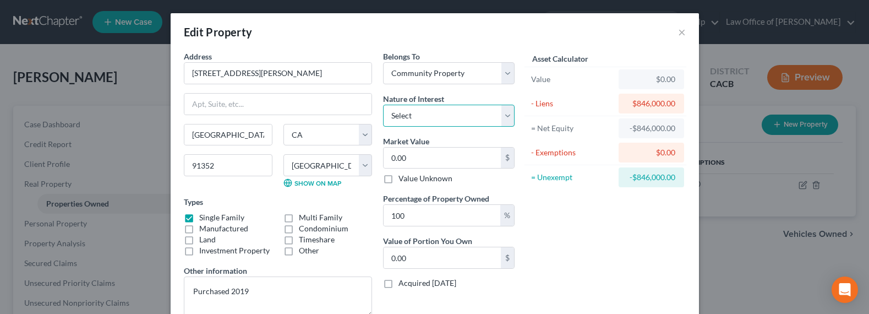
click at [419, 114] on select "Select Fee Simple Joint Tenant Life Estate Equitable Interest Future Interest T…" at bounding box center [448, 116] width 131 height 22
select select "1"
click at [383, 105] on select "Select Fee Simple Joint Tenant Life Estate Equitable Interest Future Interest T…" at bounding box center [448, 116] width 131 height 22
click at [404, 115] on select "Select Fee Simple Joint Tenant Life Estate Equitable Interest Future Interest T…" at bounding box center [448, 116] width 131 height 22
click at [427, 161] on input "0.00" at bounding box center [441, 157] width 117 height 21
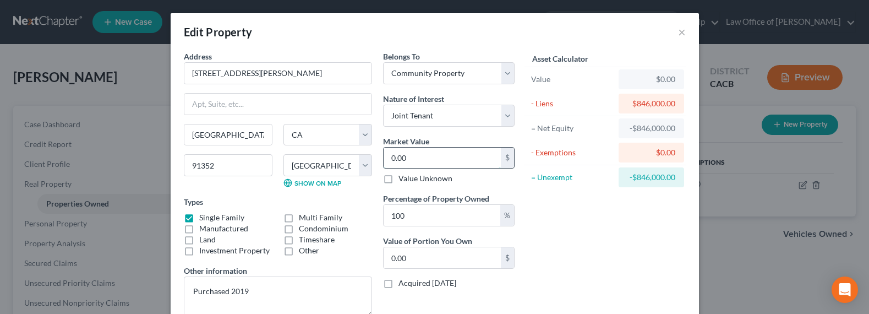
type input "9"
type input "9.00"
type input "97"
type input "97.00"
type input "975"
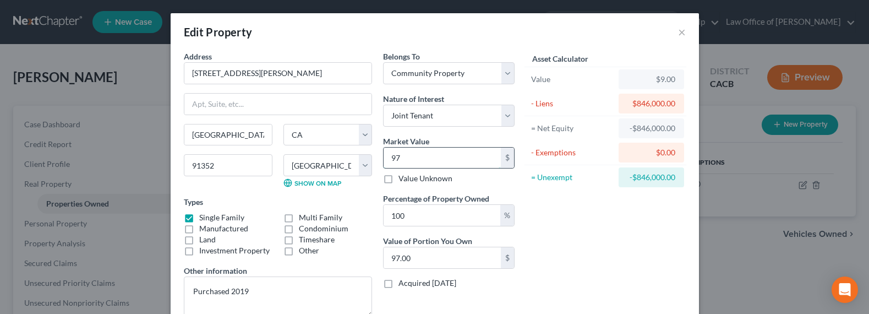
type input "975.00"
type input "9750"
type input "9,750.00"
type input "9,7500"
type input "97,500.00"
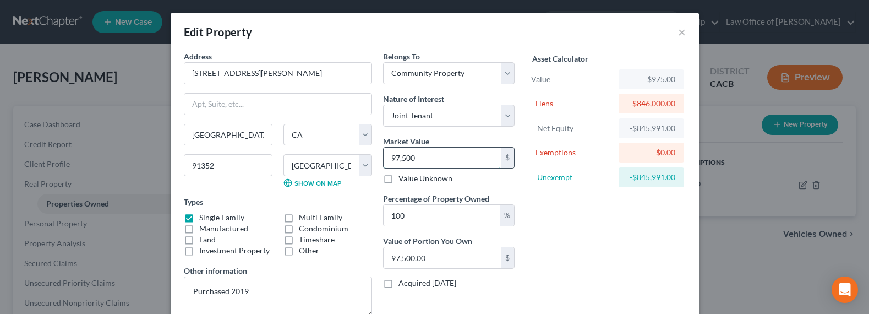
type input "97,5000"
type input "975,000.00"
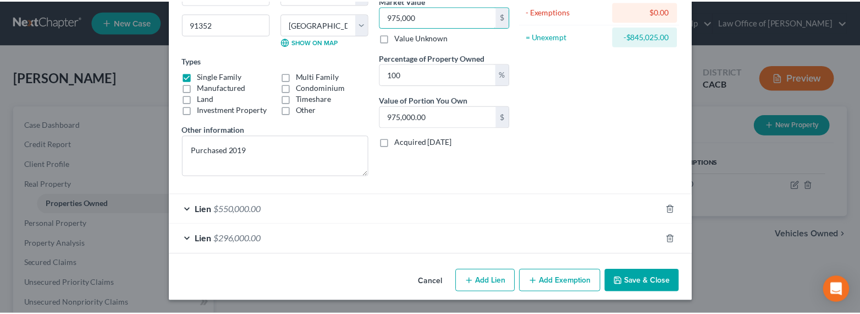
scroll to position [141, 0]
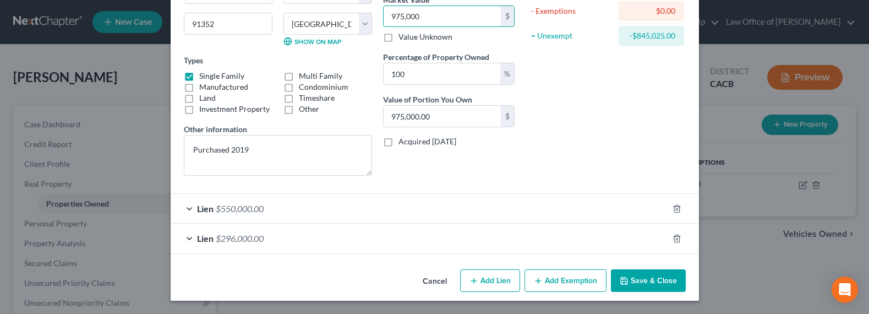
type input "975,000"
click at [643, 275] on button "Save & Close" at bounding box center [648, 280] width 75 height 23
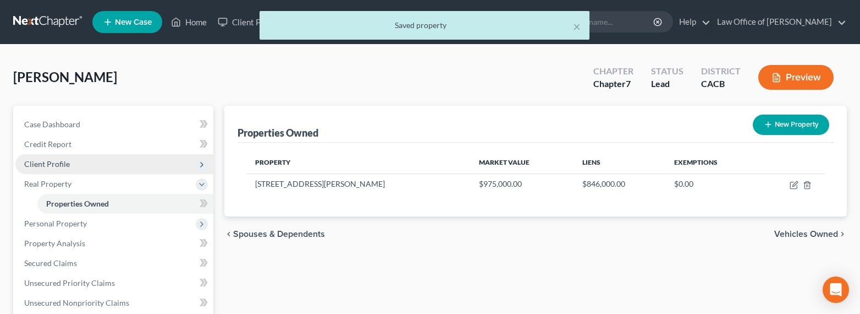
click at [41, 172] on span "Client Profile" at bounding box center [114, 164] width 198 height 20
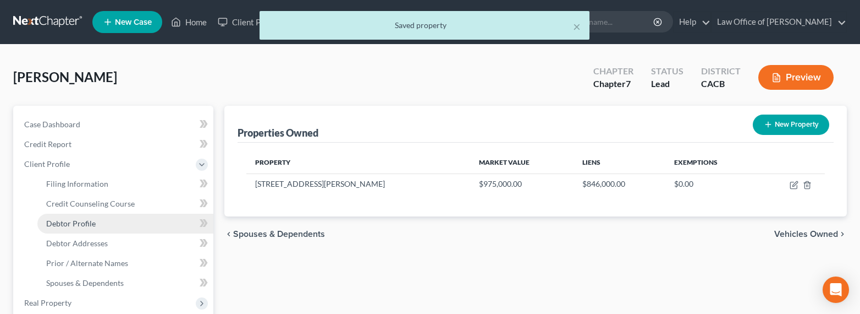
click at [75, 222] on span "Debtor Profile" at bounding box center [71, 222] width 50 height 9
select select "1"
select select "3"
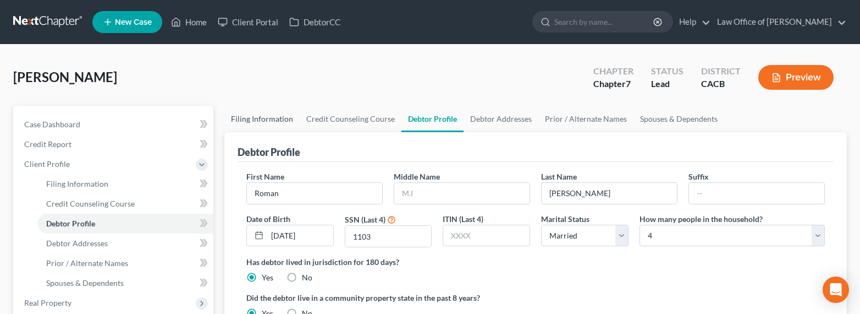
click at [286, 119] on link "Filing Information" at bounding box center [261, 119] width 75 height 26
select select "1"
select select "0"
select select "7"
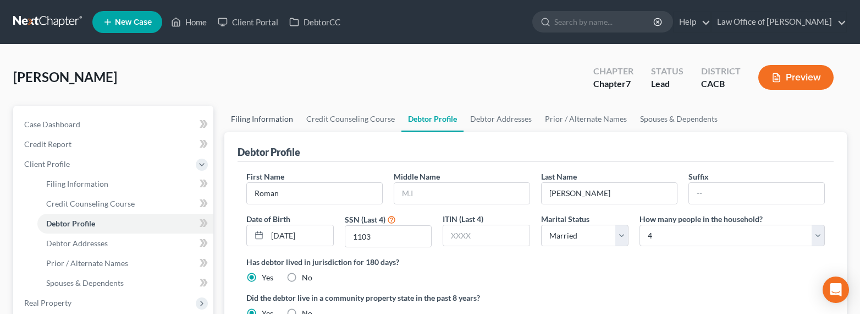
select select "0"
select select "4"
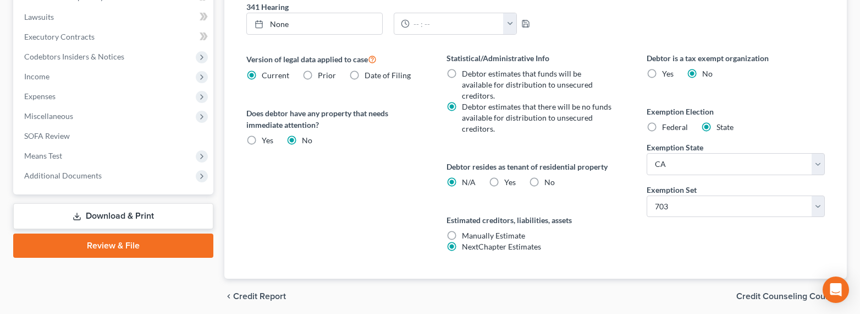
scroll to position [435, 0]
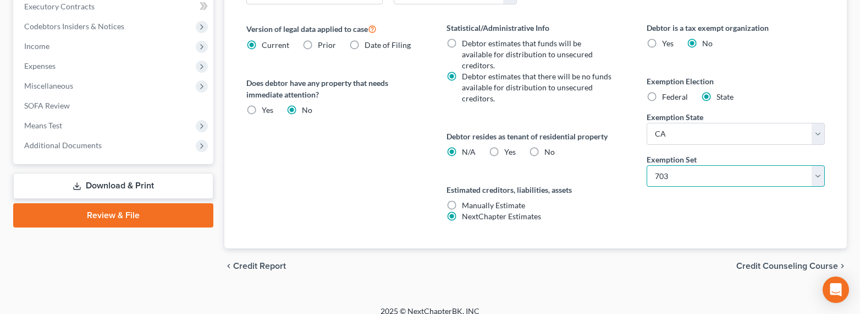
click at [698, 172] on select "Select 703 704" at bounding box center [736, 176] width 178 height 22
select select "1"
click at [647, 165] on select "Select 703 704" at bounding box center [736, 176] width 178 height 22
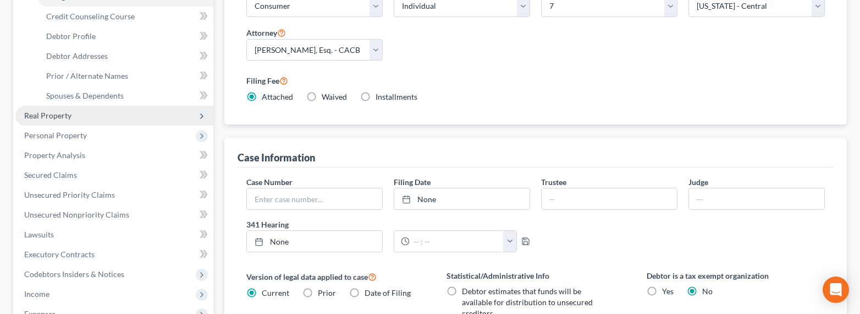
click at [47, 111] on span "Real Property" at bounding box center [47, 115] width 47 height 9
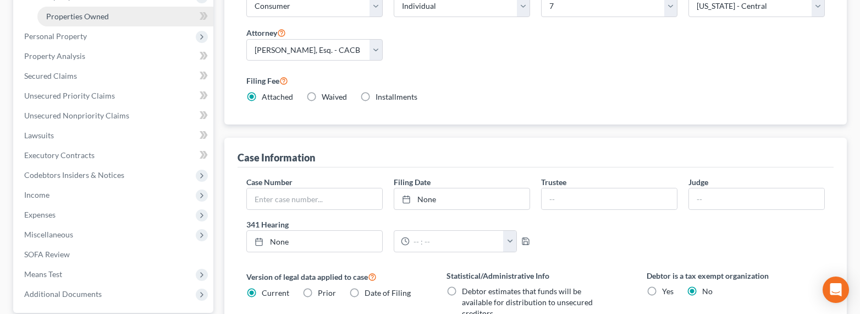
click at [70, 18] on span "Properties Owned" at bounding box center [77, 16] width 63 height 9
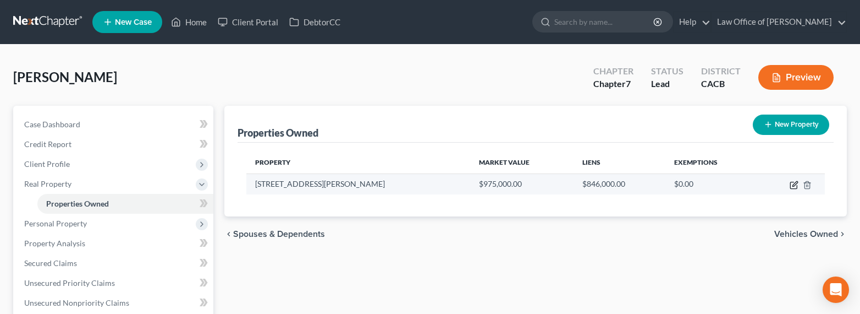
click at [791, 185] on icon "button" at bounding box center [794, 185] width 7 height 7
select select "4"
select select "18"
select select "4"
select select "1"
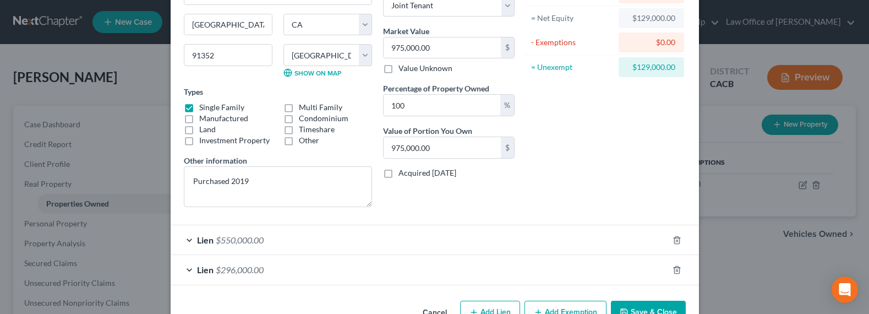
scroll to position [141, 0]
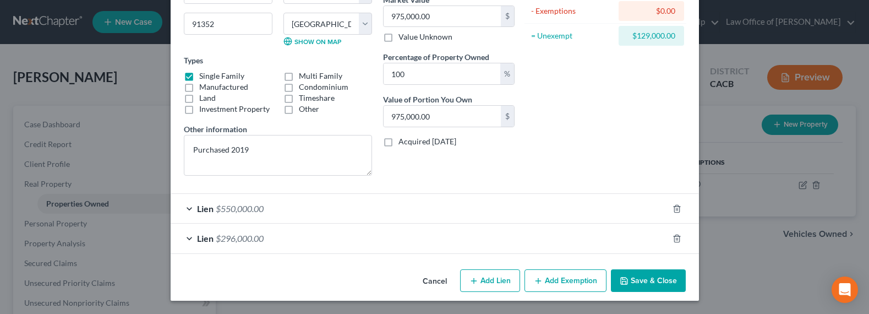
click at [561, 283] on button "Add Exemption" at bounding box center [565, 280] width 82 height 23
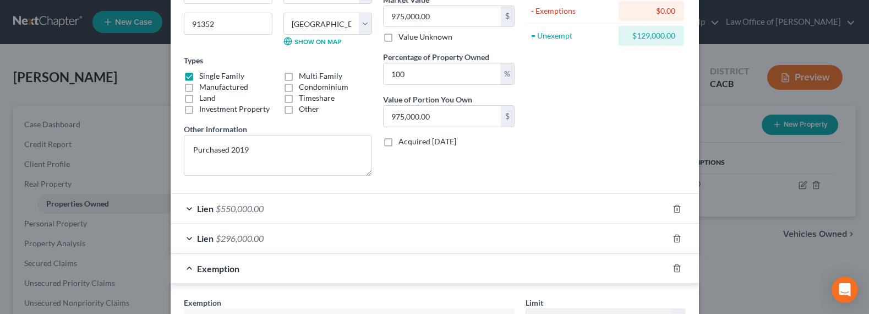
scroll to position [254, 0]
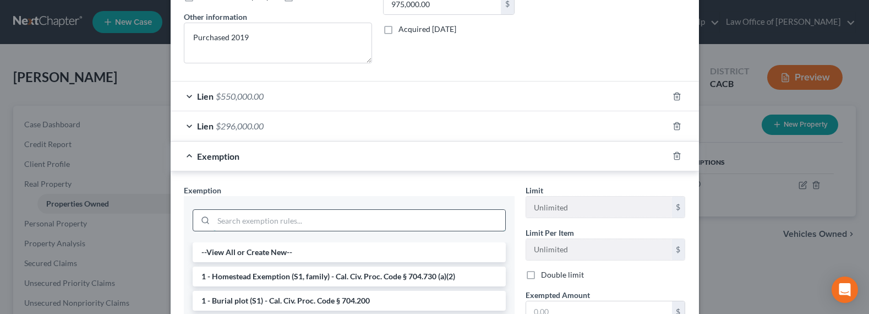
click at [294, 219] on input "search" at bounding box center [359, 220] width 292 height 21
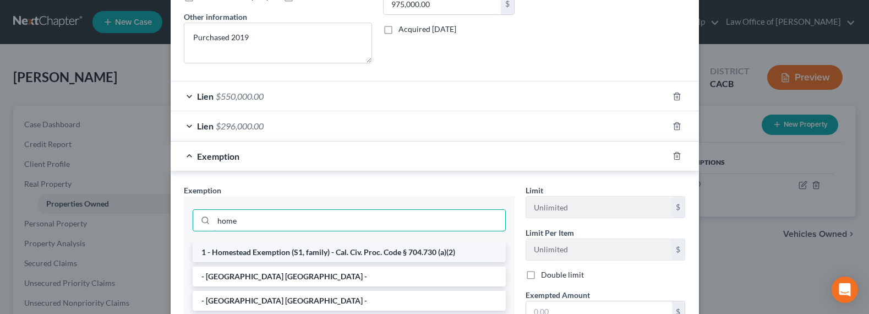
type input "home"
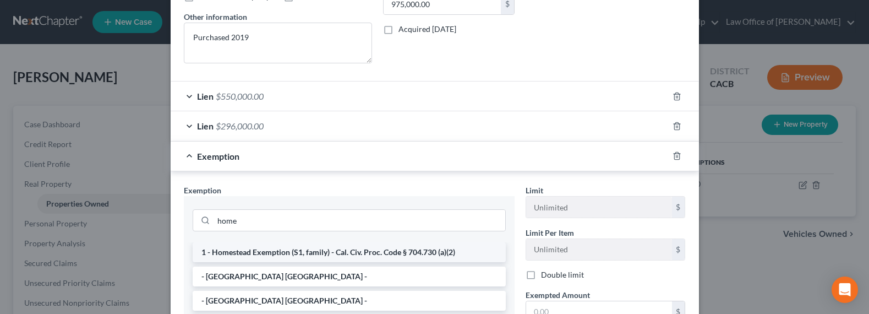
click at [311, 252] on li "1 - Homestead Exemption (S1, family) - Cal. Civ. Proc. Code § 704.730 (a)(2)" at bounding box center [349, 252] width 313 height 20
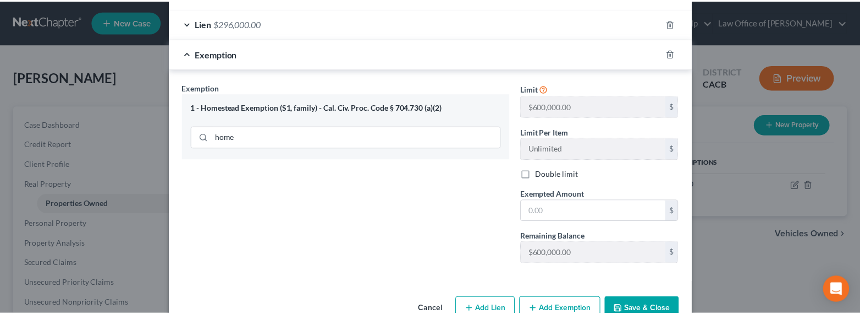
scroll to position [372, 0]
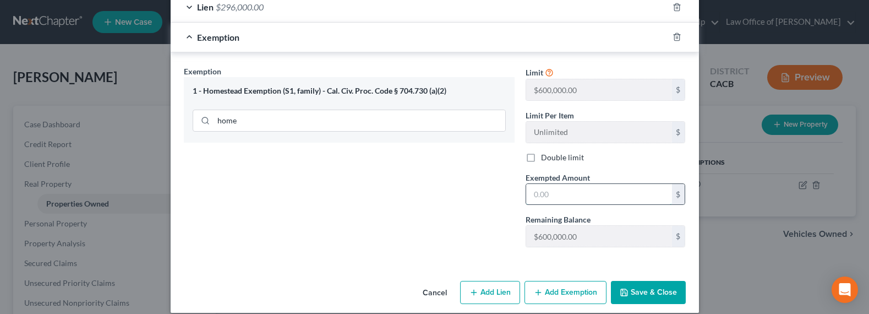
click at [580, 194] on input "text" at bounding box center [599, 194] width 146 height 21
type input "700,000"
click at [662, 289] on button "Save & Close" at bounding box center [648, 292] width 75 height 23
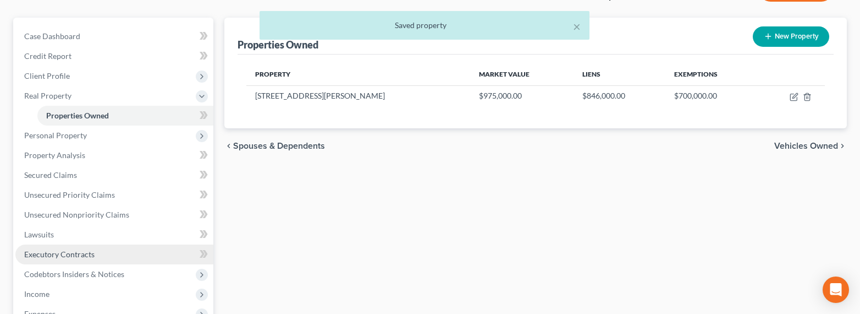
scroll to position [133, 0]
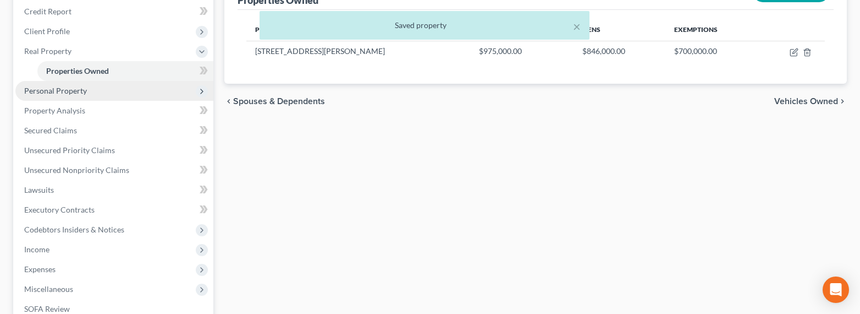
click at [46, 86] on span "Personal Property" at bounding box center [55, 90] width 63 height 9
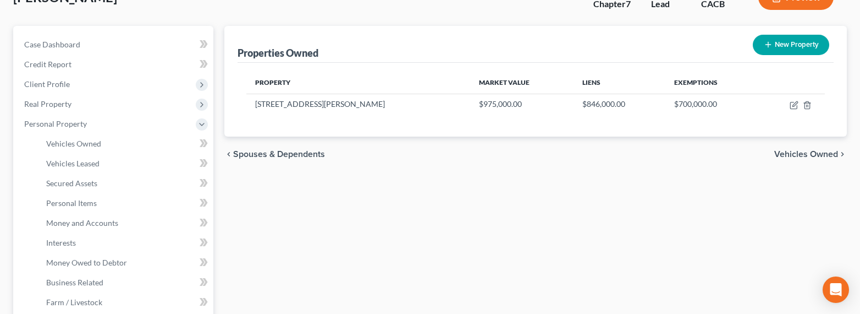
scroll to position [316, 0]
